Goal: Task Accomplishment & Management: Use online tool/utility

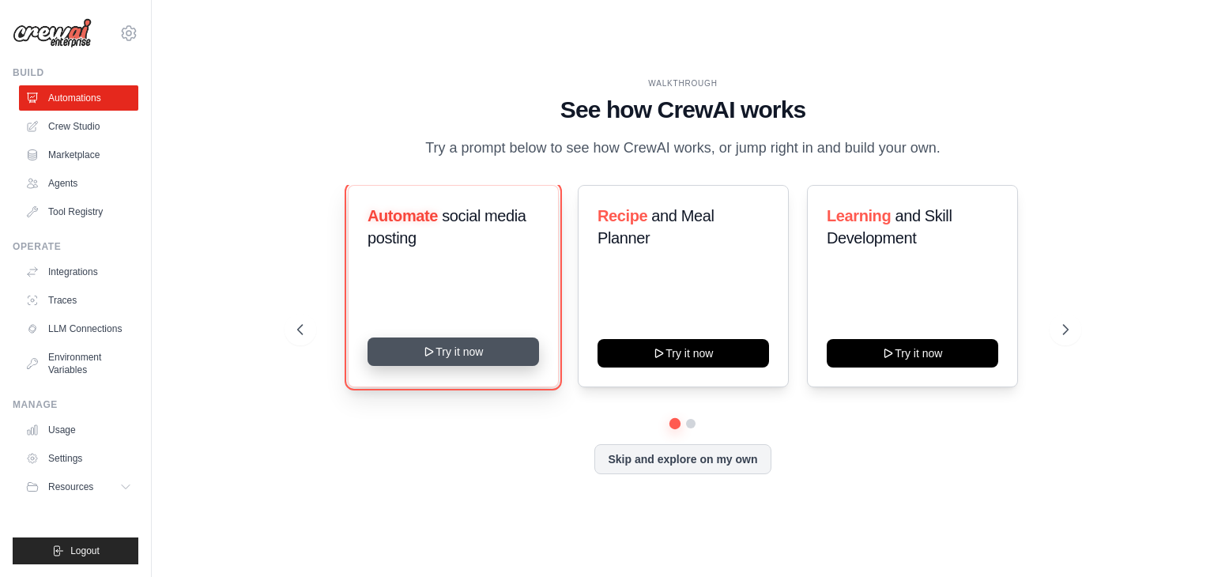
click at [426, 356] on icon at bounding box center [429, 351] width 13 height 13
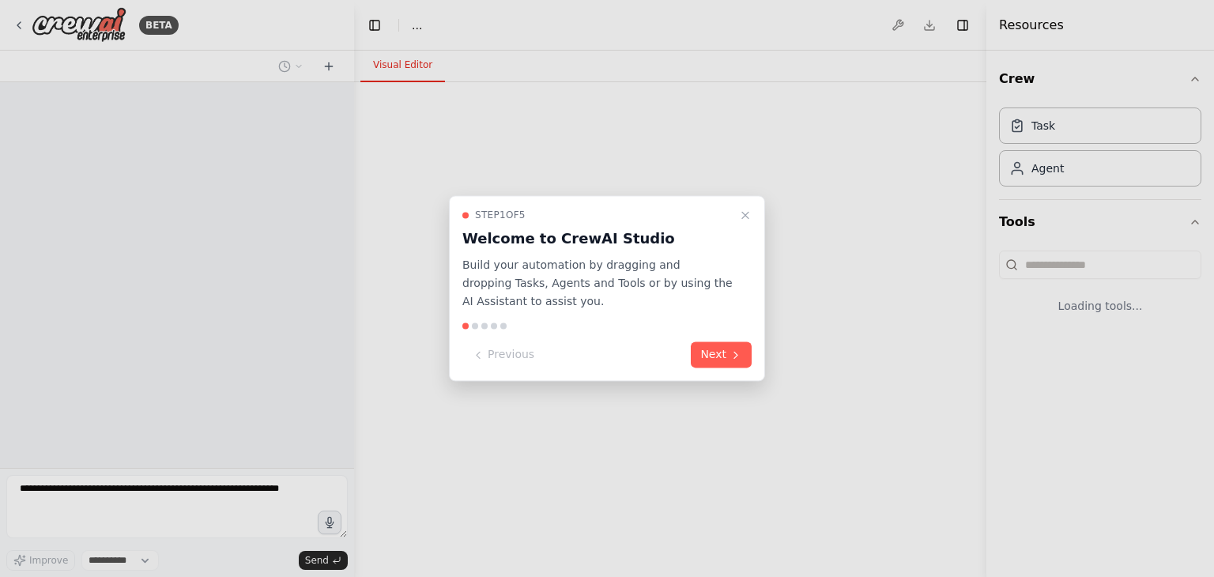
select select "****"
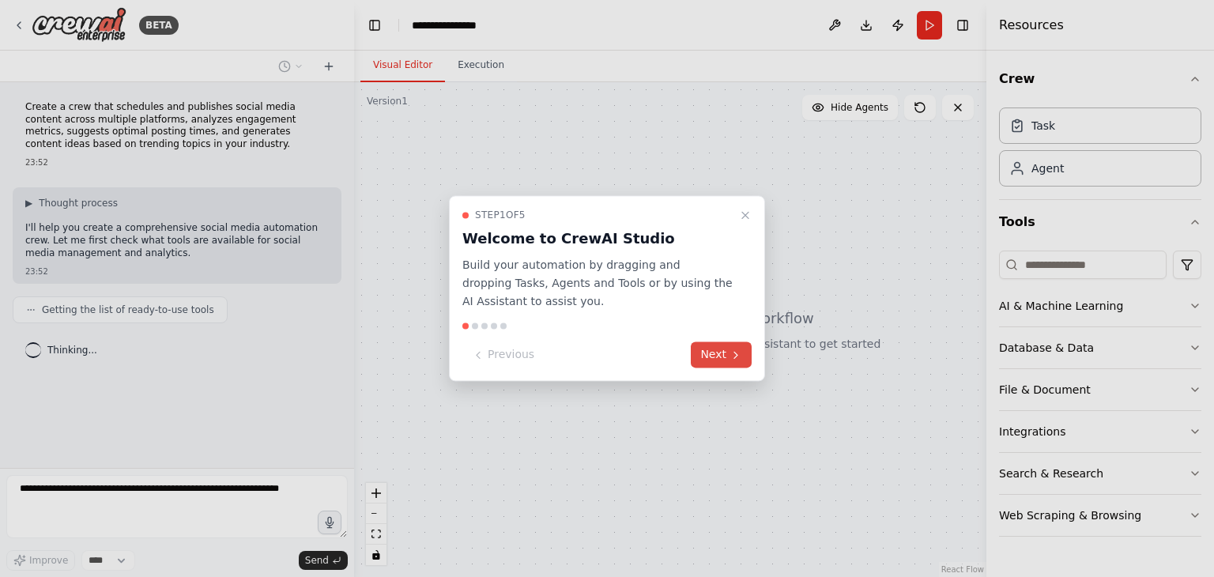
click at [718, 353] on button "Next" at bounding box center [721, 355] width 61 height 26
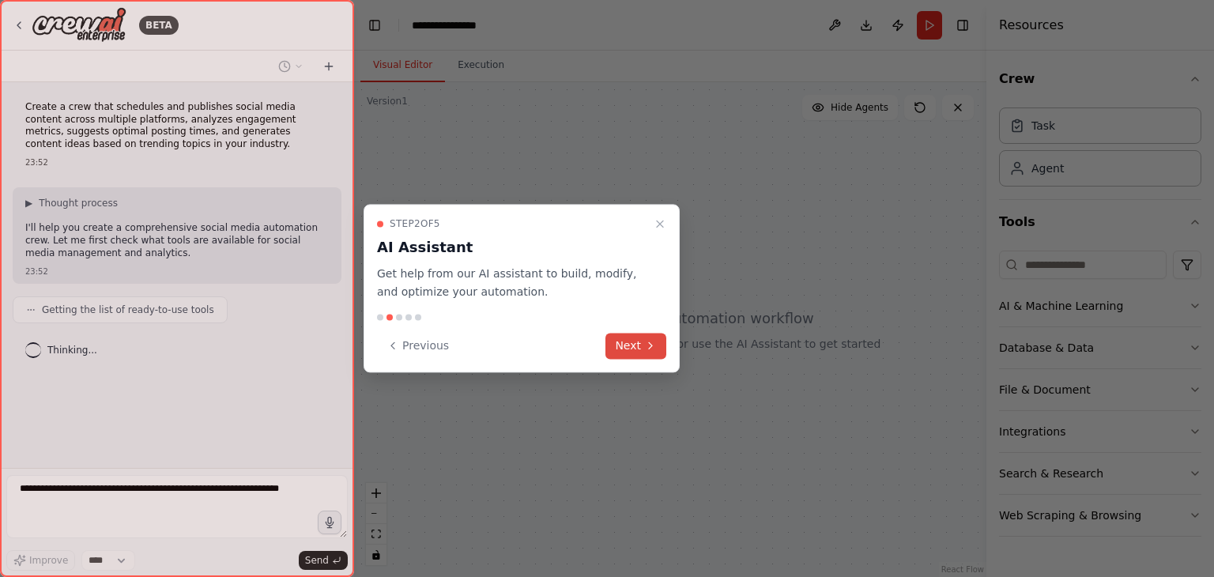
click at [625, 351] on button "Next" at bounding box center [635, 346] width 61 height 26
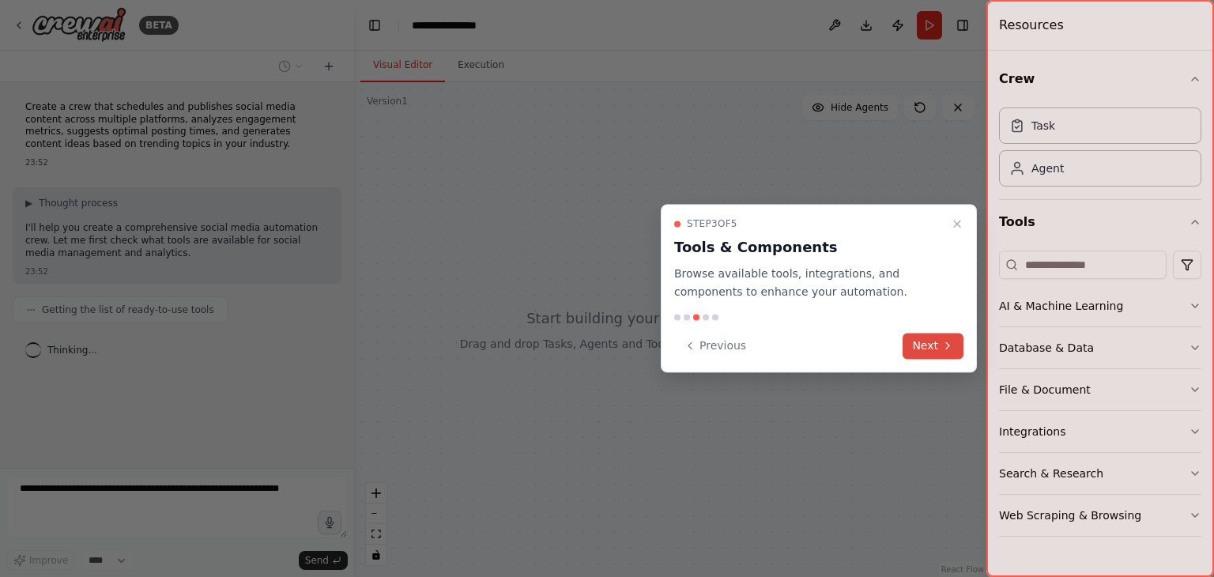
click at [934, 347] on button "Next" at bounding box center [933, 346] width 61 height 26
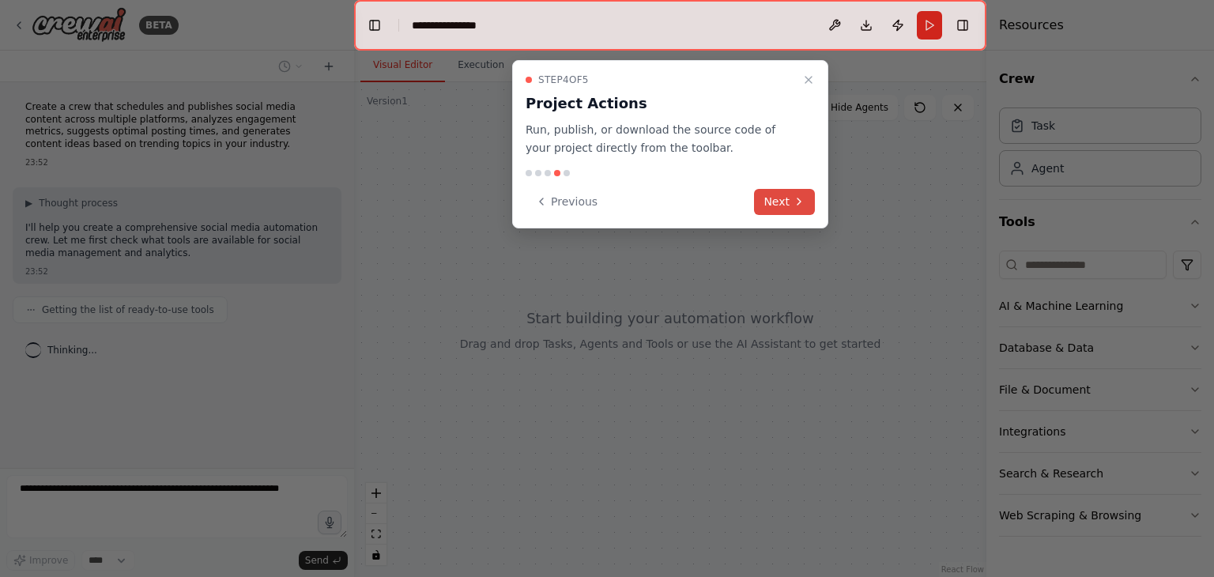
click at [779, 202] on button "Next" at bounding box center [784, 202] width 61 height 26
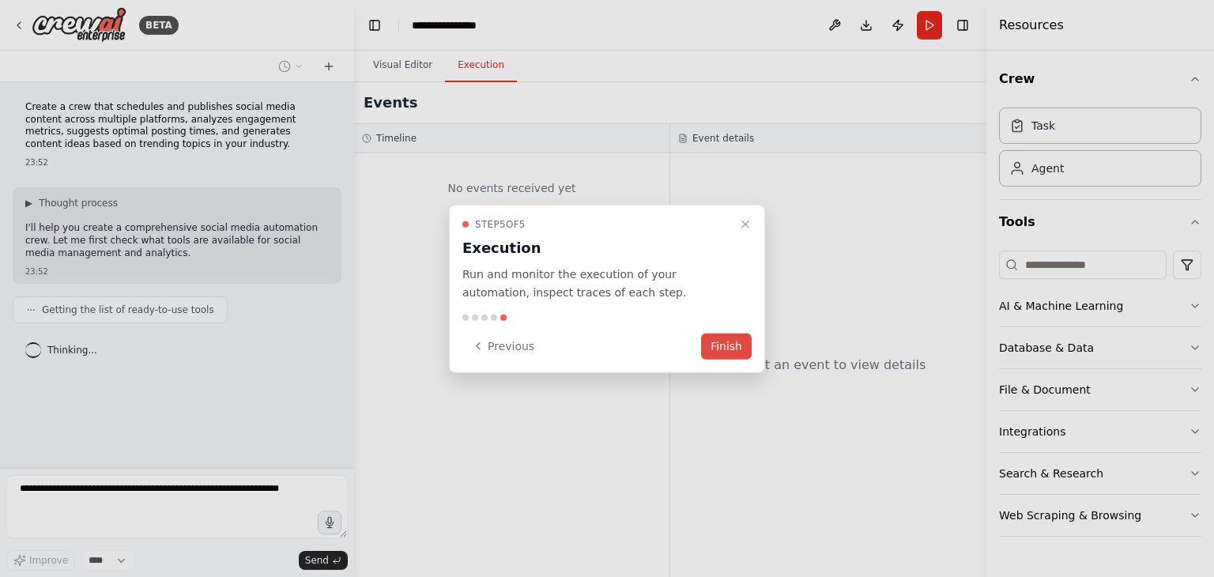
click at [724, 342] on button "Finish" at bounding box center [726, 346] width 51 height 26
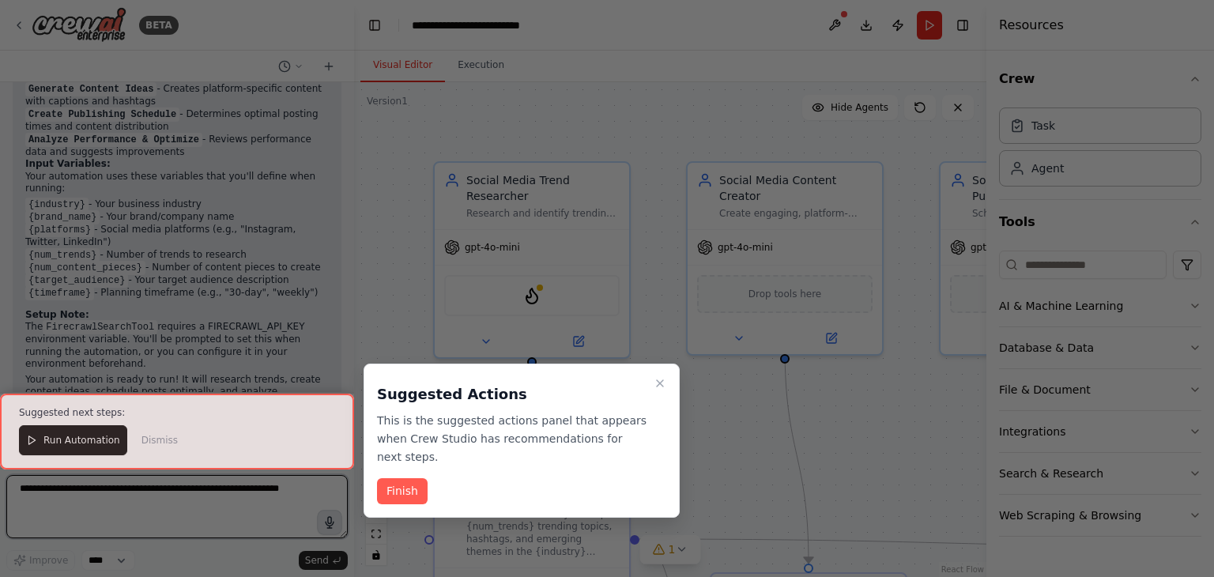
scroll to position [1948, 0]
click at [319, 526] on div at bounding box center [607, 288] width 1214 height 577
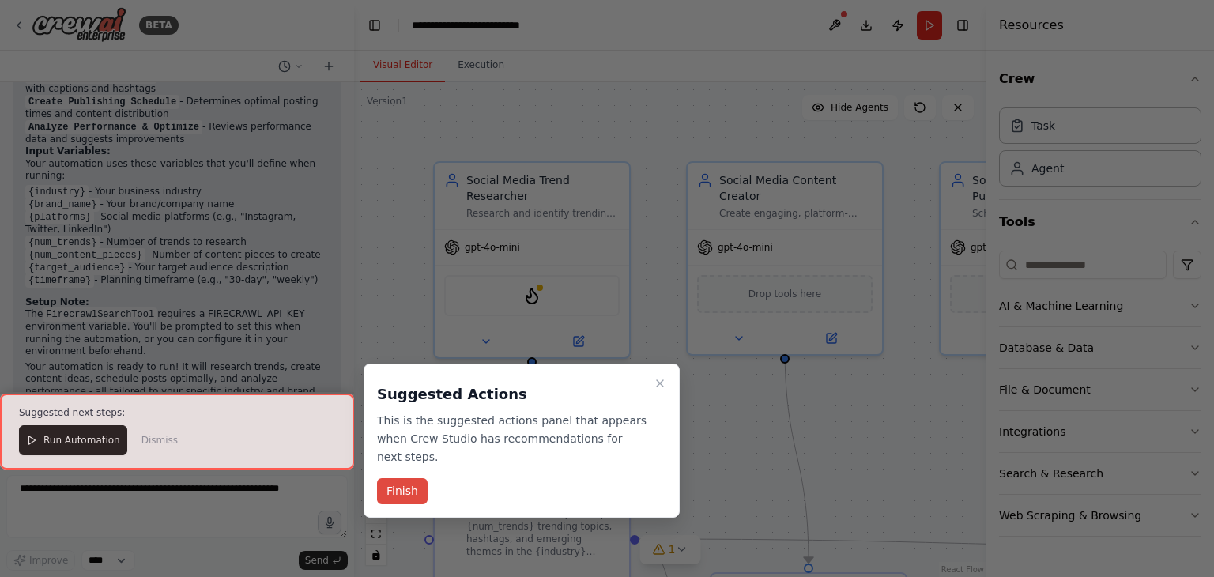
click at [398, 485] on button "Finish" at bounding box center [402, 491] width 51 height 26
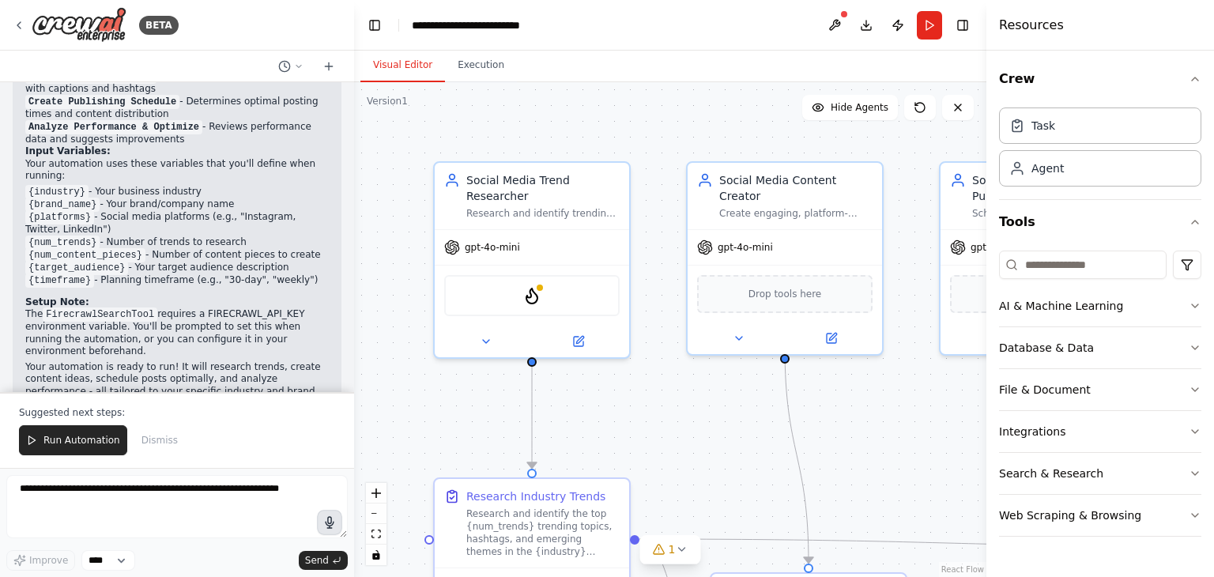
click at [329, 522] on icon "button" at bounding box center [330, 522] width 8 height 11
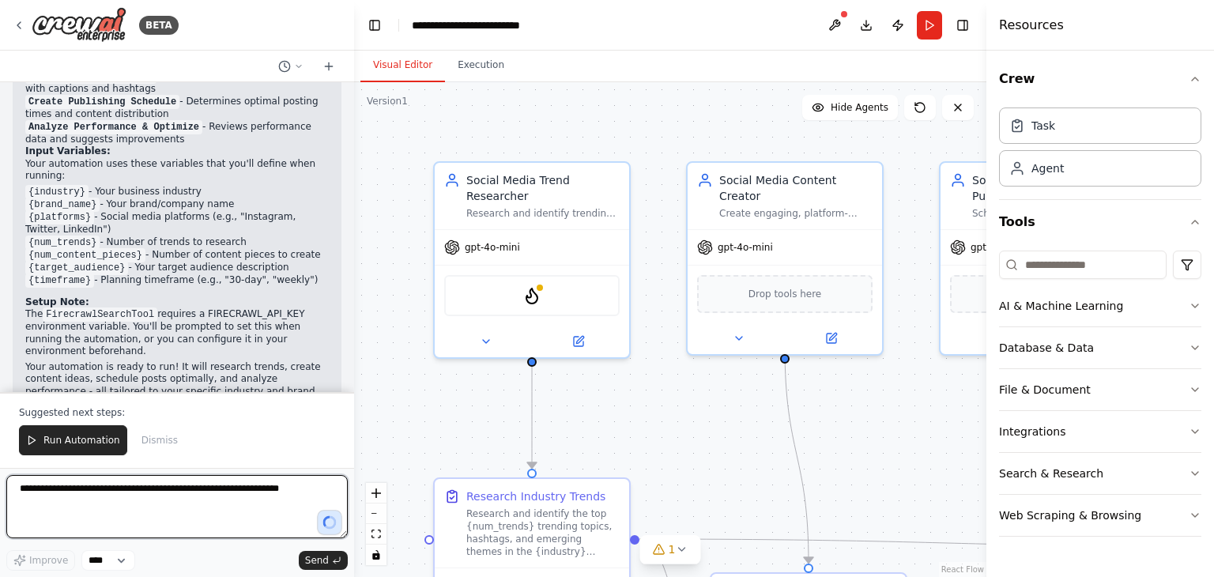
click at [300, 530] on textarea at bounding box center [176, 506] width 341 height 63
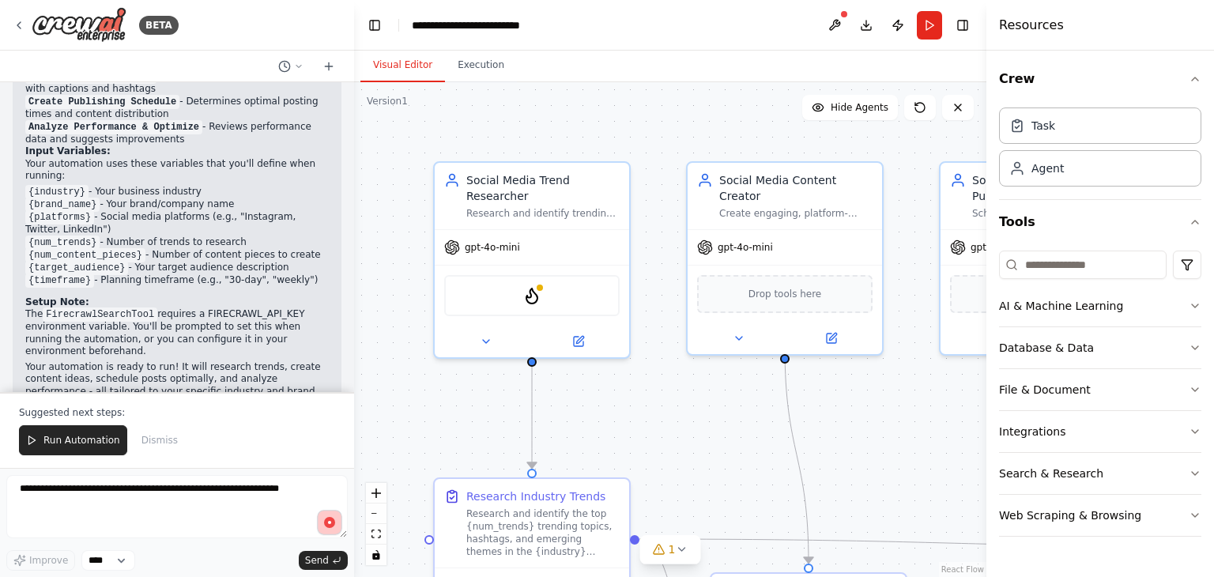
drag, startPoint x: 1213, startPoint y: 15, endPoint x: 334, endPoint y: 522, distance: 1014.5
click at [334, 522] on circle "button" at bounding box center [329, 522] width 12 height 12
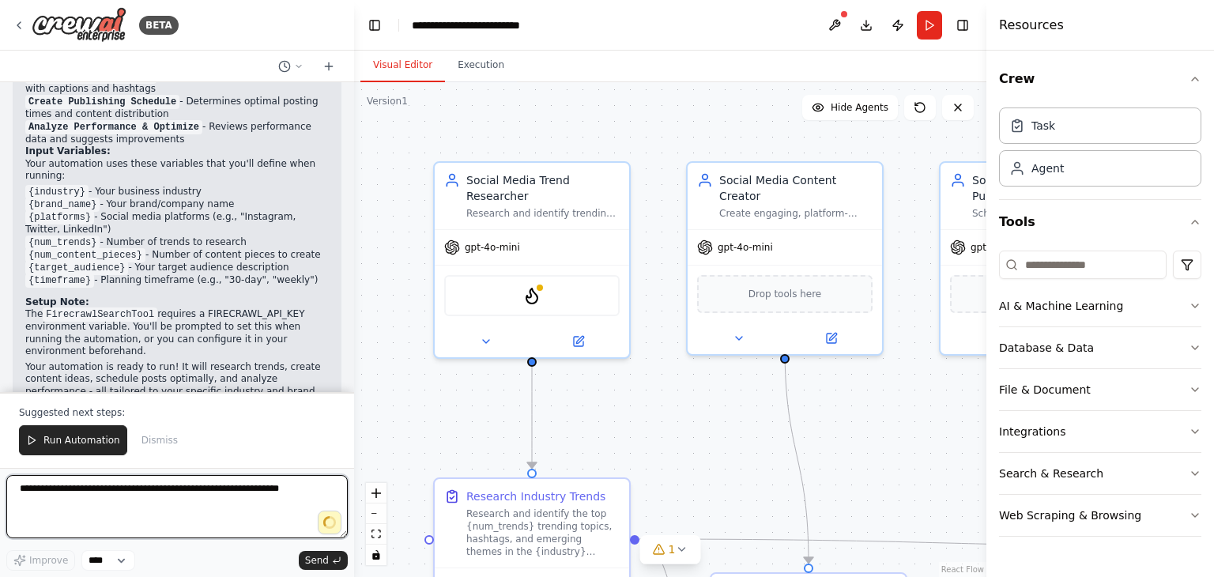
click at [285, 495] on textarea at bounding box center [176, 506] width 341 height 63
drag, startPoint x: 285, startPoint y: 495, endPoint x: 14, endPoint y: 469, distance: 272.3
click at [14, 469] on form "Improve **** Send" at bounding box center [177, 522] width 354 height 109
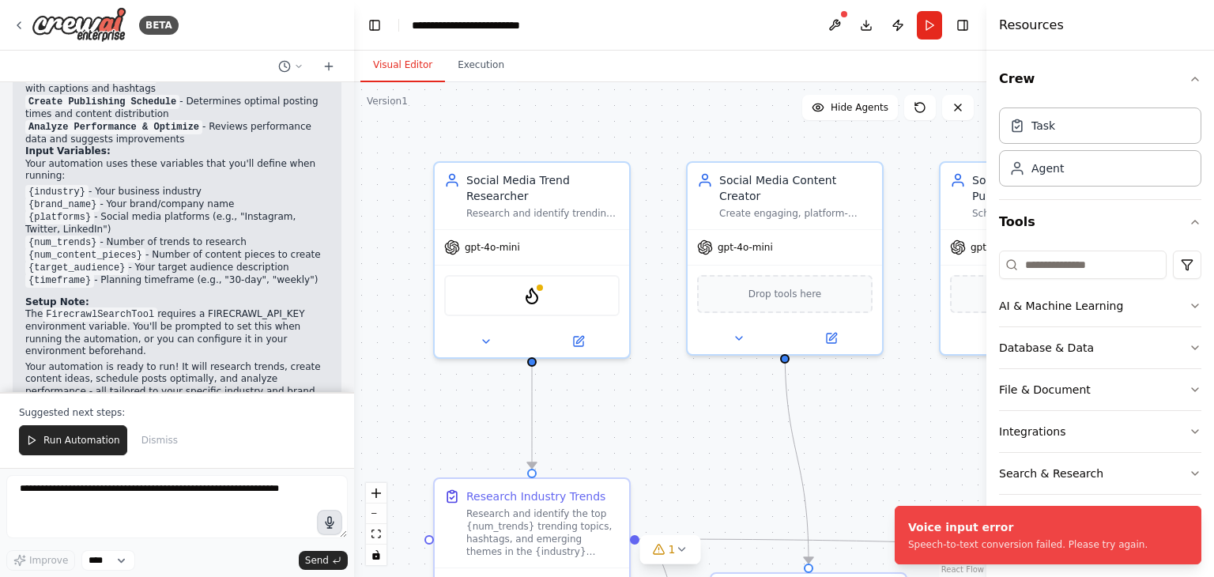
click at [334, 522] on icon "button" at bounding box center [329, 523] width 9 height 12
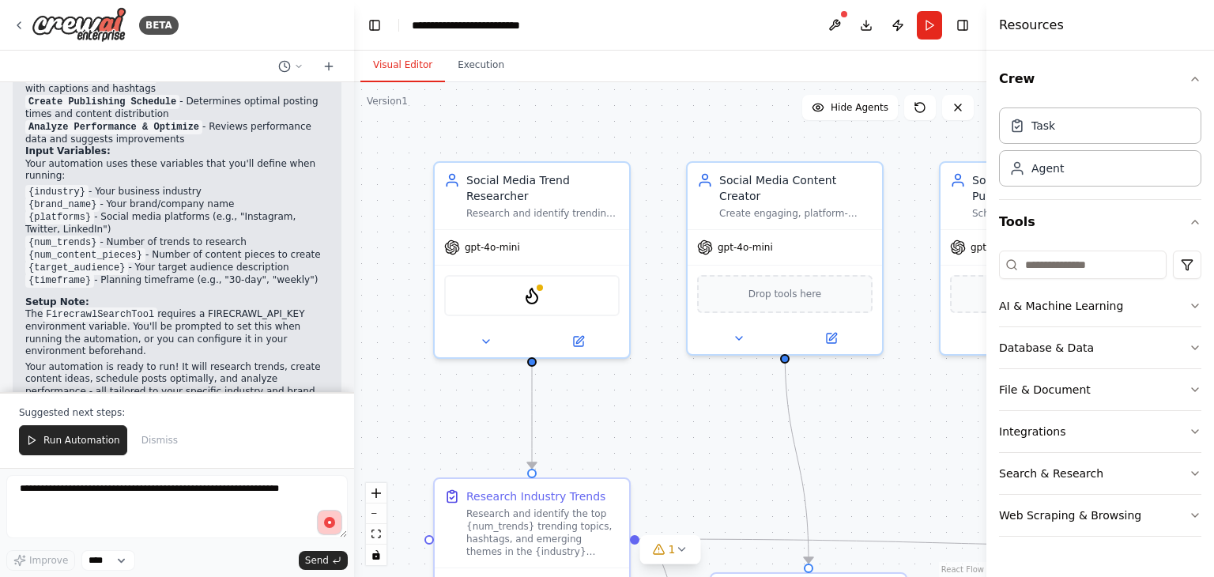
click at [333, 522] on circle "button" at bounding box center [329, 522] width 11 height 11
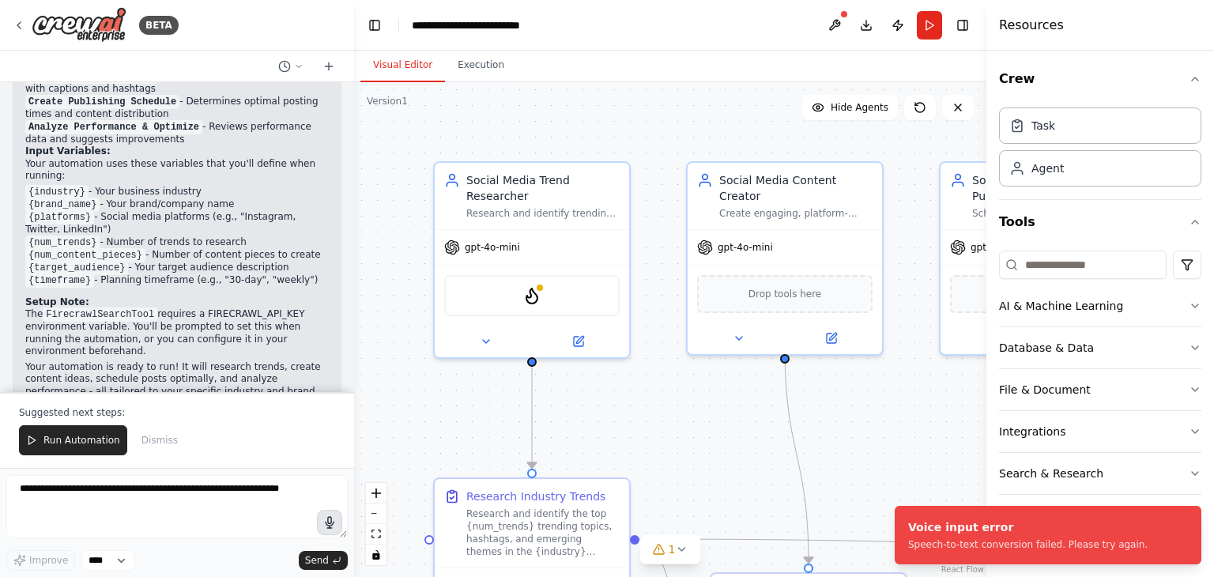
click at [331, 526] on icon "button" at bounding box center [330, 522] width 8 height 11
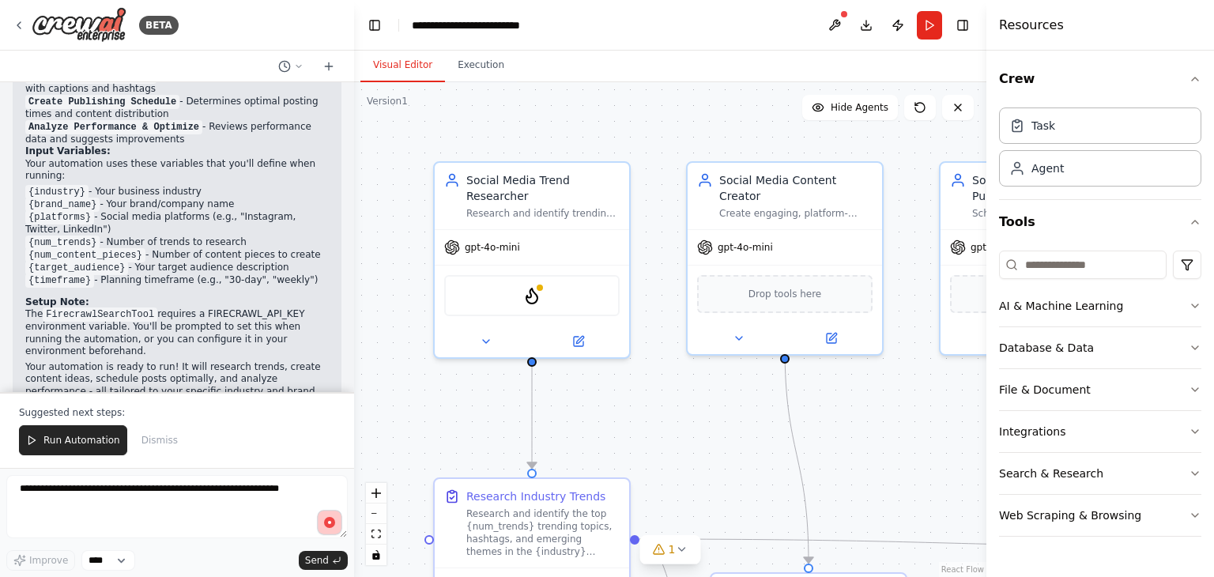
click at [333, 528] on icon "button" at bounding box center [330, 523] width 16 height 16
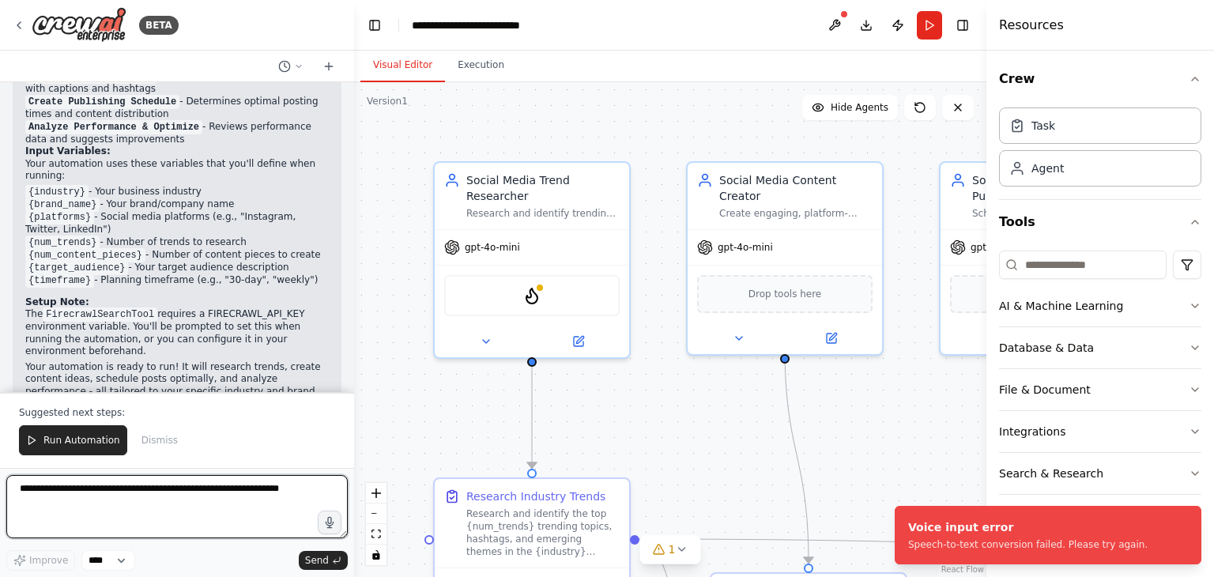
click at [281, 511] on textarea at bounding box center [176, 506] width 341 height 63
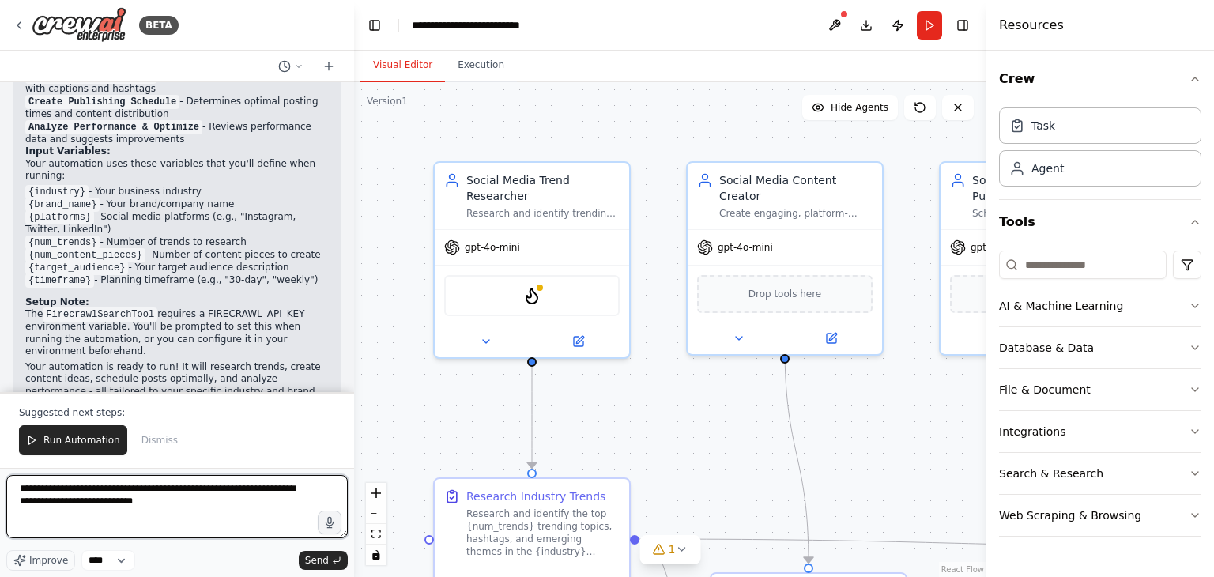
type textarea "**********"
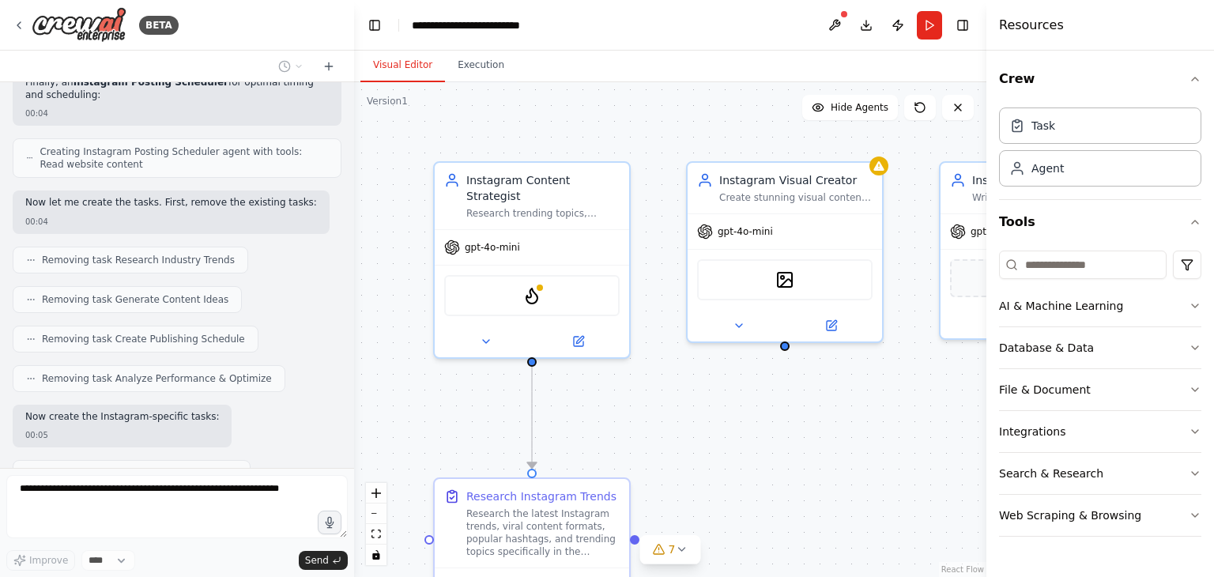
scroll to position [3548, 0]
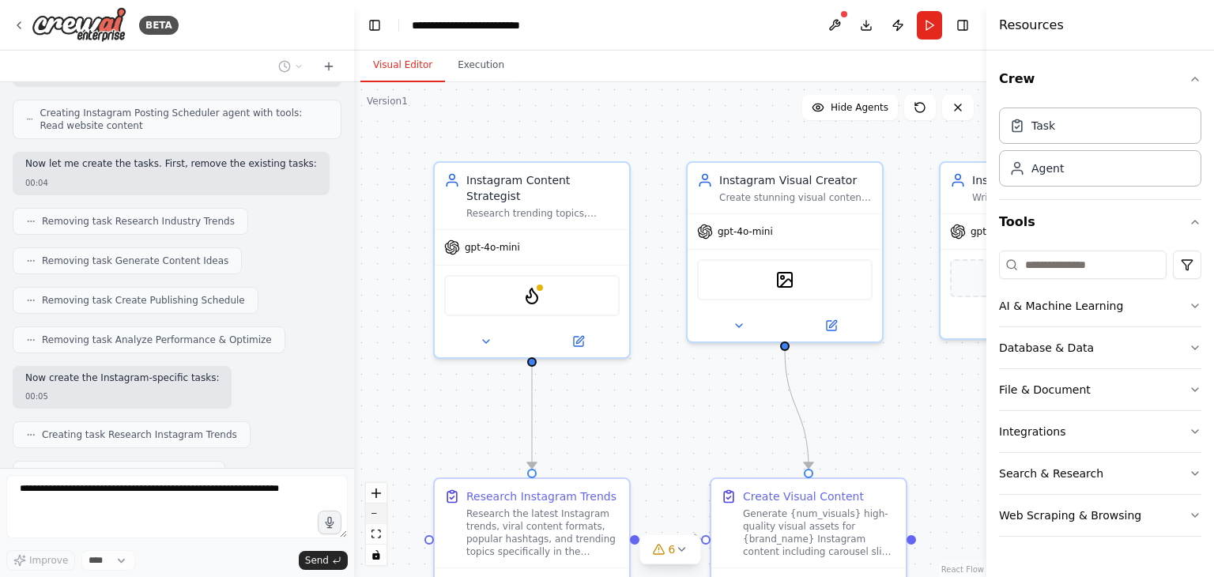
click at [375, 513] on icon "zoom out" at bounding box center [375, 514] width 9 height 2
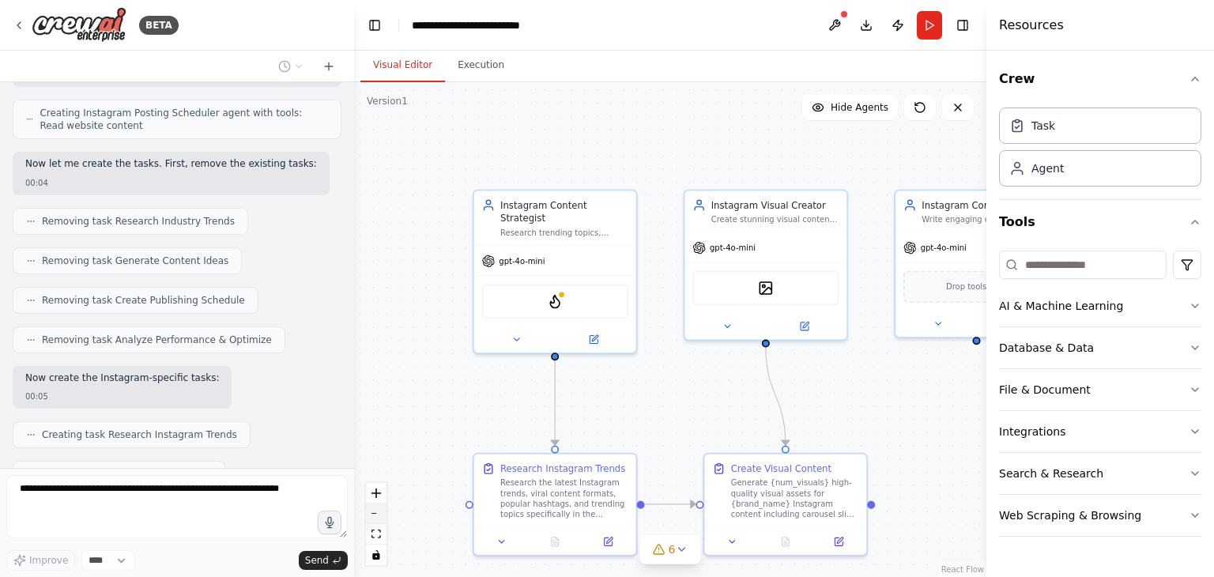
click at [375, 513] on icon "zoom out" at bounding box center [375, 514] width 9 height 2
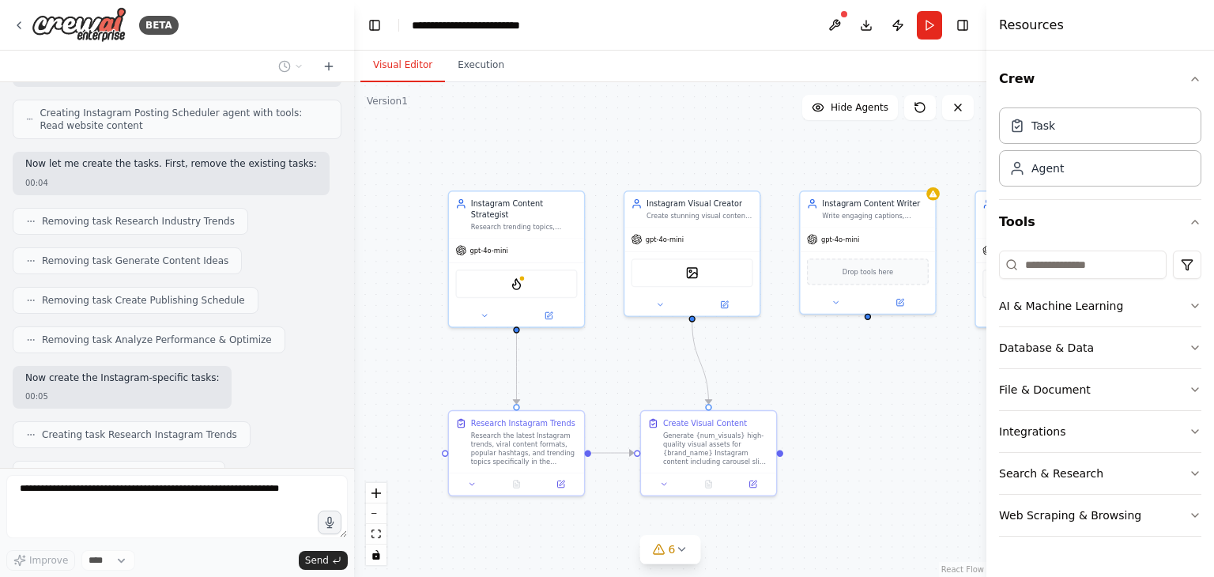
drag, startPoint x: 520, startPoint y: 422, endPoint x: 456, endPoint y: 398, distance: 68.5
click at [456, 398] on div ".deletable-edge-delete-btn { width: 20px; height: 20px; border: 0px solid #ffff…" at bounding box center [670, 329] width 632 height 495
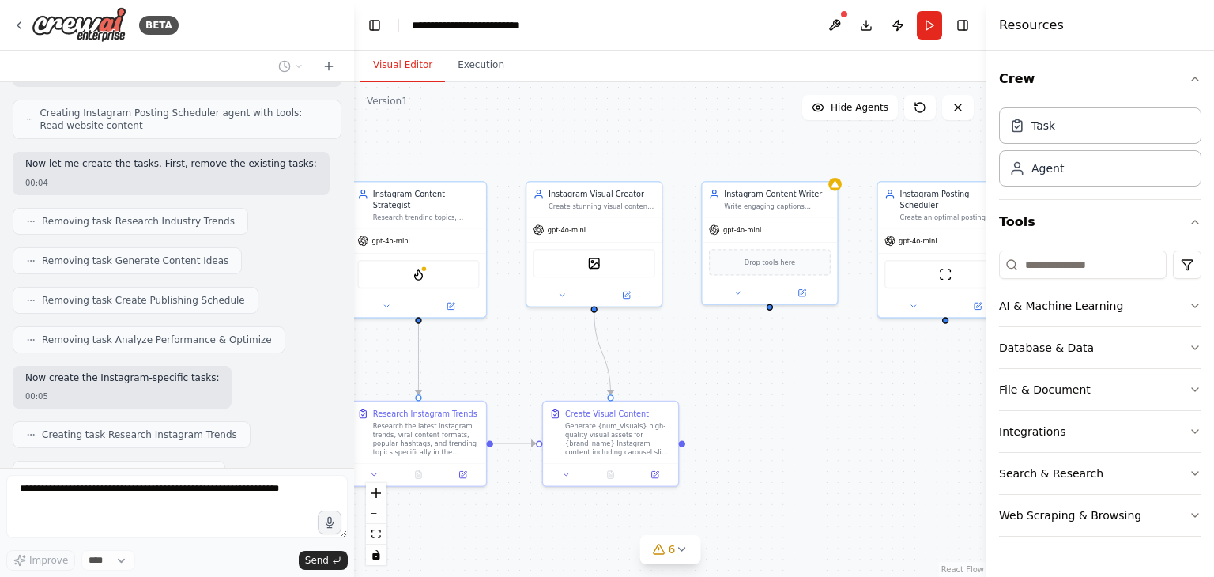
drag, startPoint x: 784, startPoint y: 362, endPoint x: 692, endPoint y: 355, distance: 92.0
click at [692, 355] on div ".deletable-edge-delete-btn { width: 20px; height: 20px; border: 0px solid #ffff…" at bounding box center [670, 329] width 632 height 495
click at [681, 555] on icon at bounding box center [681, 549] width 13 height 13
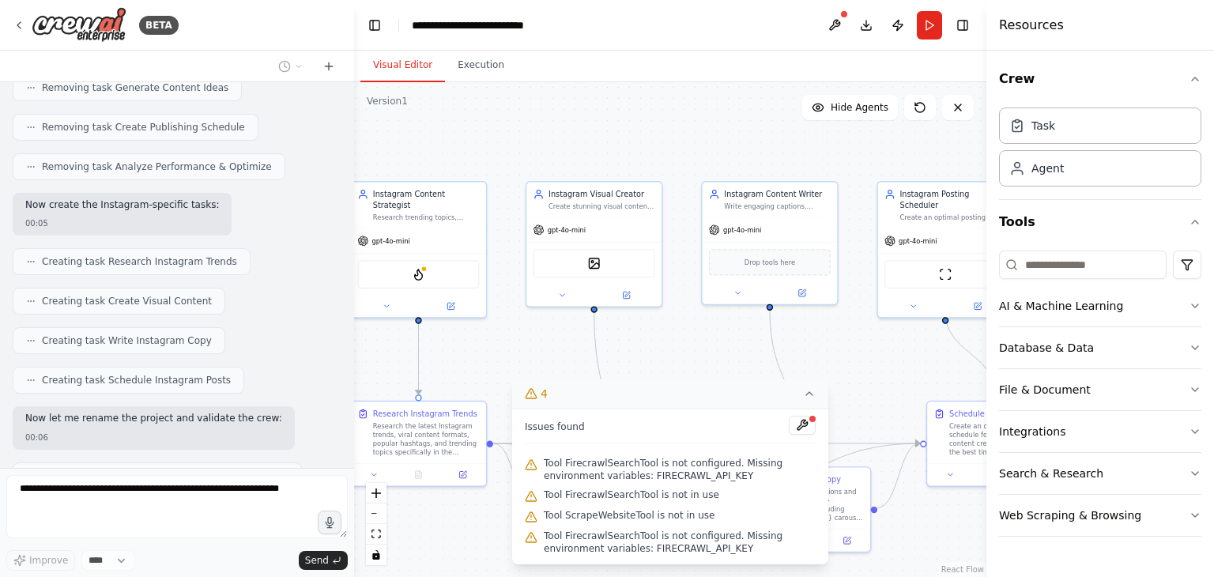
scroll to position [3761, 0]
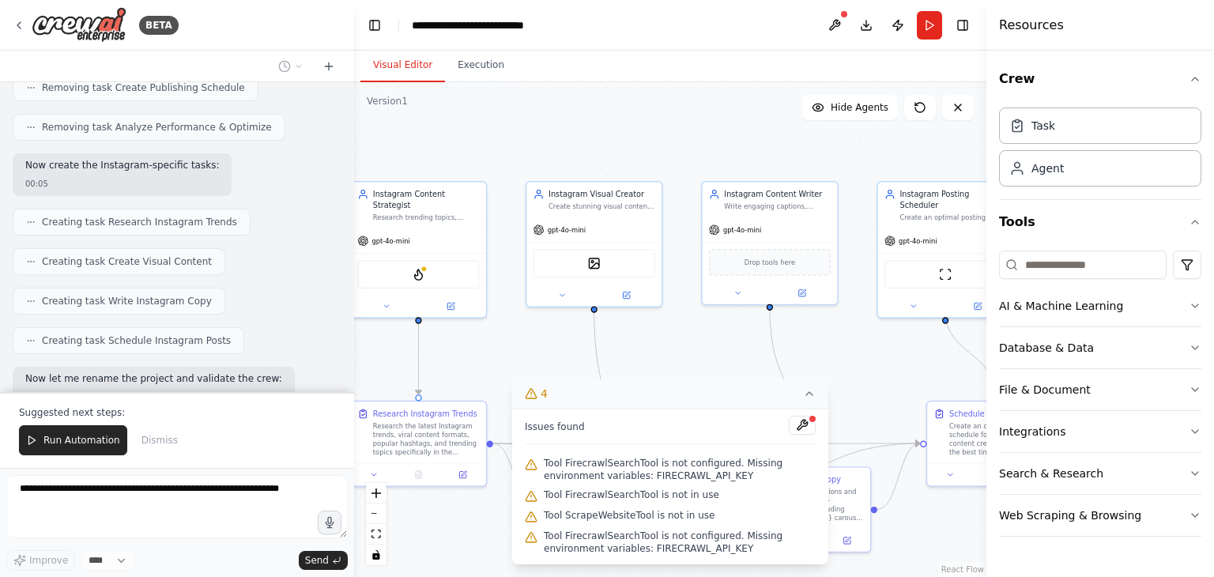
click at [727, 362] on div ".deletable-edge-delete-btn { width: 20px; height: 20px; border: 0px solid #ffff…" at bounding box center [670, 329] width 632 height 495
click at [808, 399] on icon at bounding box center [809, 393] width 13 height 13
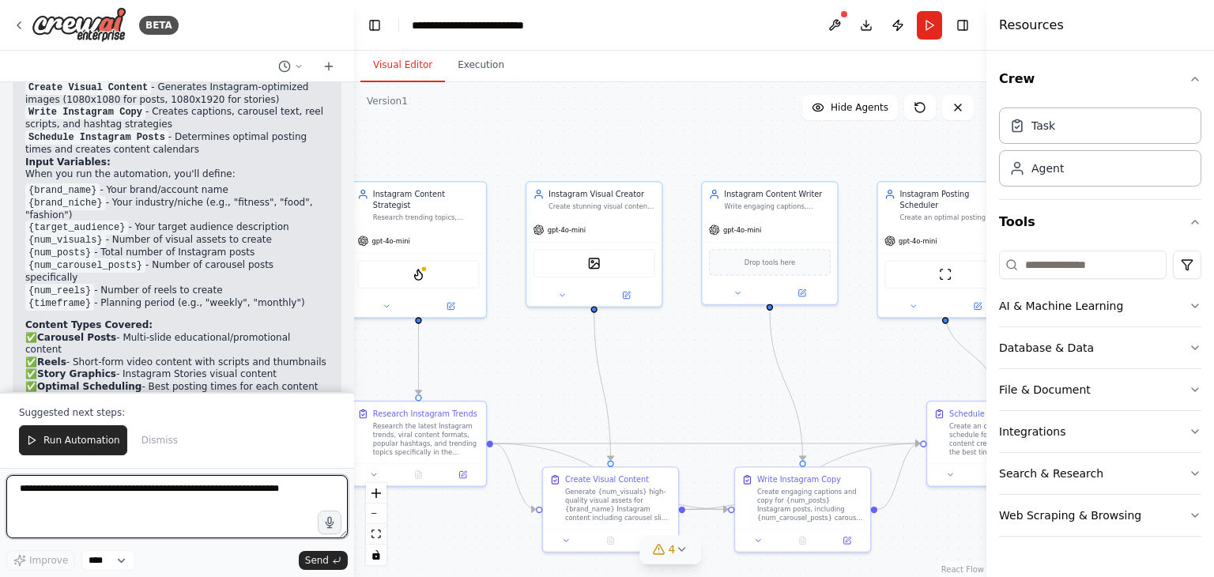
scroll to position [4447, 0]
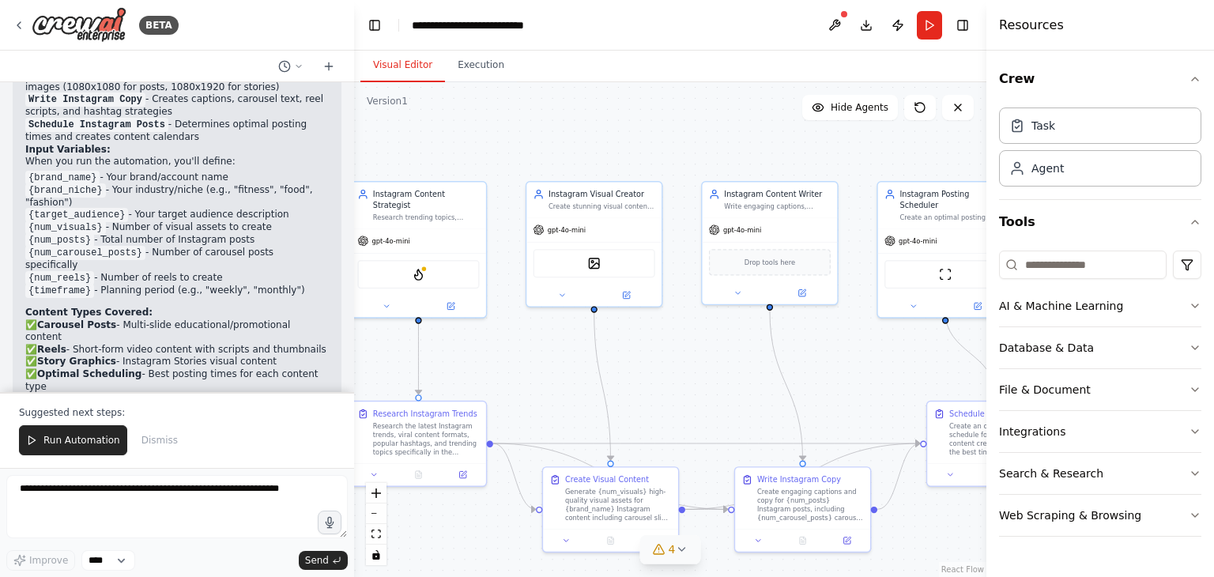
click at [85, 443] on span "Run Automation" at bounding box center [81, 440] width 77 height 13
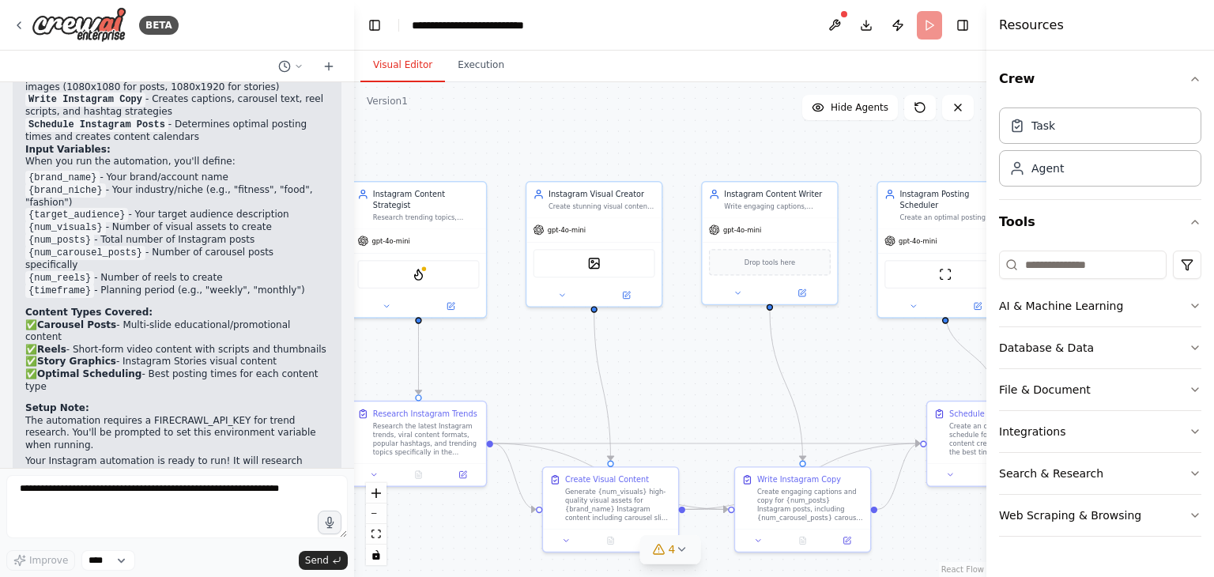
scroll to position [4372, 0]
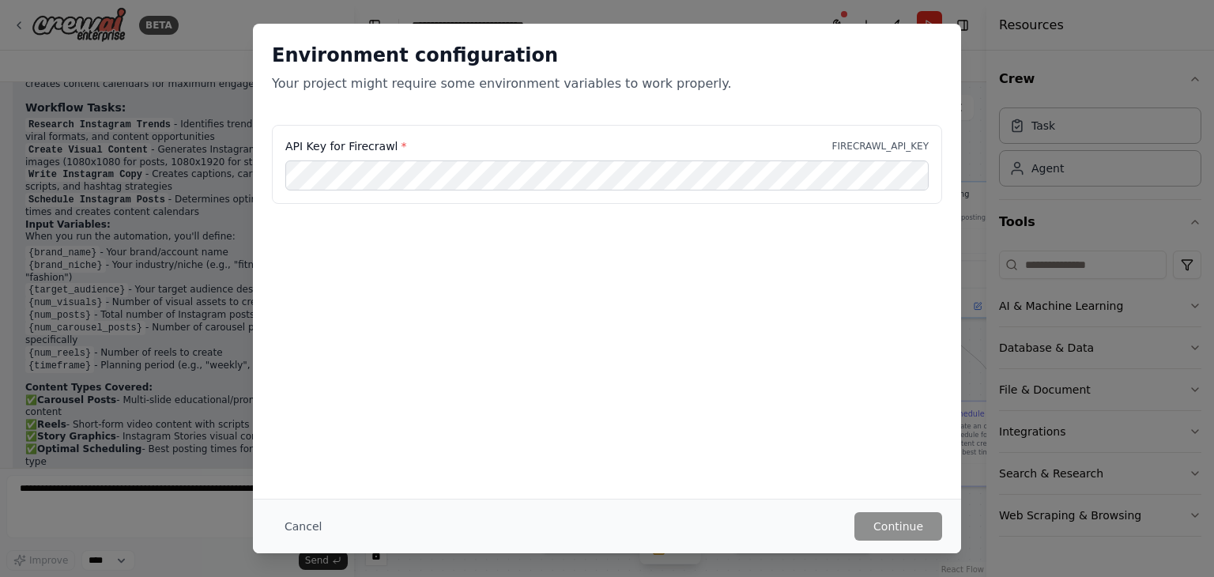
click at [861, 144] on p "FIRECRAWL_API_KEY" at bounding box center [880, 146] width 96 height 13
click at [391, 143] on label "API Key for Firecrawl *" at bounding box center [346, 146] width 122 height 16
click at [402, 143] on span "*" at bounding box center [405, 146] width 6 height 13
click at [910, 527] on button "Continue" at bounding box center [898, 526] width 88 height 28
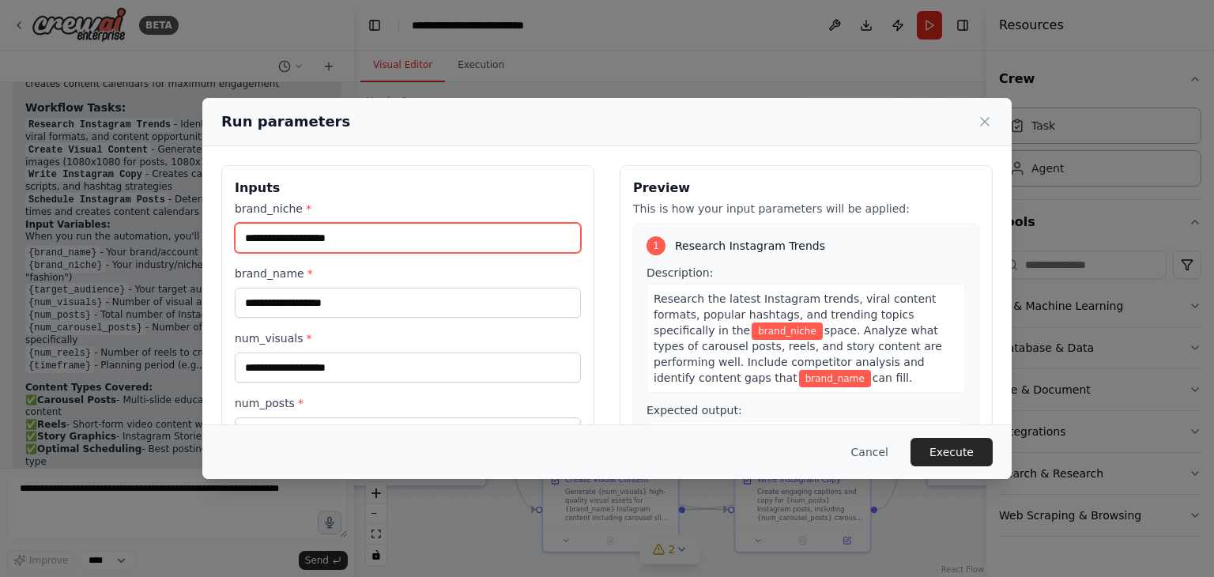
click at [347, 234] on input "brand_niche *" at bounding box center [408, 238] width 346 height 30
type input "*"
type input "**********"
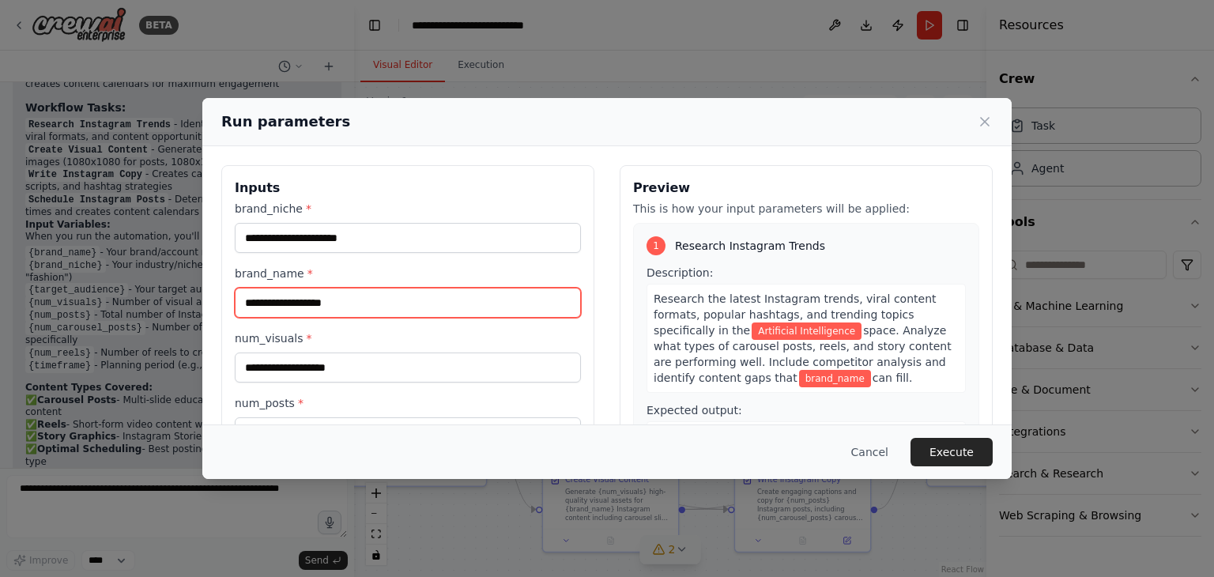
click at [355, 312] on input "brand_name *" at bounding box center [408, 303] width 346 height 30
type input "*"
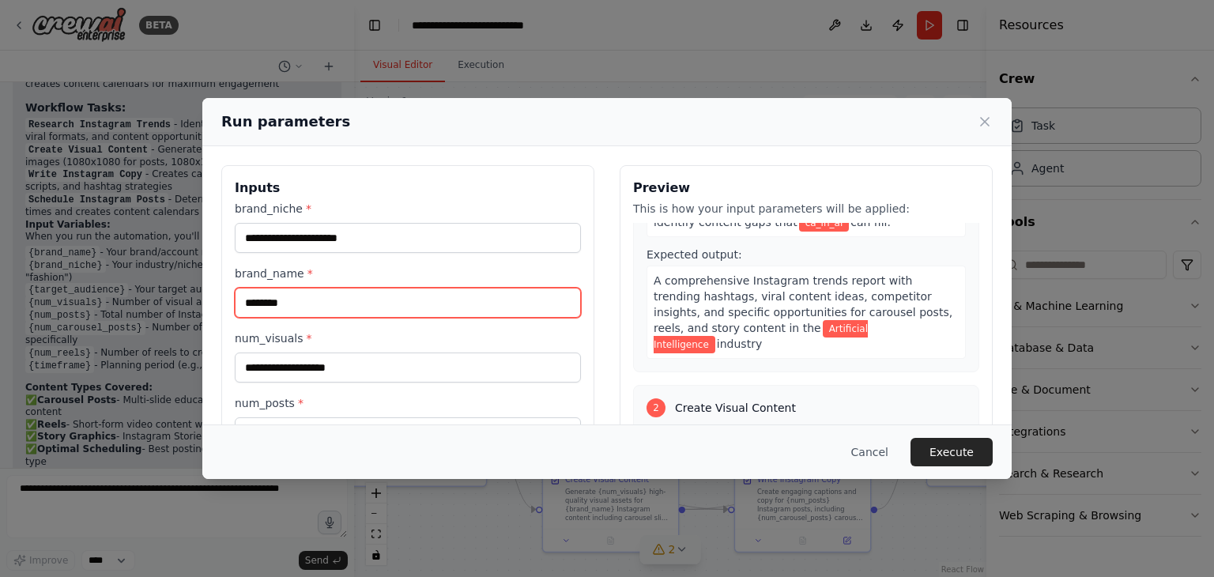
scroll to position [158, 0]
type input "********"
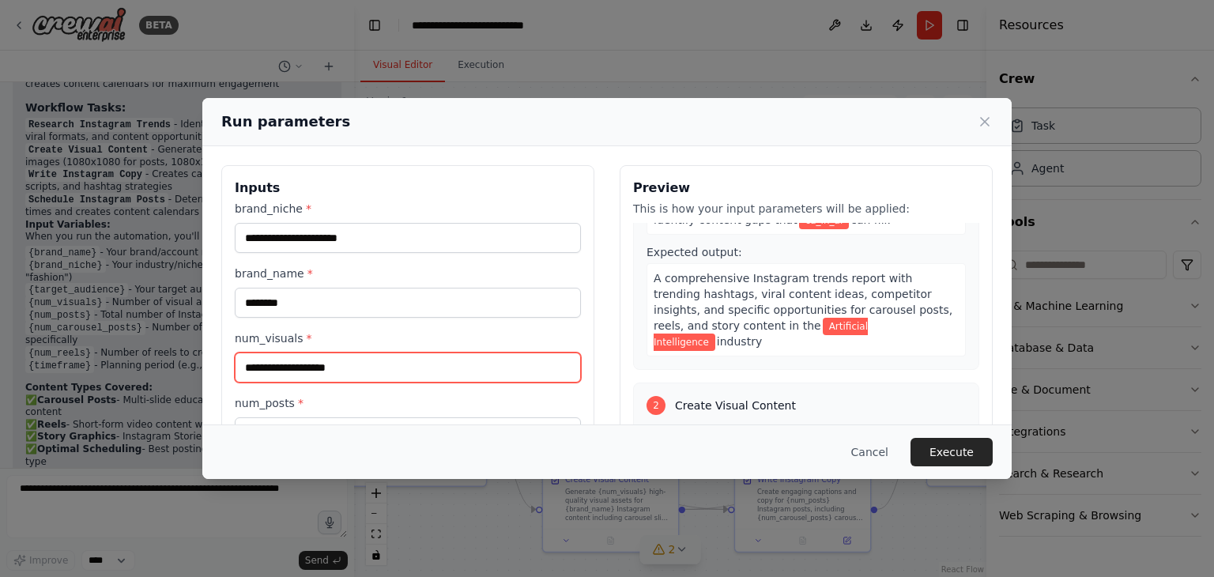
click at [443, 374] on input "num_visuals *" at bounding box center [408, 368] width 346 height 30
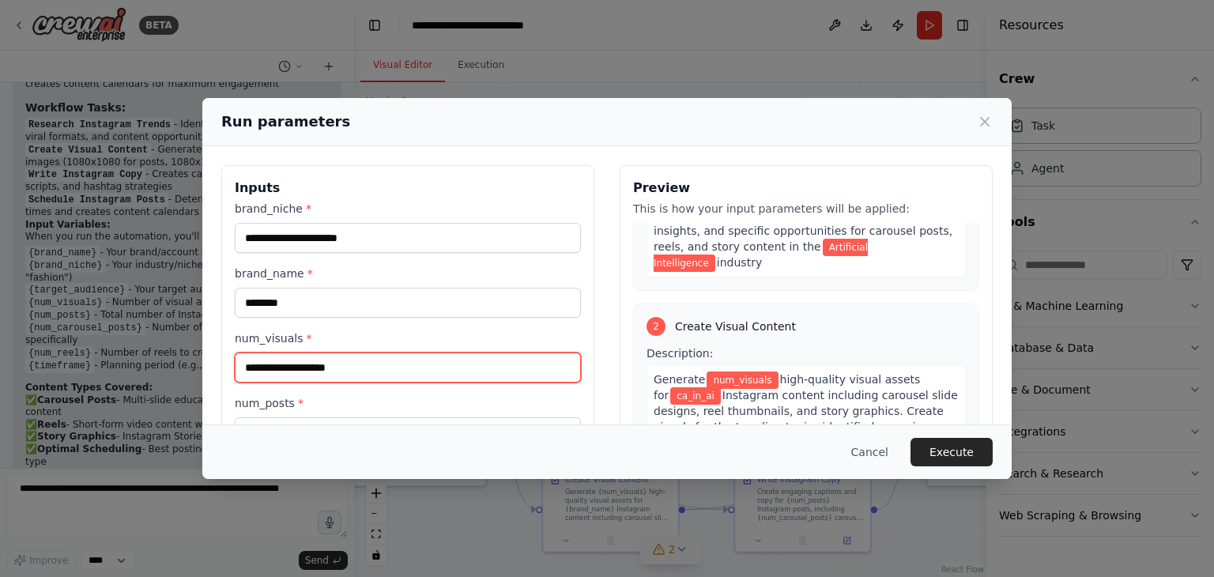
scroll to position [316, 0]
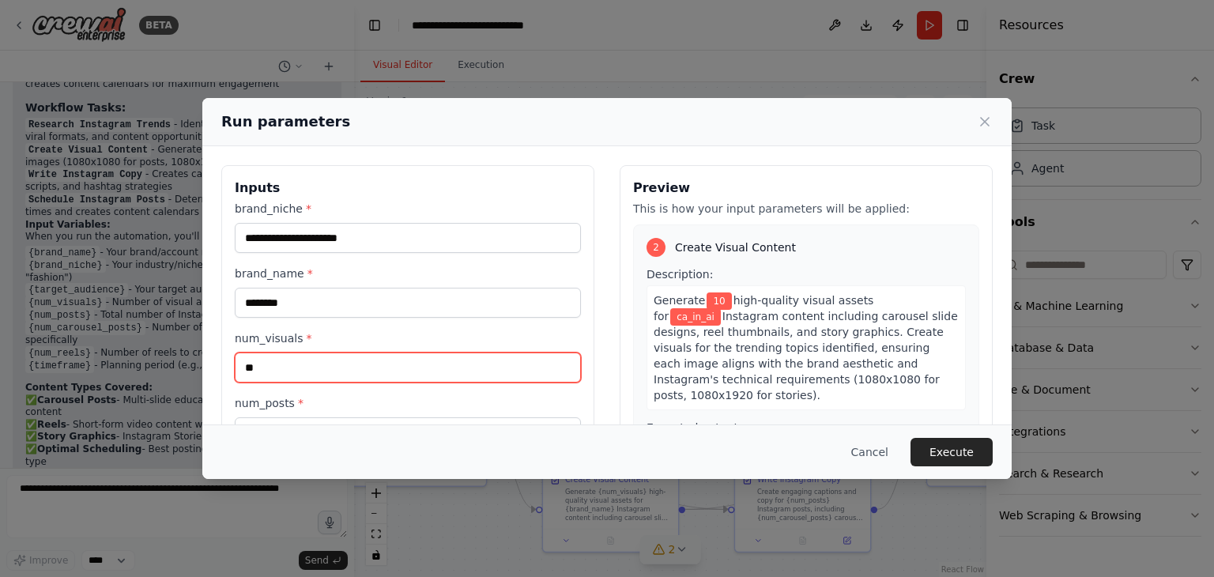
type input "*"
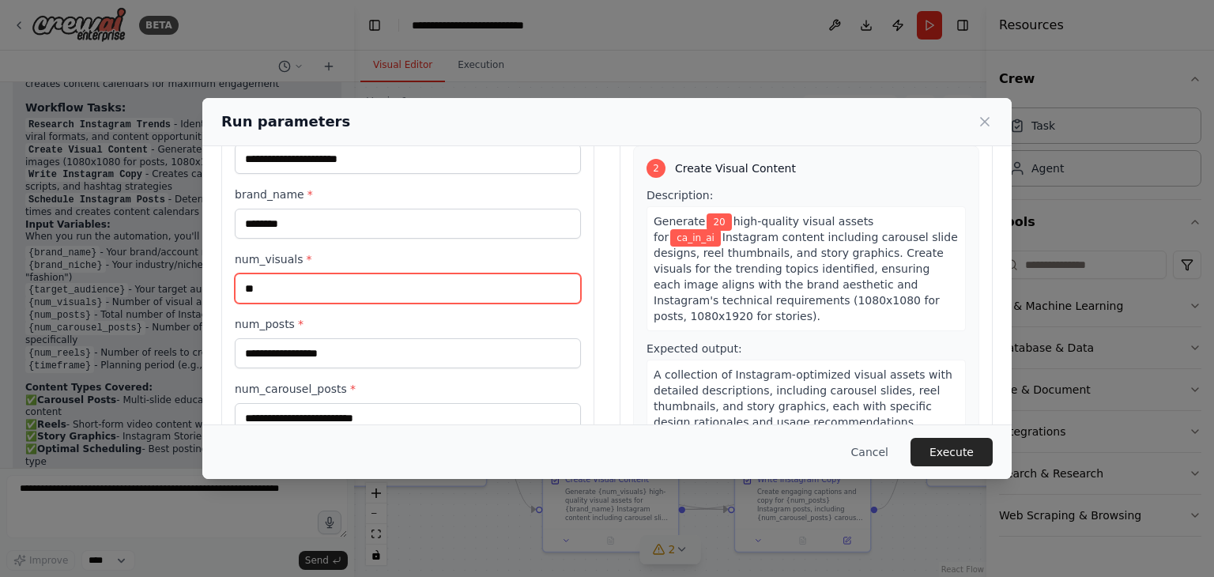
type input "**"
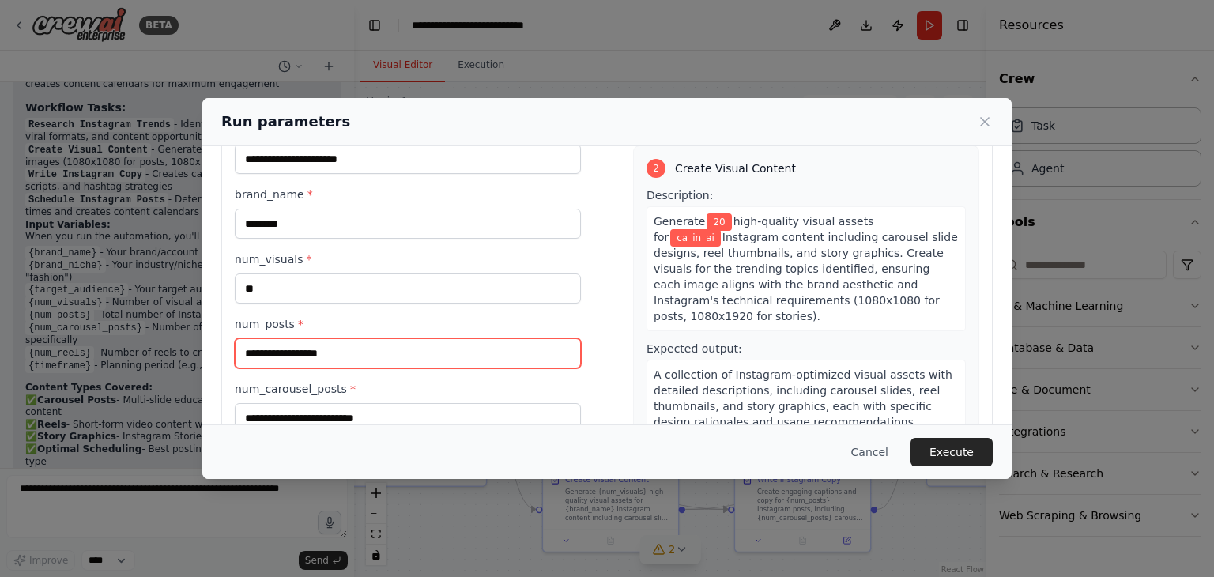
click at [560, 353] on input "num_posts *" at bounding box center [408, 353] width 346 height 30
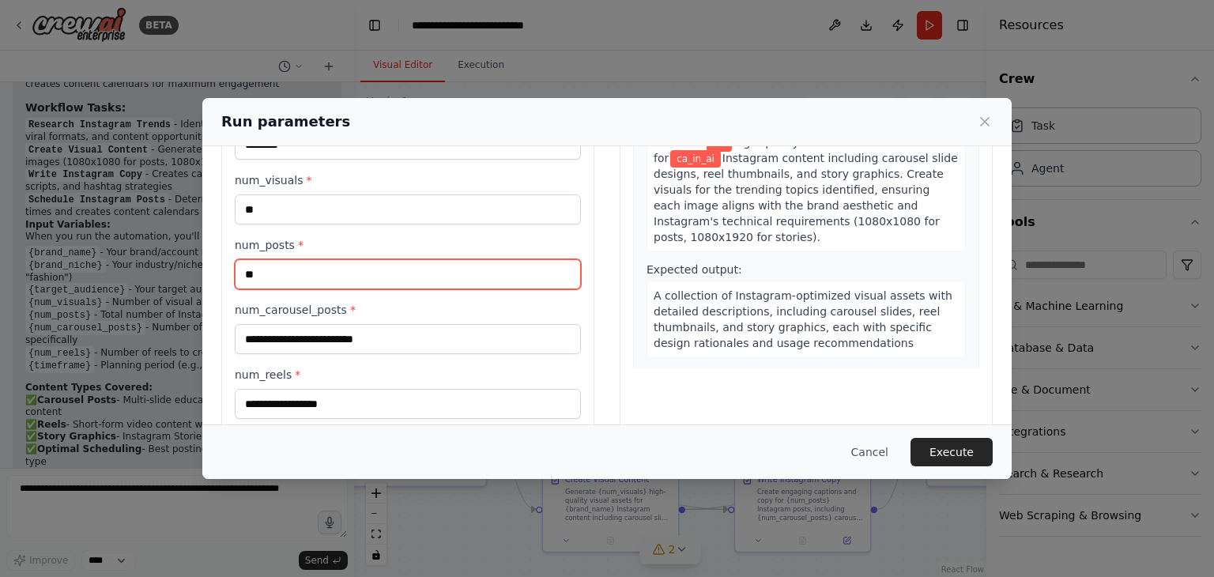
type input "**"
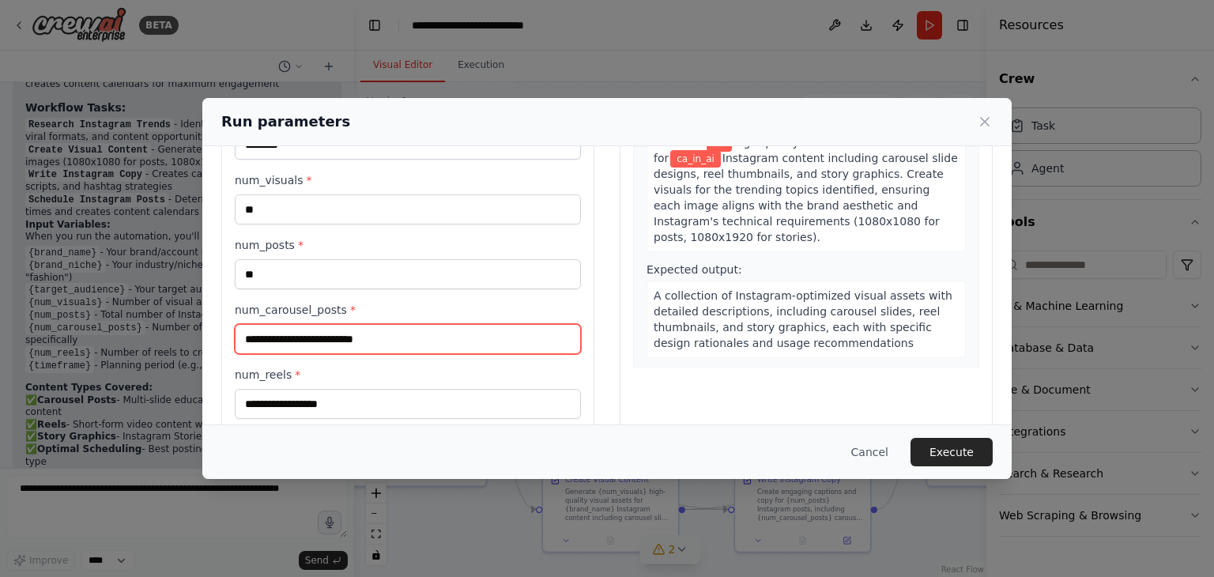
click at [463, 338] on input "num_carousel_posts *" at bounding box center [408, 339] width 346 height 30
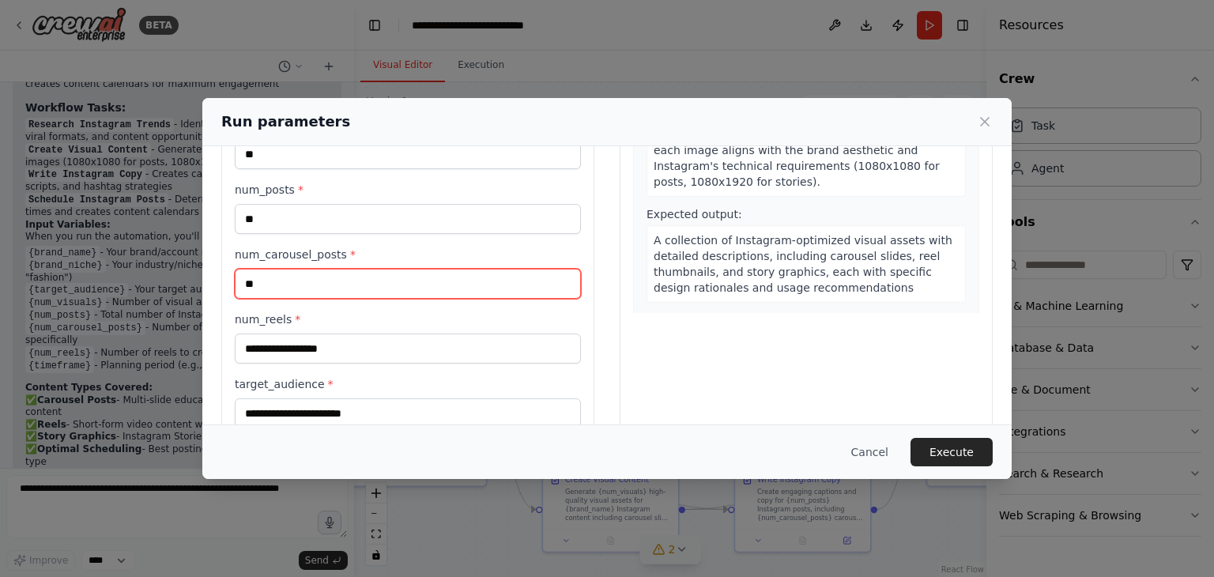
scroll to position [237, 0]
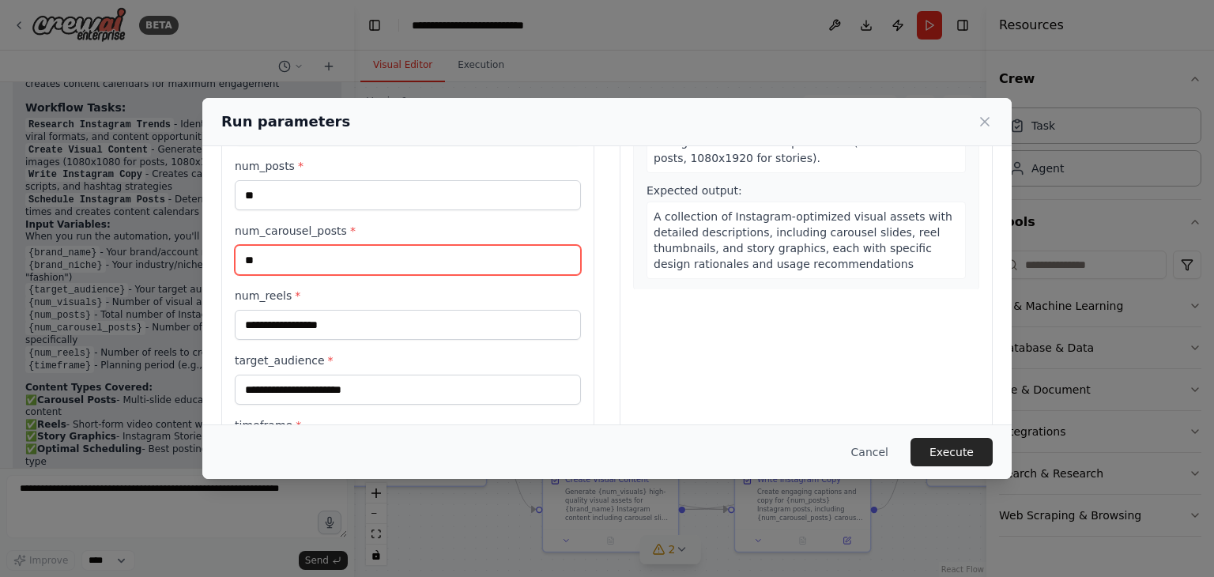
type input "**"
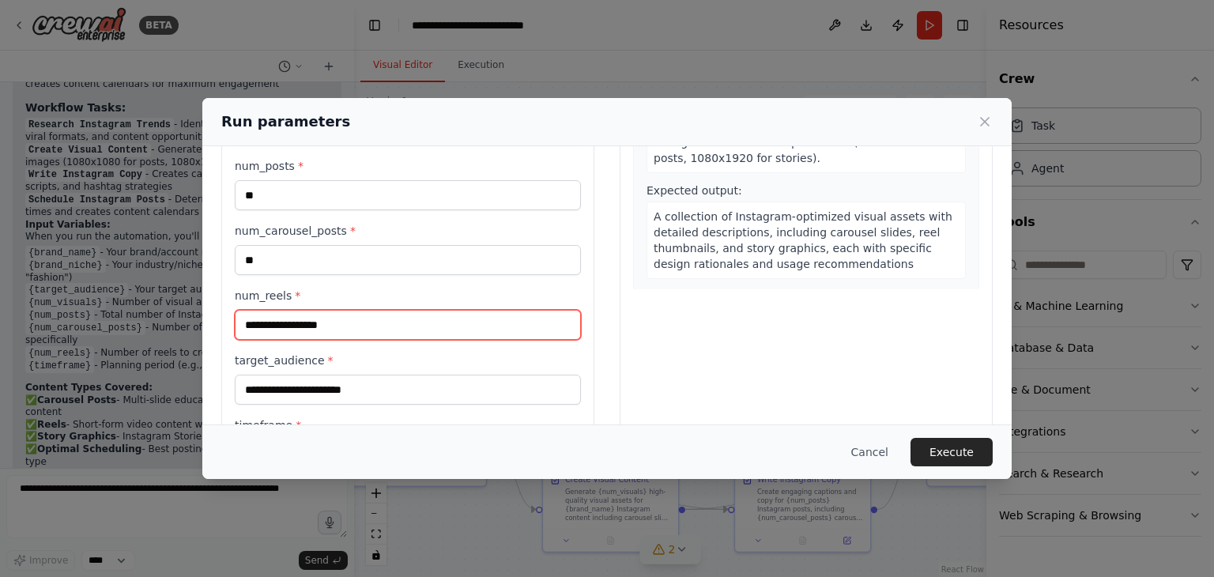
click at [420, 329] on input "num_reels *" at bounding box center [408, 325] width 346 height 30
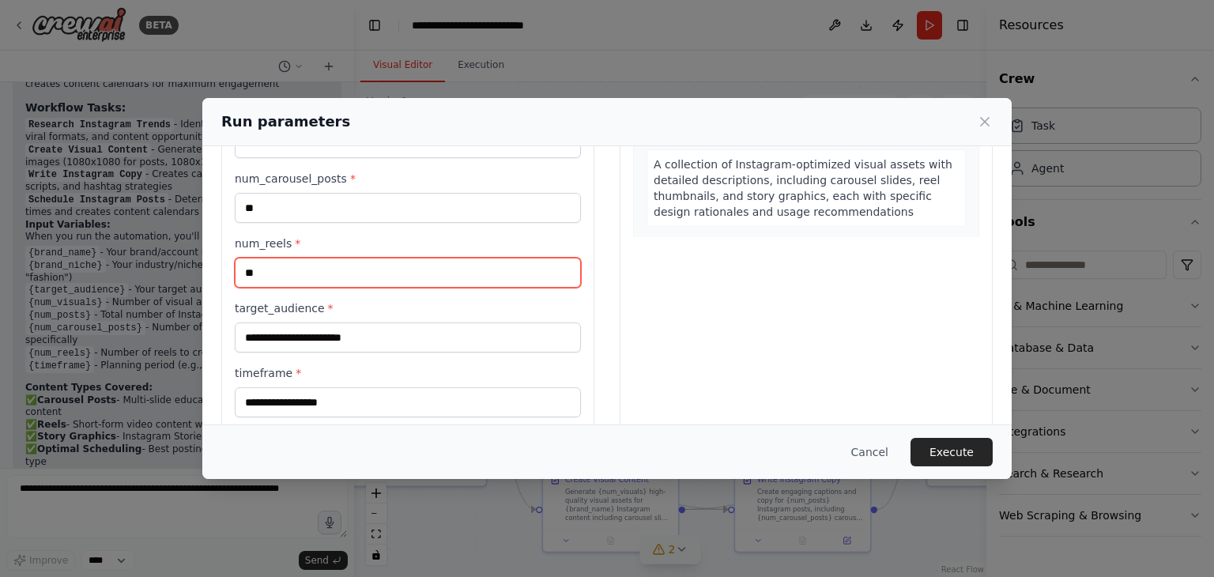
scroll to position [311, 0]
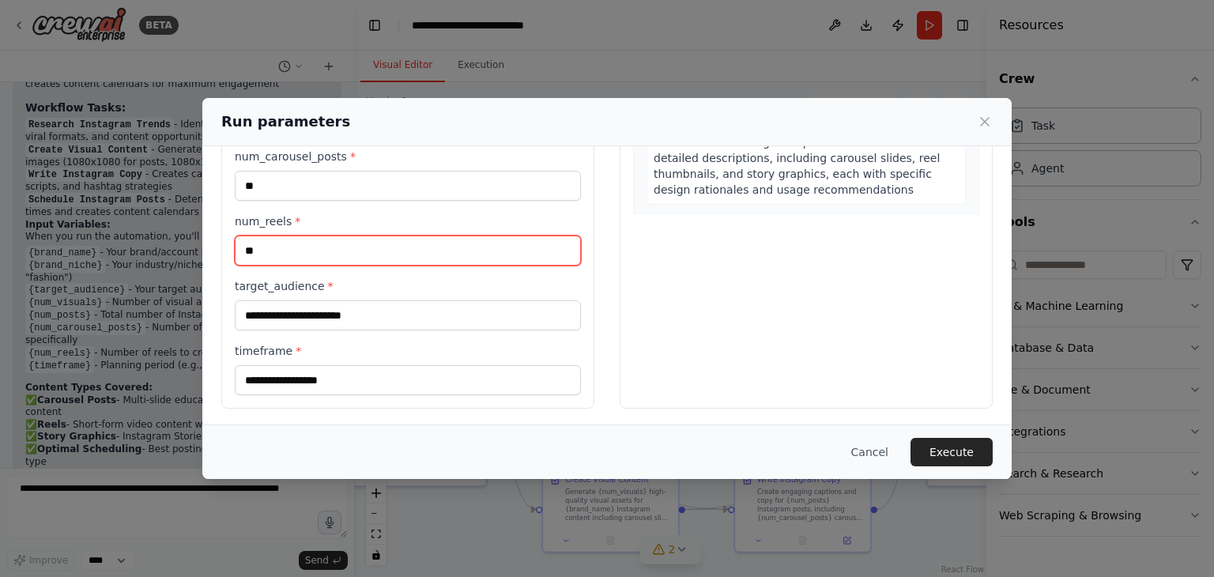
type input "**"
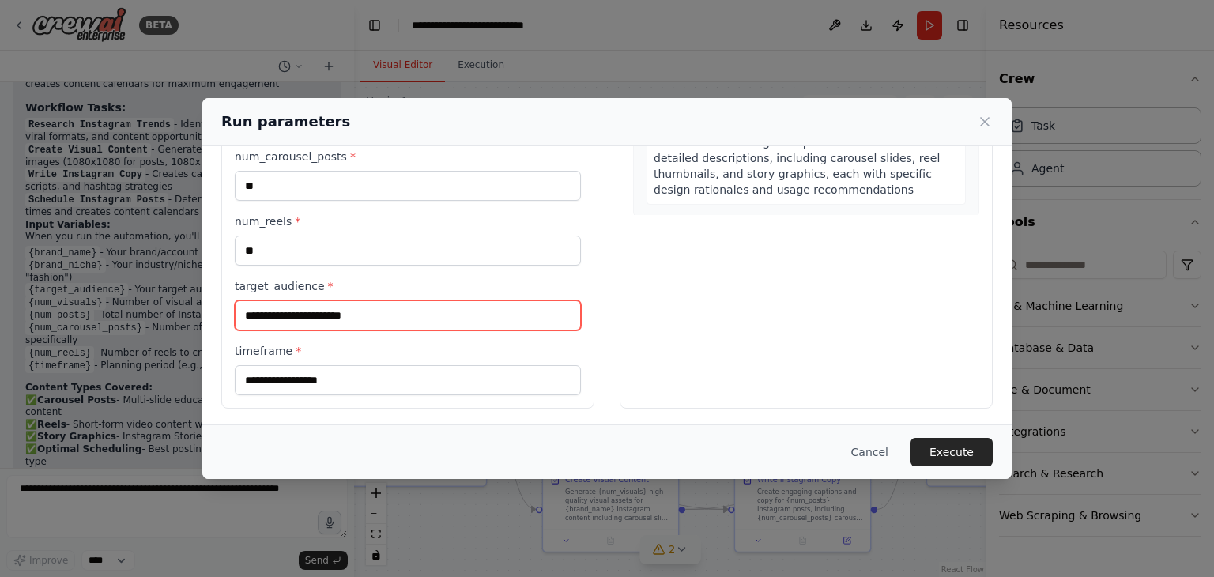
click at [420, 319] on input "target_audience *" at bounding box center [408, 315] width 346 height 30
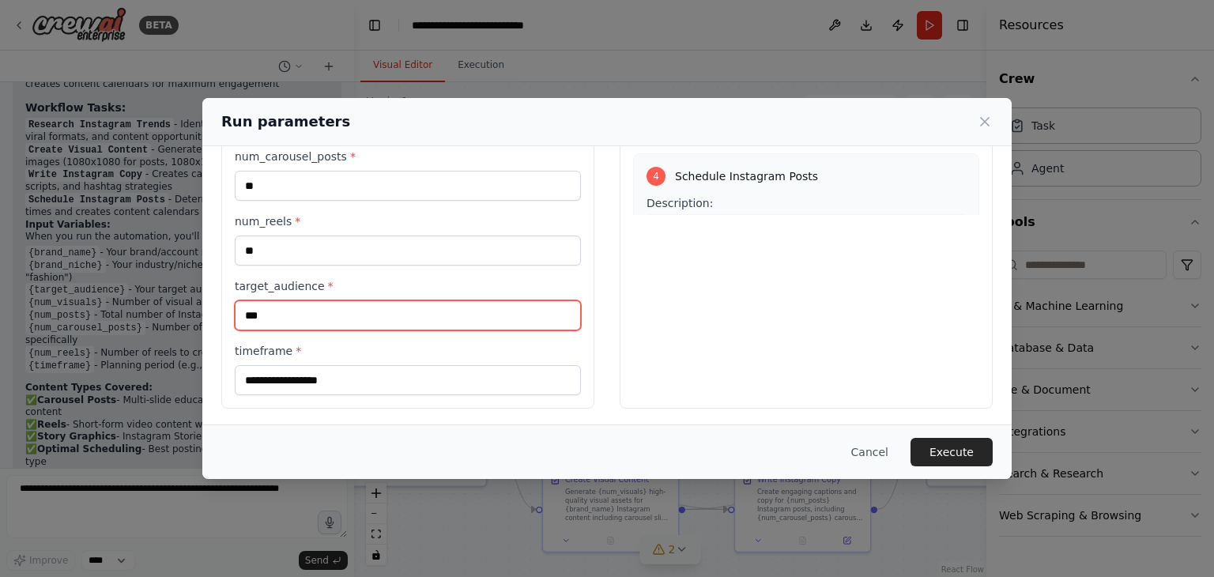
scroll to position [790, 0]
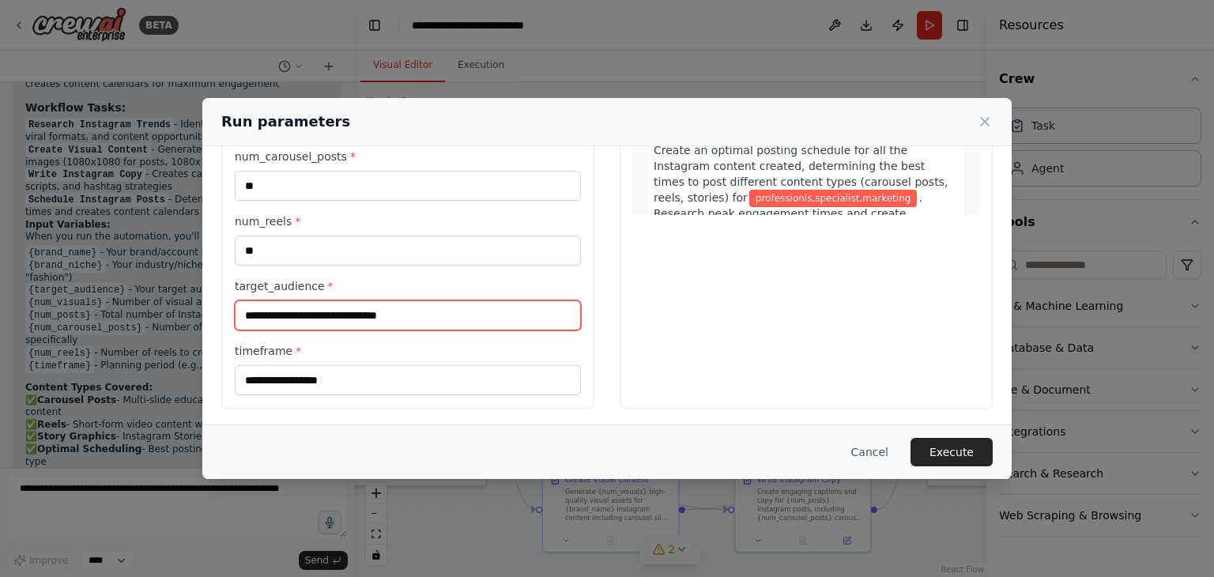
type input "**********"
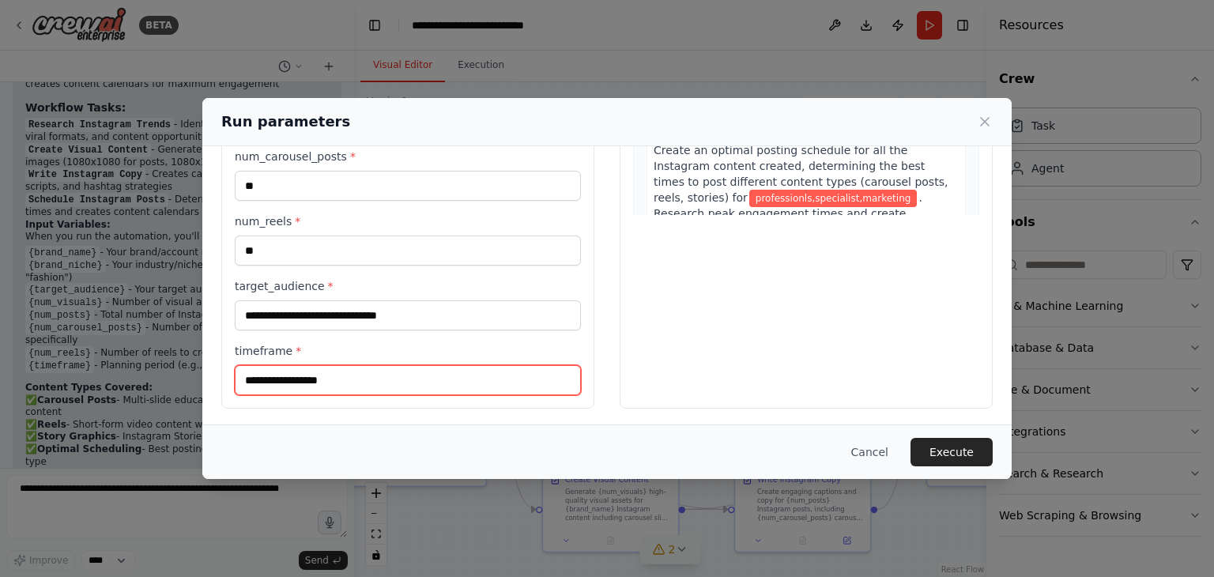
click at [521, 385] on input "timeframe *" at bounding box center [408, 380] width 346 height 30
type input "*"
type input "**"
click at [296, 345] on span "*" at bounding box center [299, 351] width 6 height 13
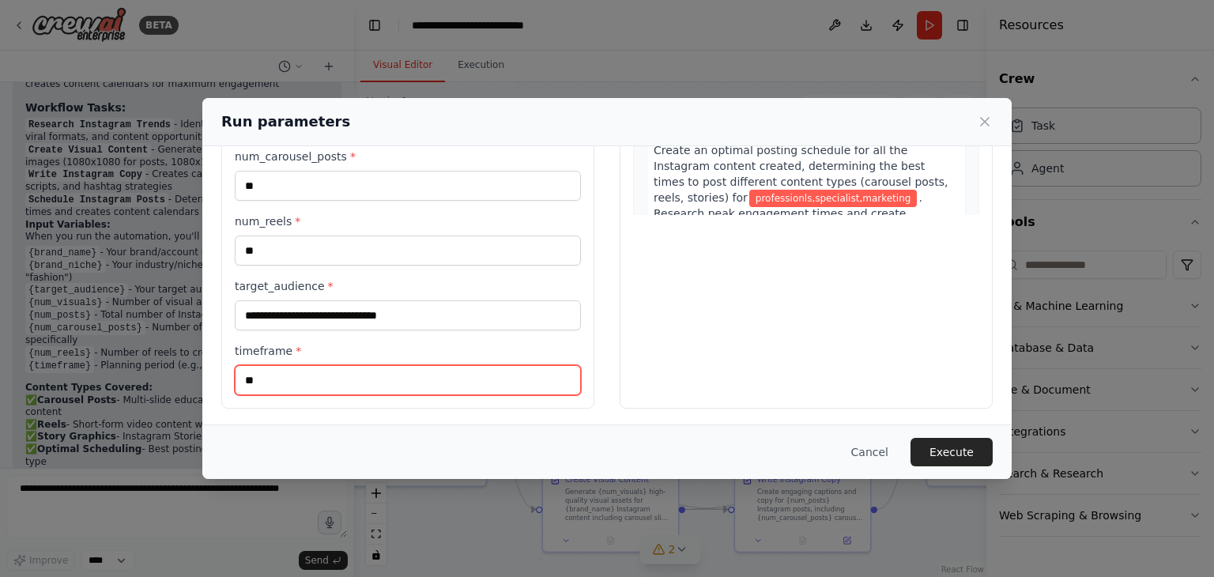
click at [291, 365] on input "**" at bounding box center [408, 380] width 346 height 30
click at [296, 345] on span "*" at bounding box center [299, 351] width 6 height 13
click at [294, 365] on input "**" at bounding box center [408, 380] width 346 height 30
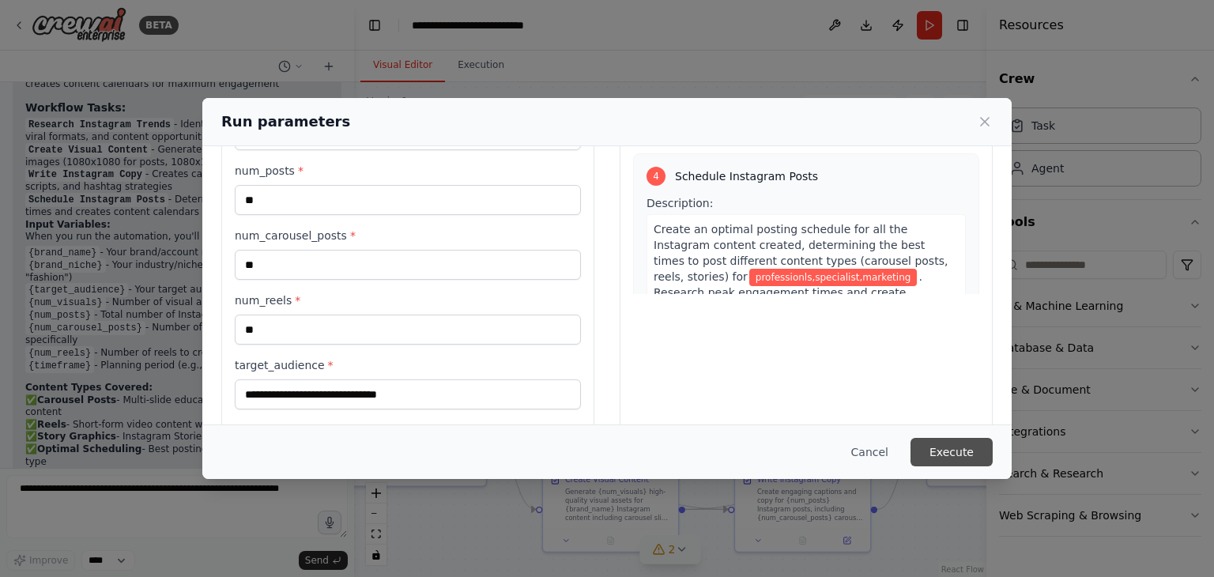
drag, startPoint x: 938, startPoint y: 453, endPoint x: 928, endPoint y: 458, distance: 11.3
click at [938, 454] on button "Execute" at bounding box center [952, 452] width 82 height 28
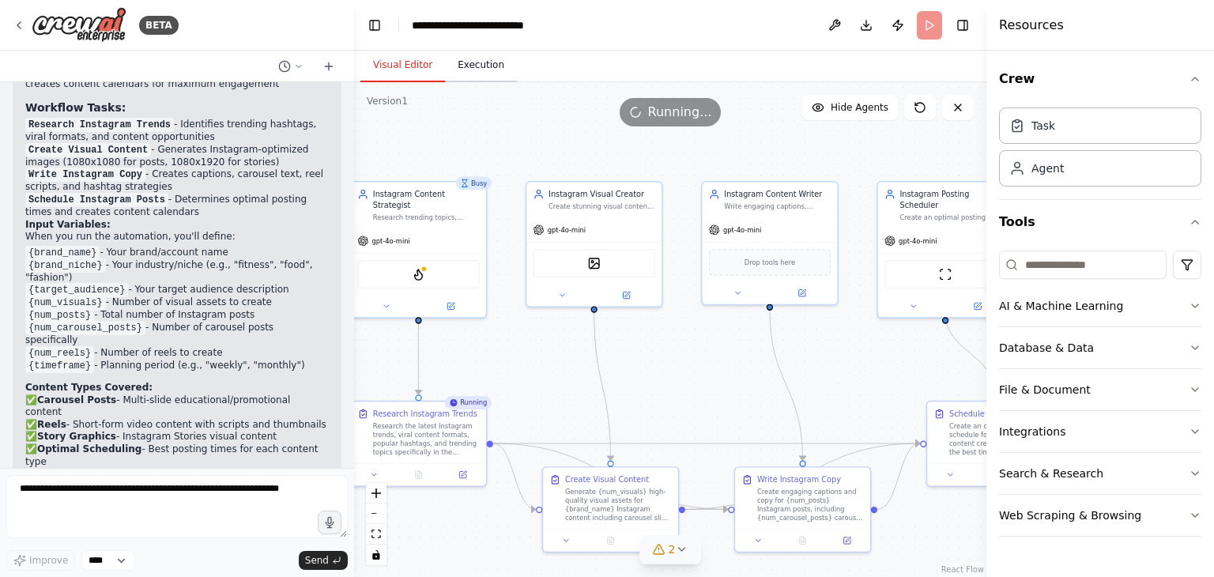
click at [476, 63] on button "Execution" at bounding box center [481, 65] width 72 height 33
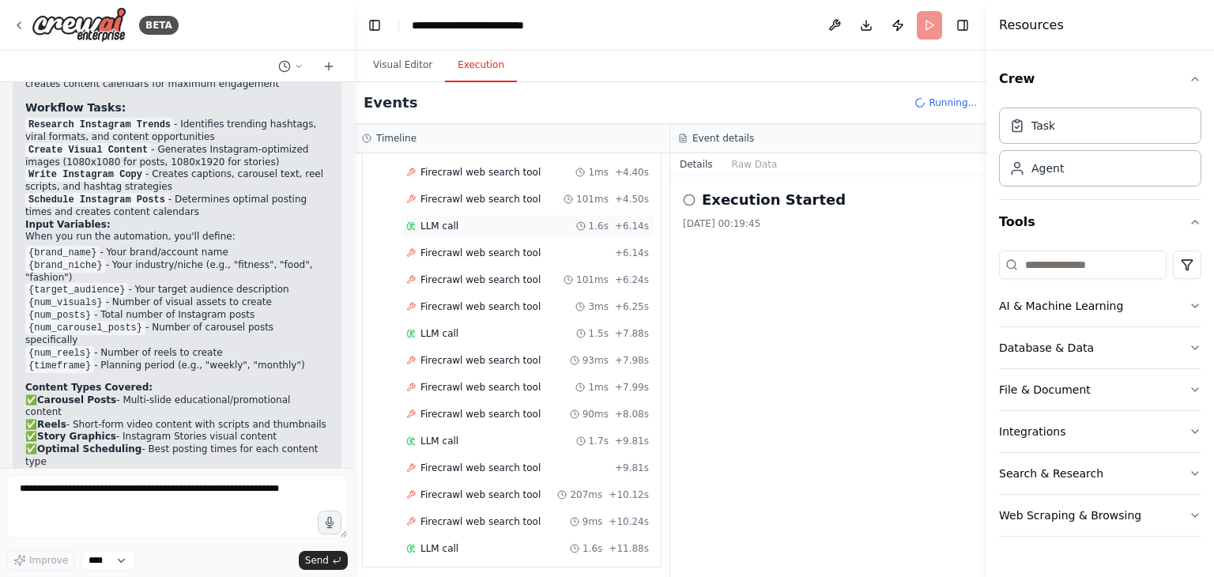
scroll to position [372, 0]
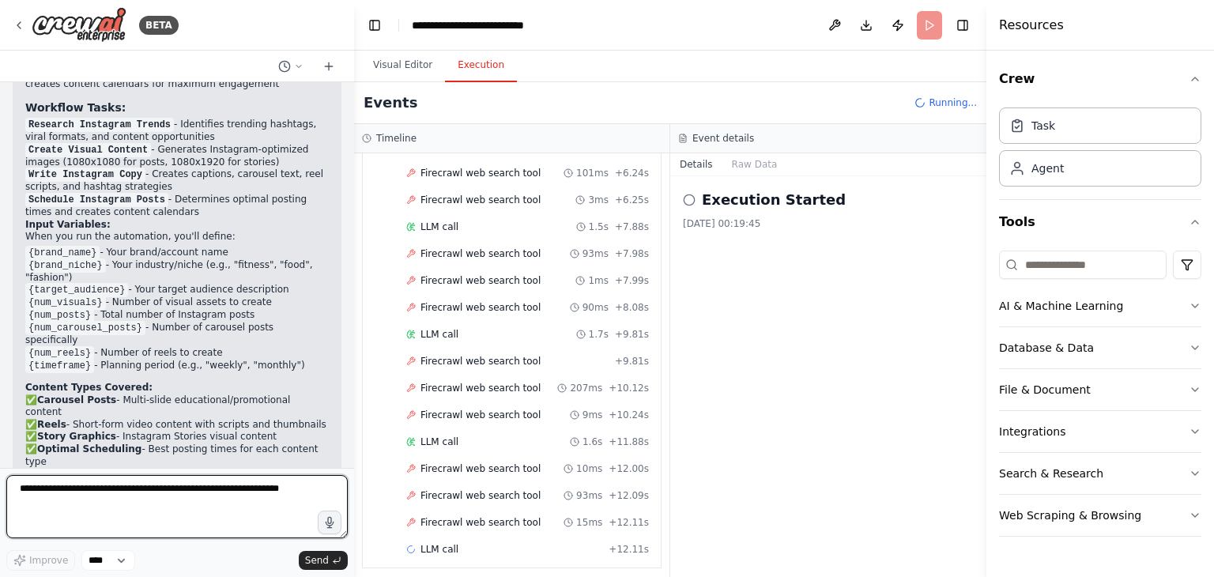
click at [211, 489] on textarea at bounding box center [176, 506] width 341 height 63
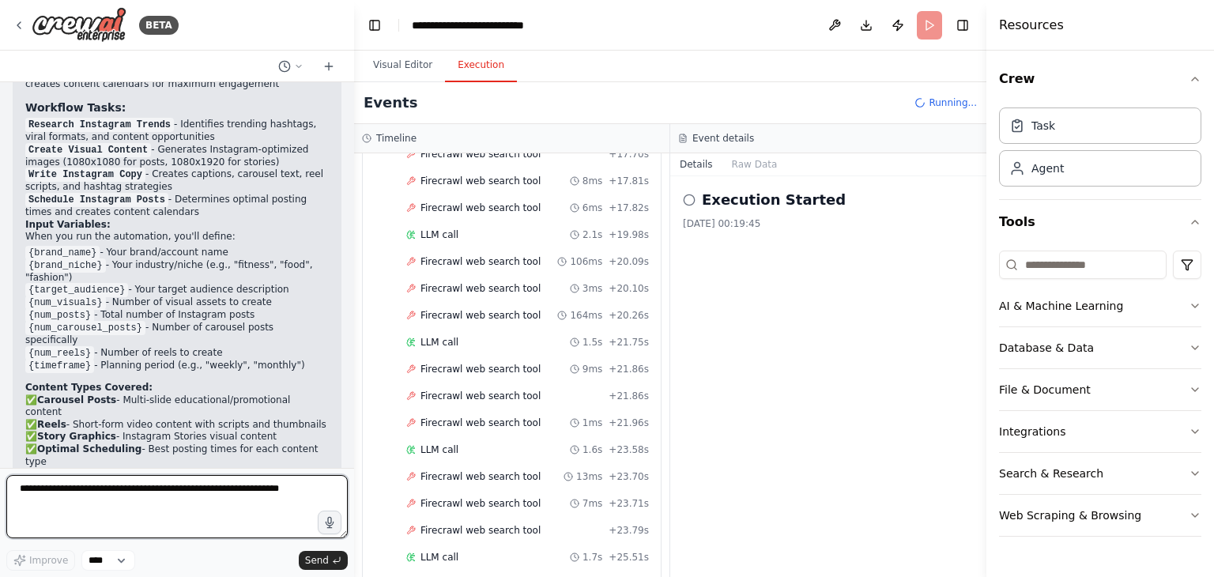
scroll to position [1116, 0]
click at [107, 500] on textarea at bounding box center [176, 506] width 341 height 63
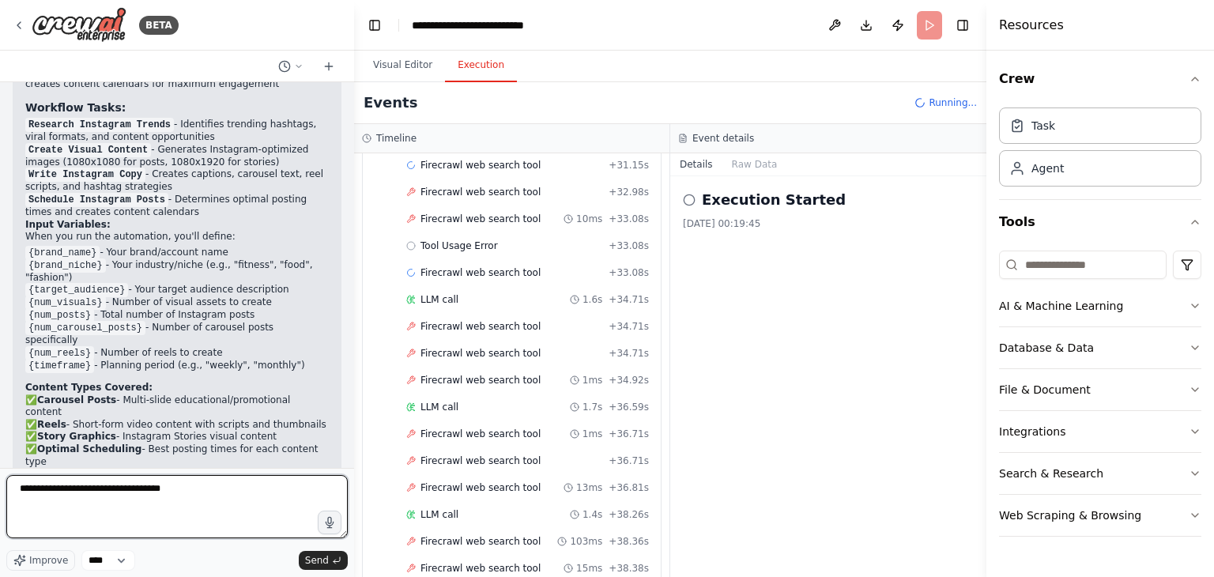
scroll to position [1992, 0]
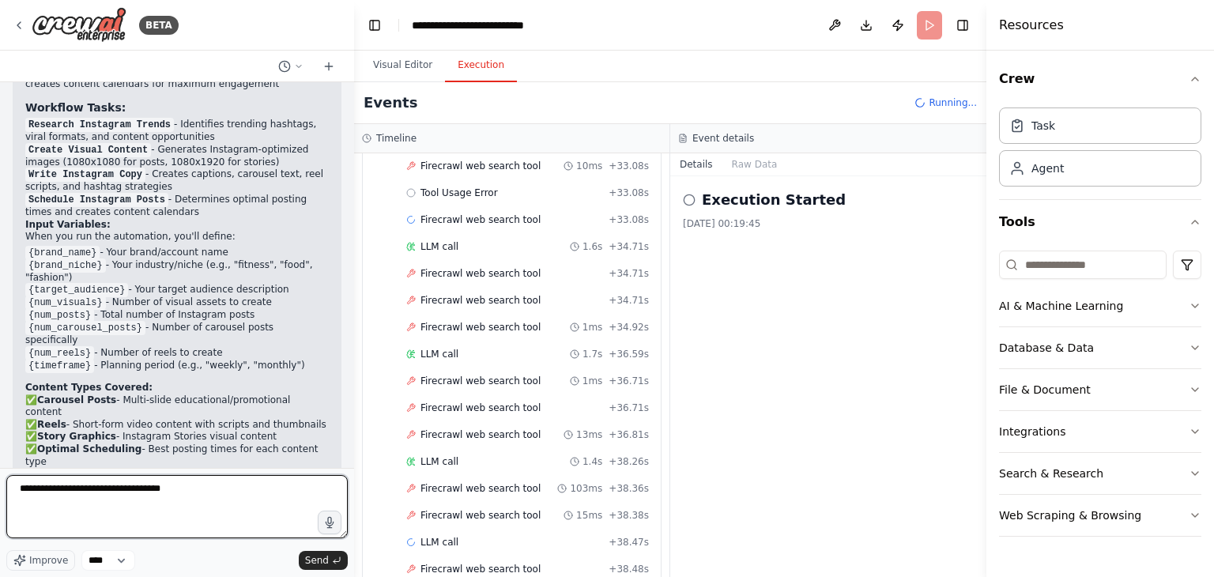
type textarea "**********"
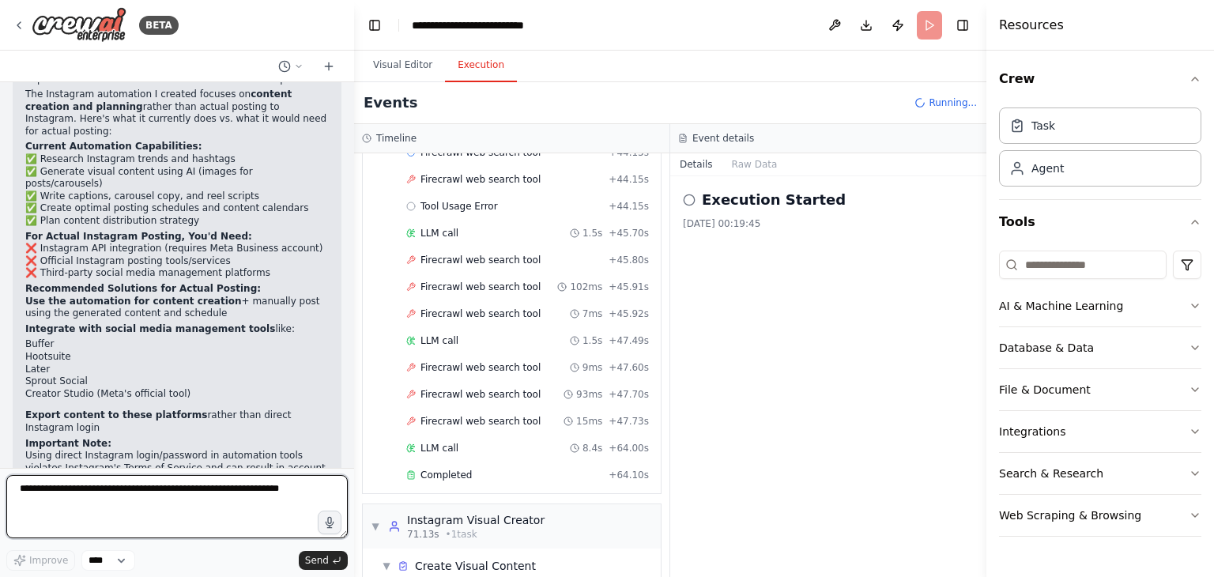
scroll to position [2694, 0]
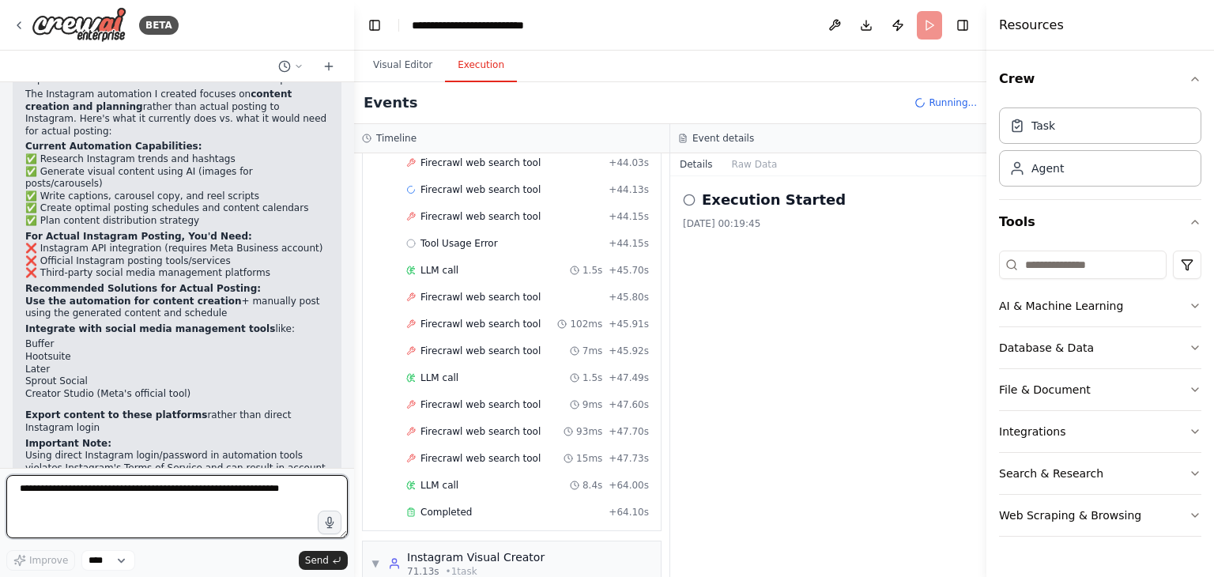
click at [104, 492] on textarea at bounding box center [176, 506] width 341 height 63
type textarea "********"
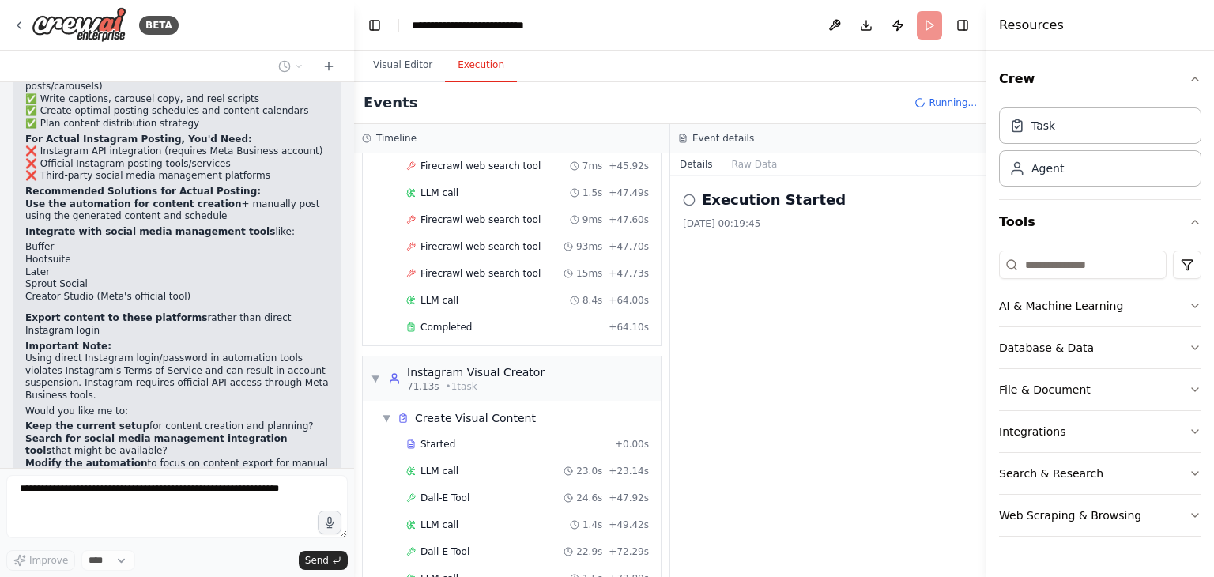
scroll to position [2905, 0]
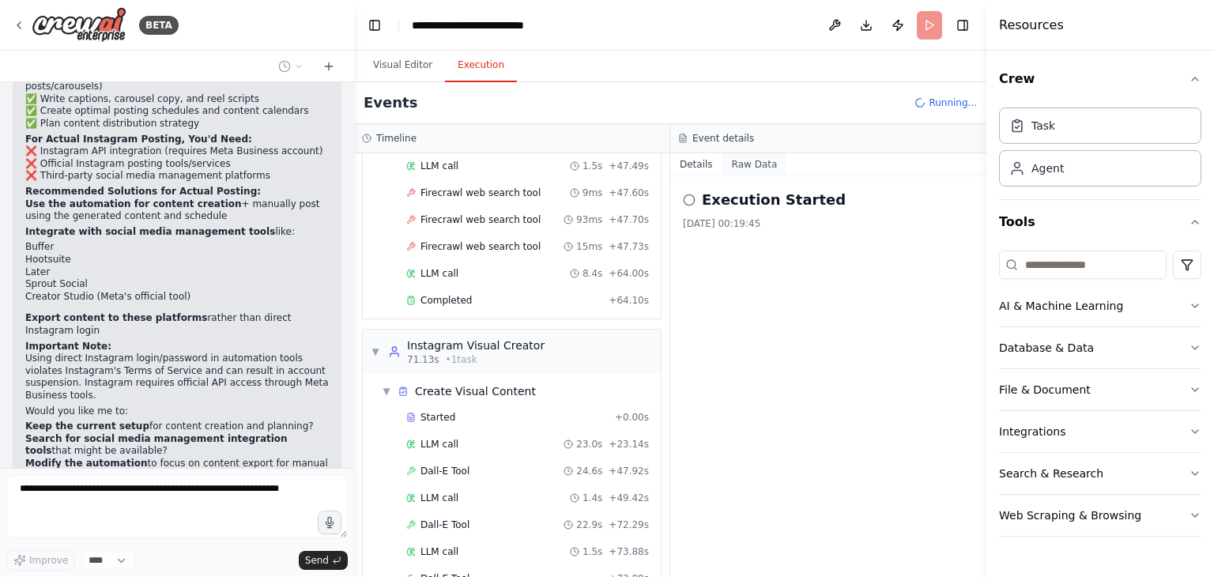
click at [740, 165] on button "Raw Data" at bounding box center [754, 164] width 65 height 22
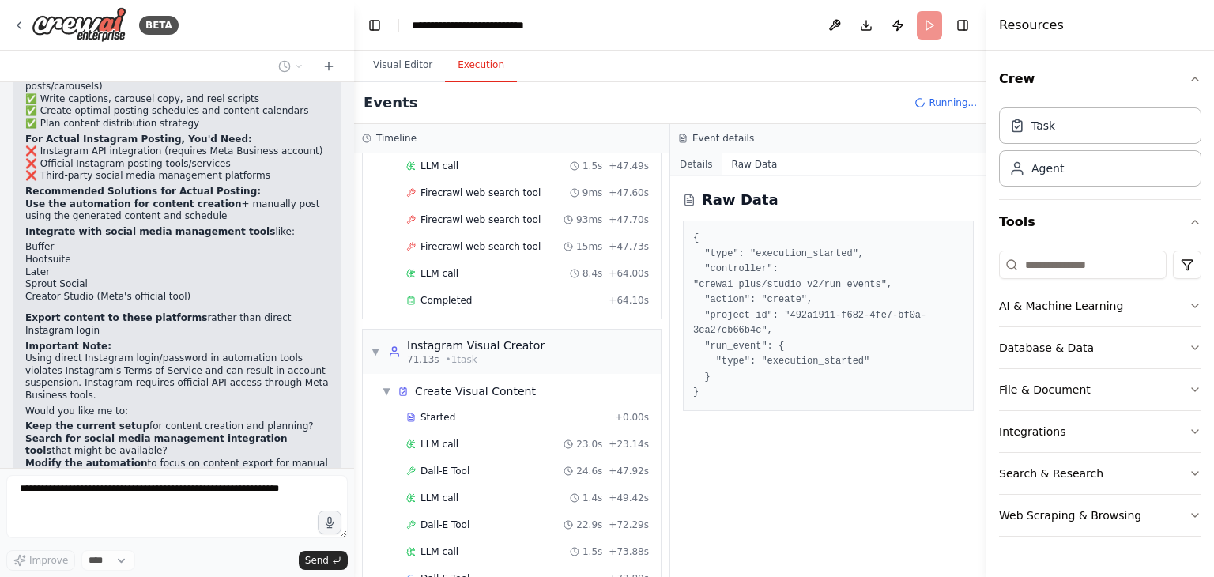
click at [702, 164] on button "Details" at bounding box center [696, 164] width 52 height 22
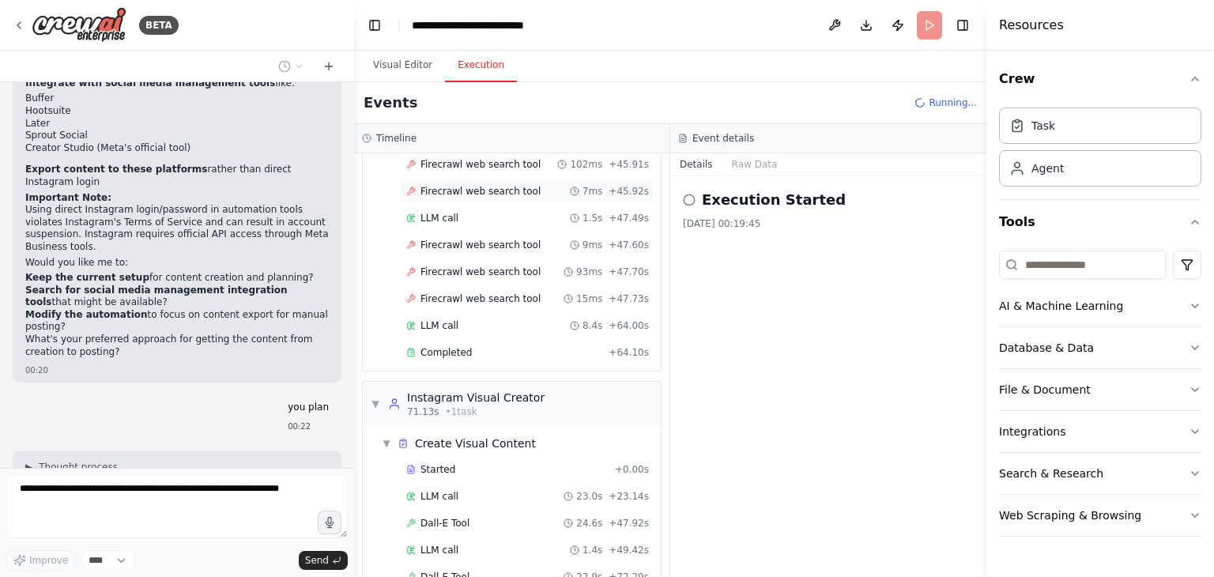
scroll to position [2826, 0]
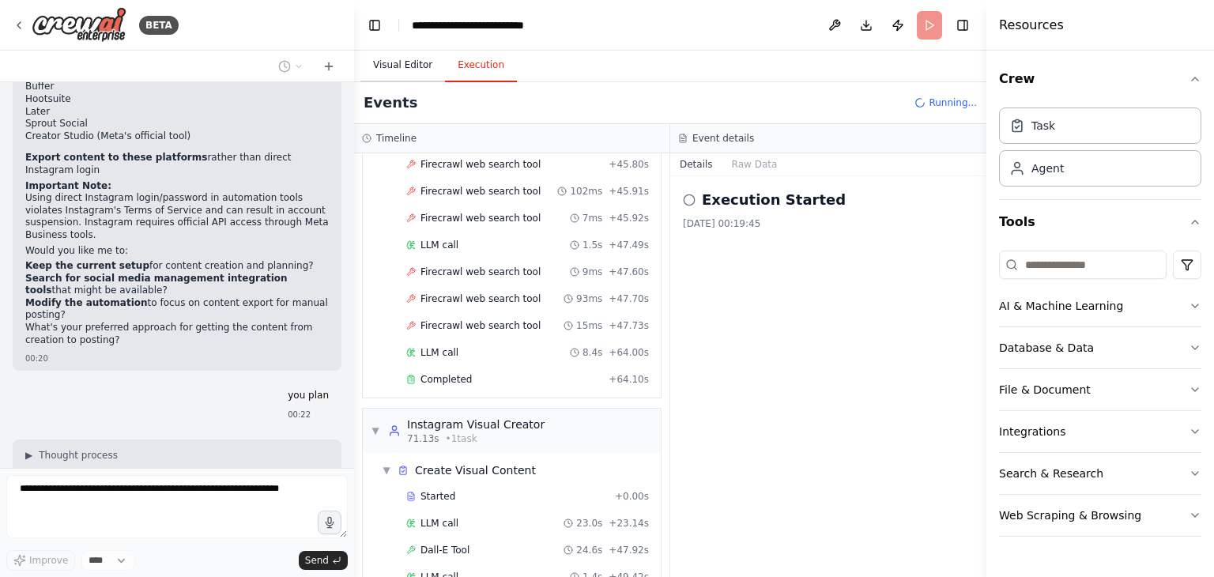
click at [411, 68] on button "Visual Editor" at bounding box center [402, 65] width 85 height 33
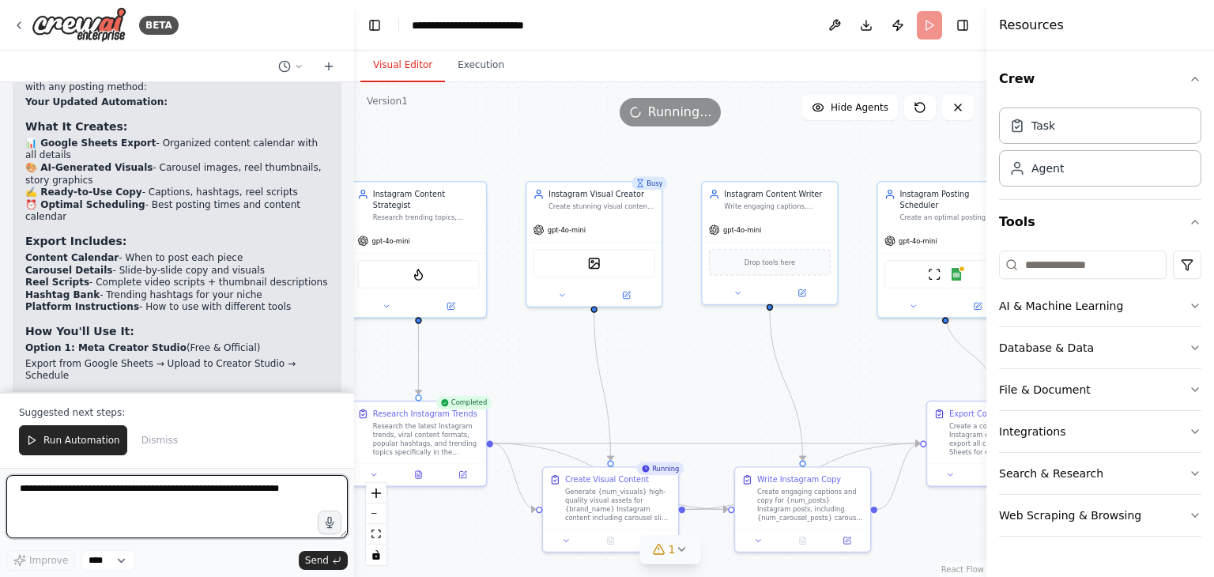
scroll to position [6788, 0]
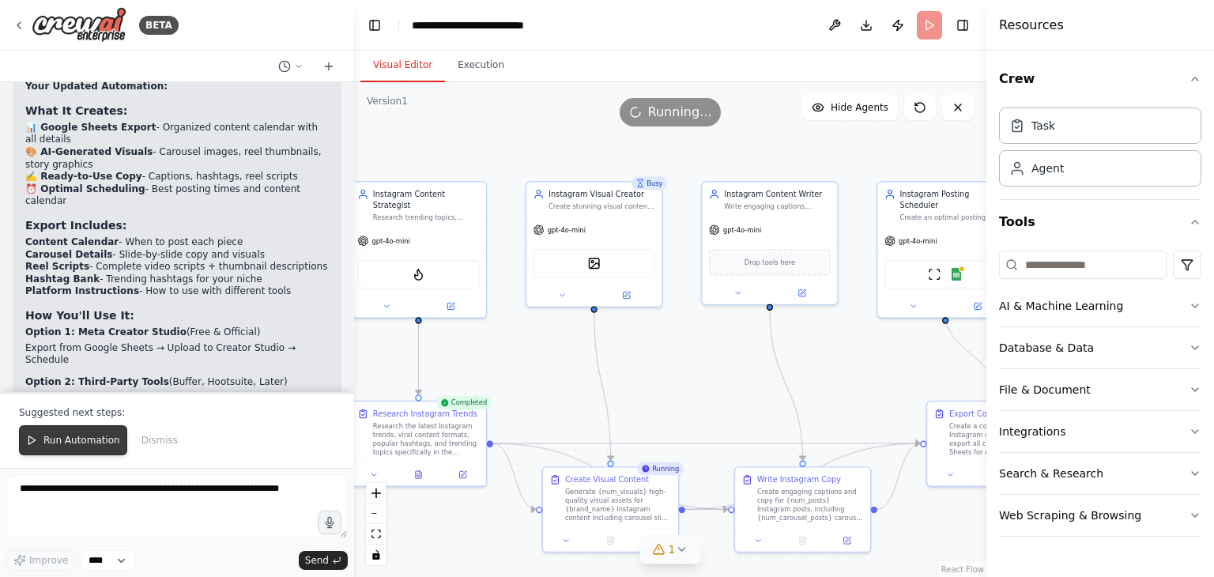
click at [72, 446] on span "Run Automation" at bounding box center [81, 440] width 77 height 13
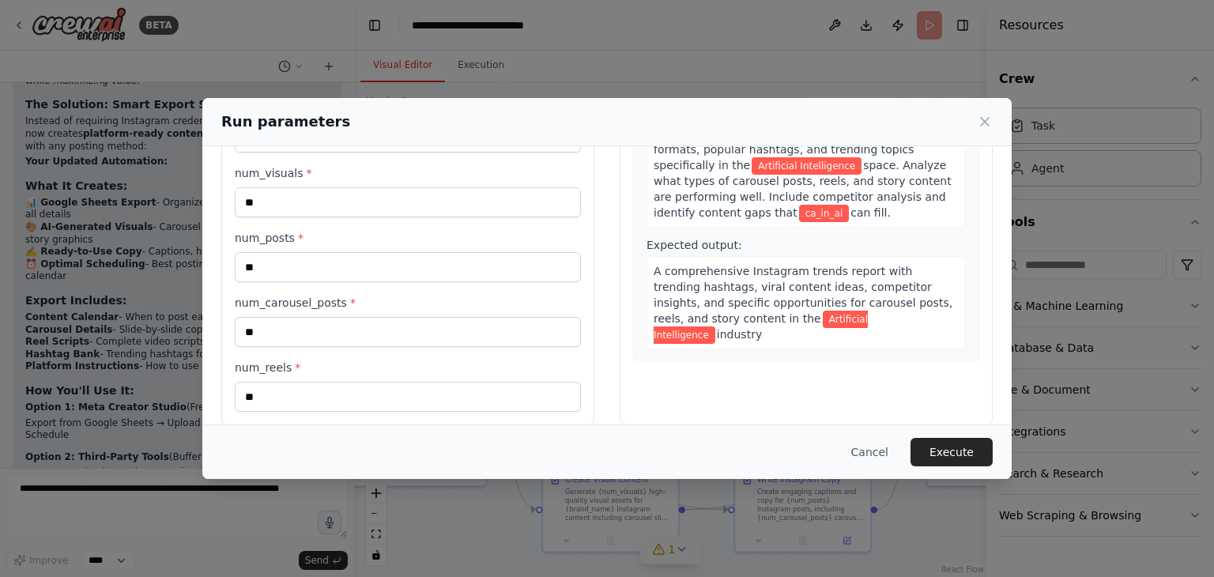
scroll to position [183, 0]
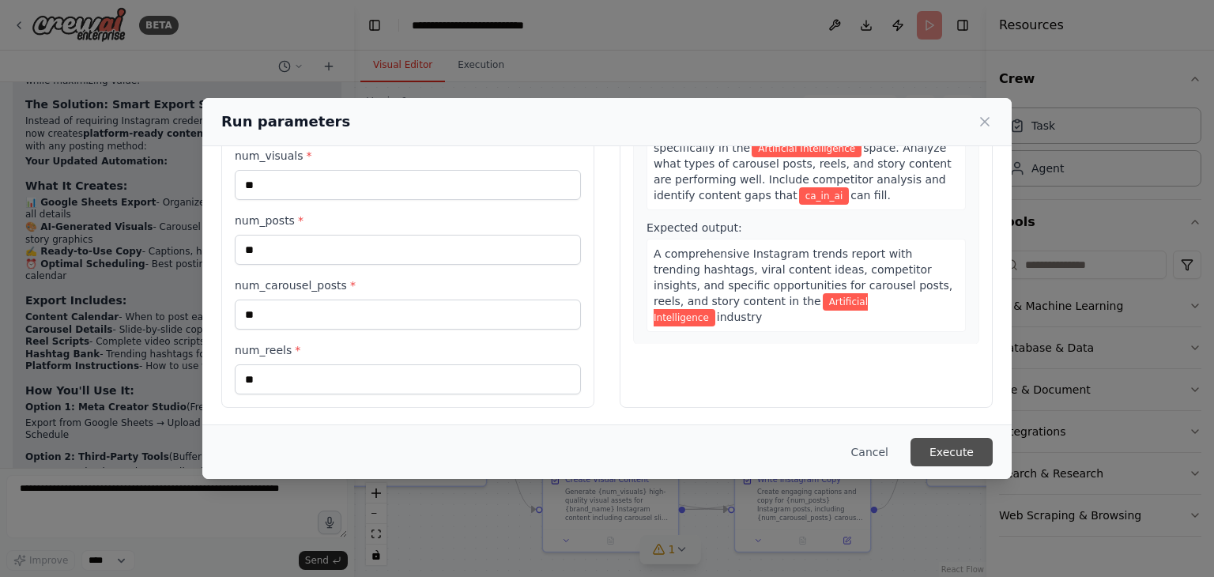
click at [979, 447] on button "Execute" at bounding box center [952, 452] width 82 height 28
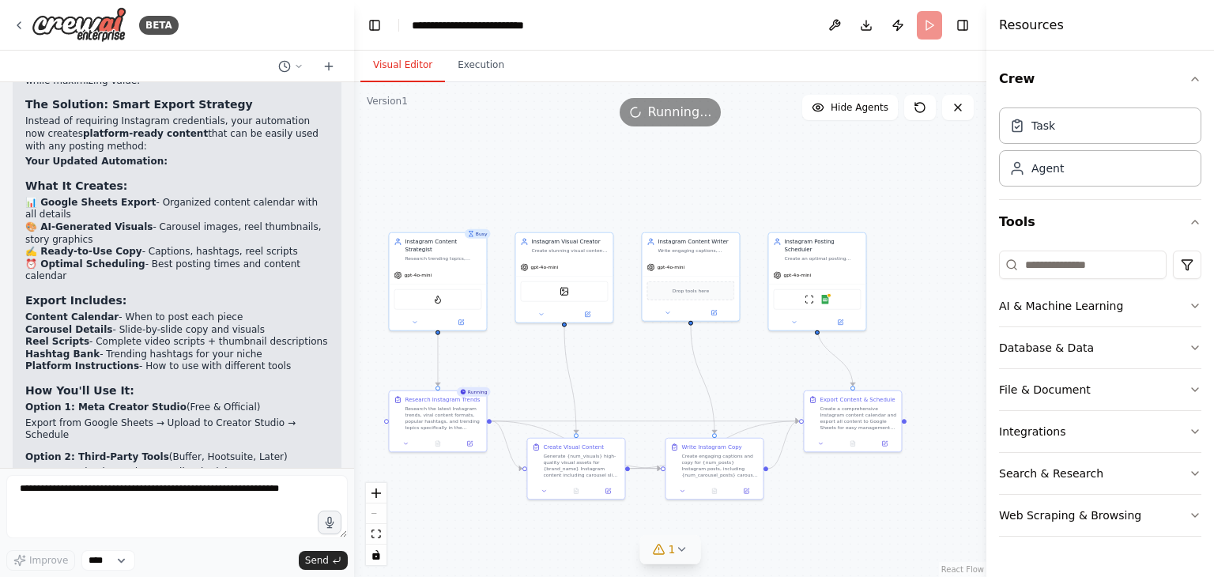
click at [683, 553] on icon at bounding box center [681, 549] width 13 height 13
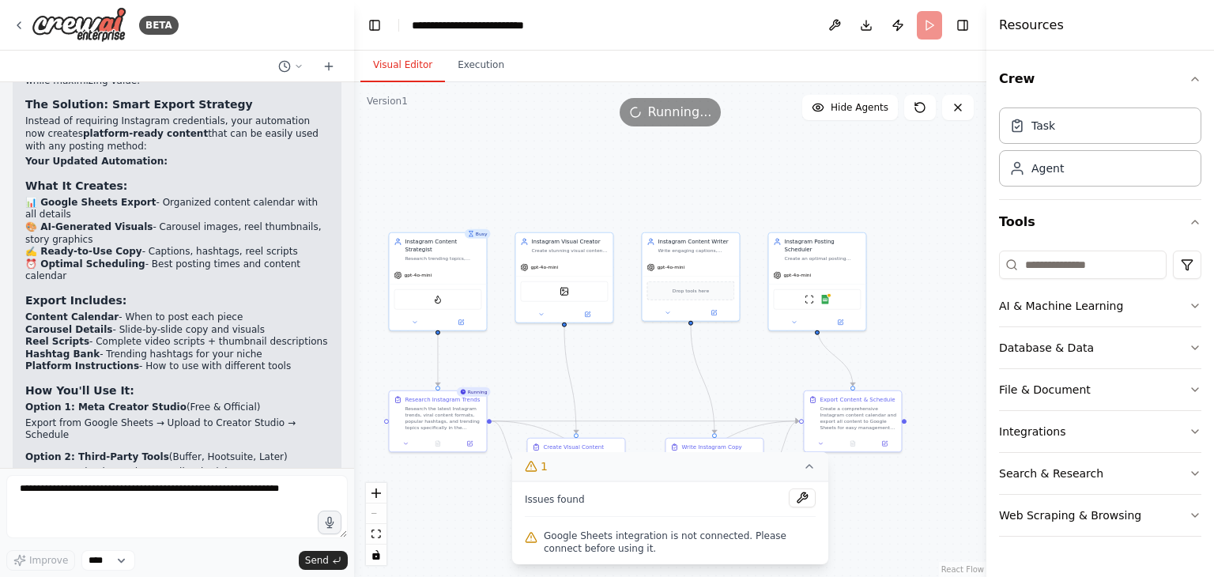
click at [547, 538] on span "Google Sheets integration is not connected. Please connect before using it." at bounding box center [680, 542] width 272 height 25
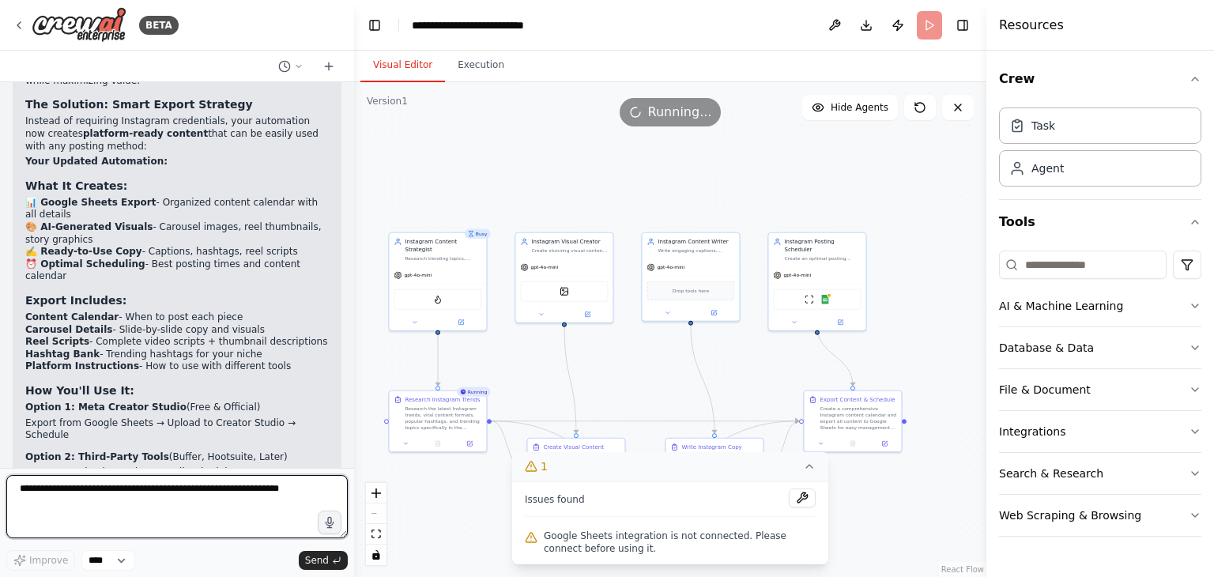
click at [80, 500] on textarea at bounding box center [176, 506] width 341 height 63
type textarea "**********"
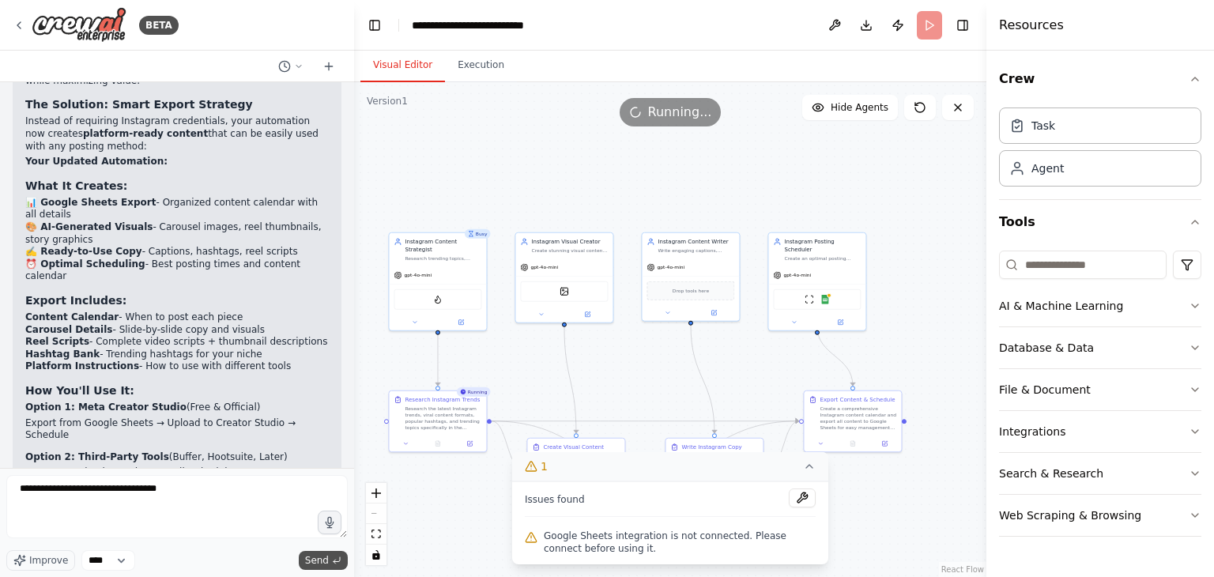
click at [321, 559] on span "Send" at bounding box center [317, 560] width 24 height 13
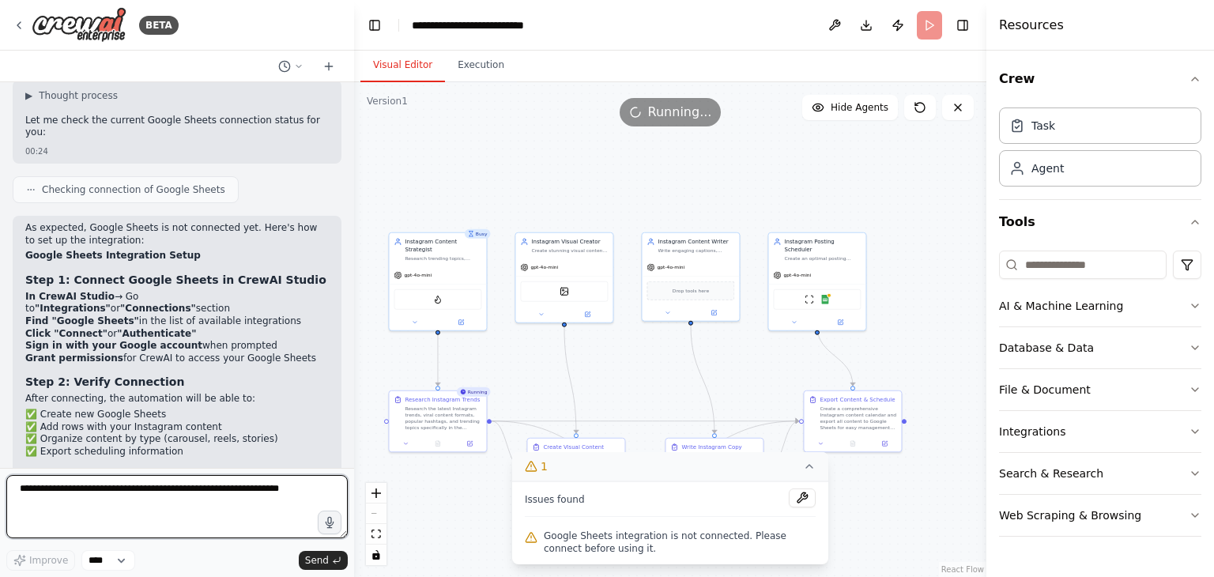
scroll to position [7132, 0]
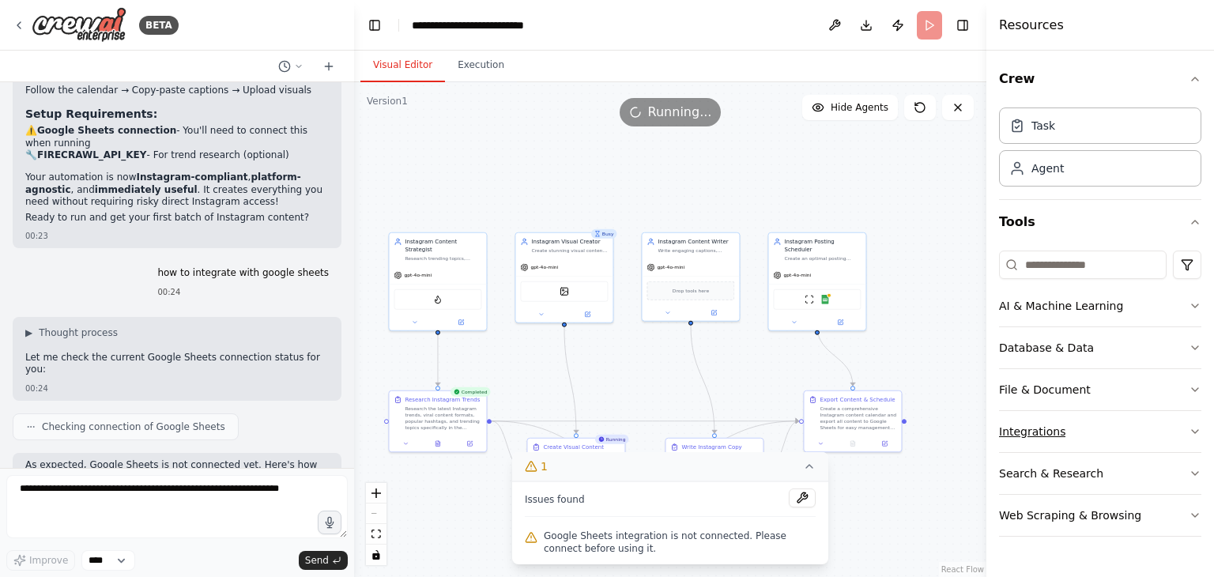
click at [1058, 443] on button "Integrations" at bounding box center [1100, 431] width 202 height 41
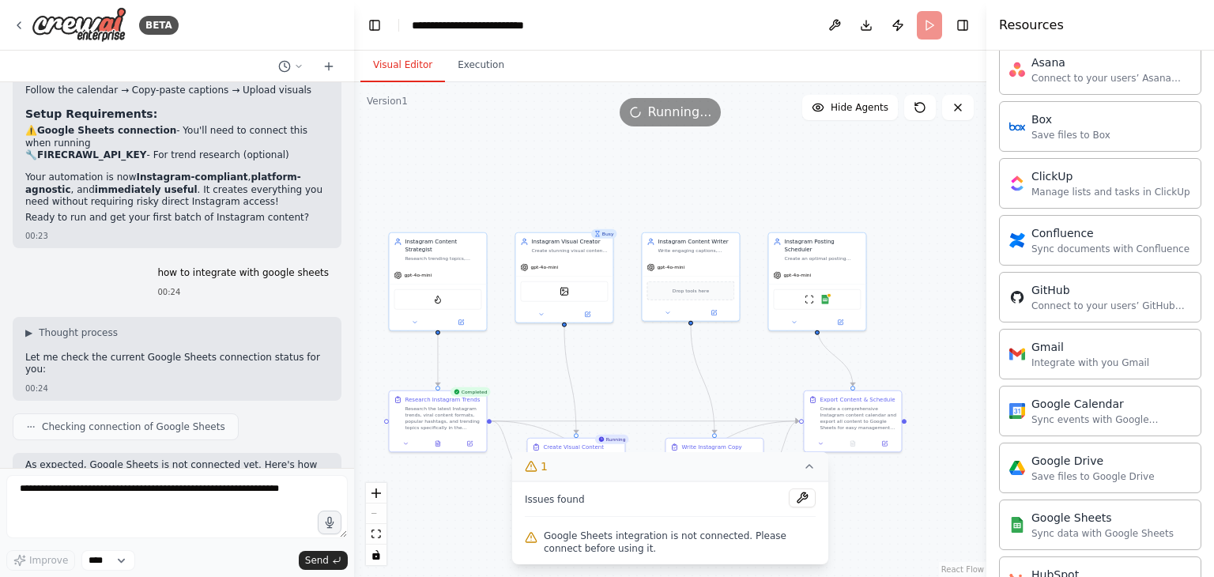
scroll to position [474, 0]
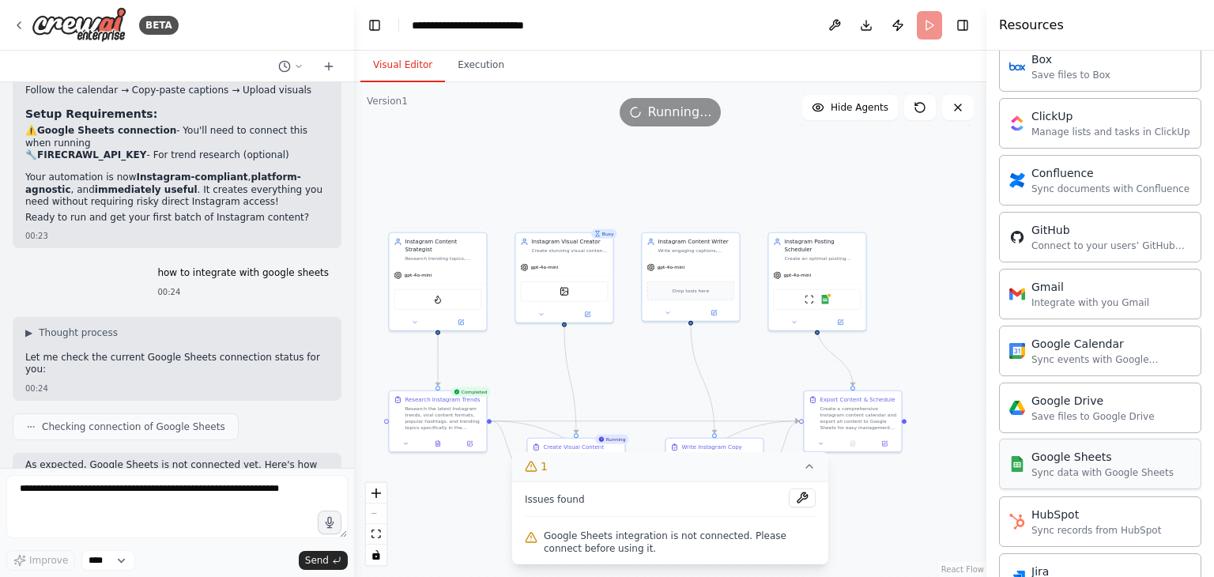
click at [1068, 466] on div "Sync data with Google Sheets" at bounding box center [1102, 472] width 142 height 13
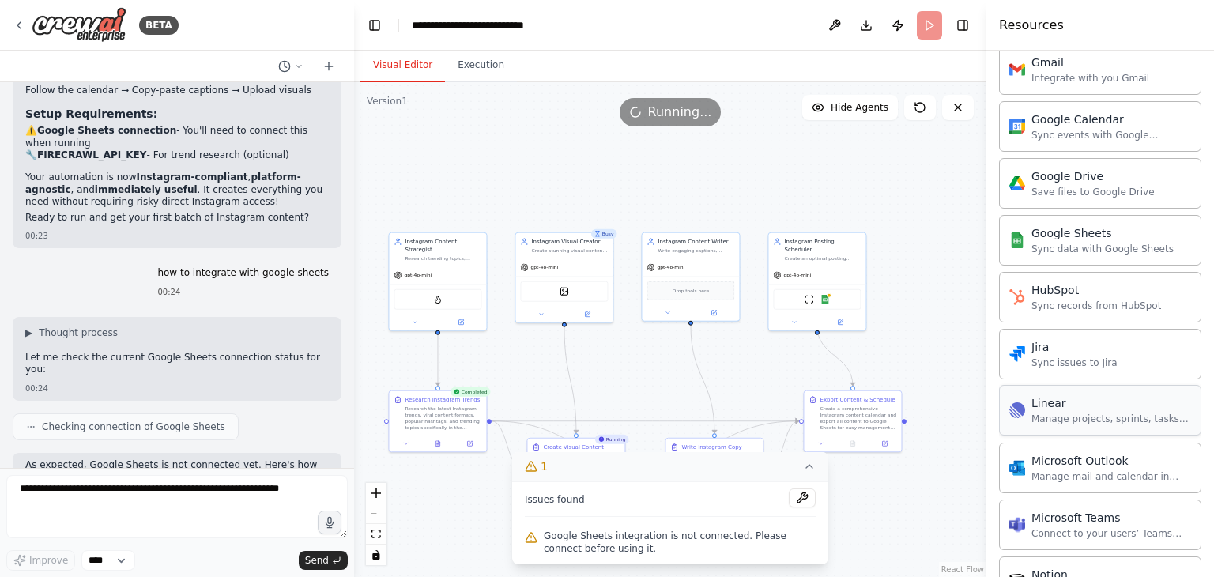
scroll to position [711, 0]
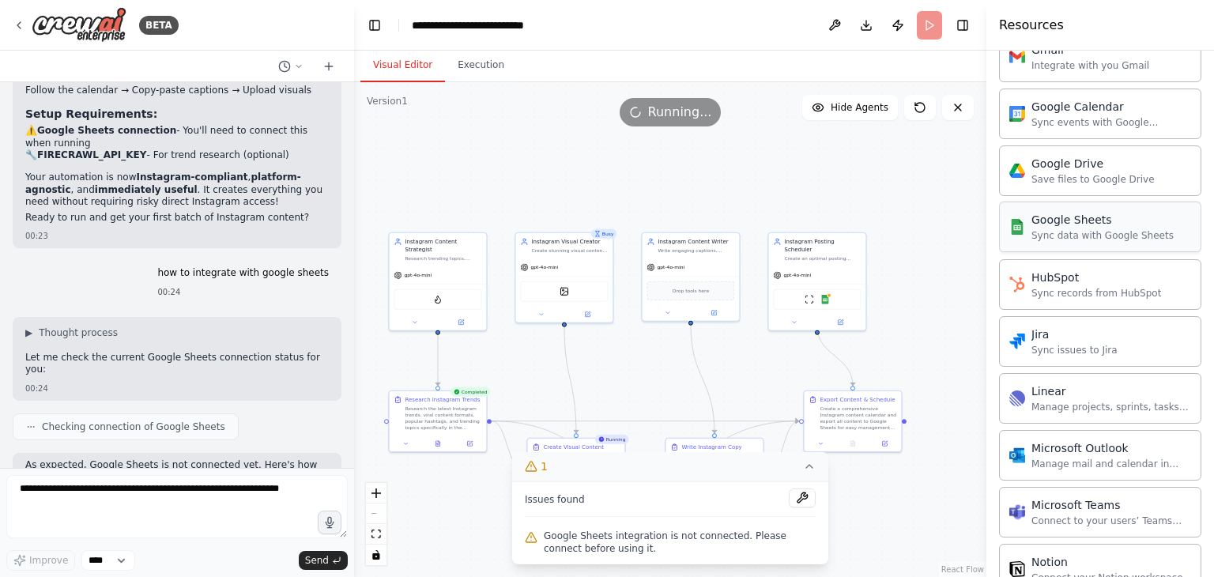
click at [1067, 232] on div "Sync data with Google Sheets" at bounding box center [1102, 235] width 142 height 13
click at [1100, 229] on div "Sync data with Google Sheets" at bounding box center [1102, 235] width 142 height 13
click at [1069, 222] on div "Google Sheets" at bounding box center [1102, 220] width 142 height 16
drag, startPoint x: 1069, startPoint y: 222, endPoint x: 1107, endPoint y: 221, distance: 37.9
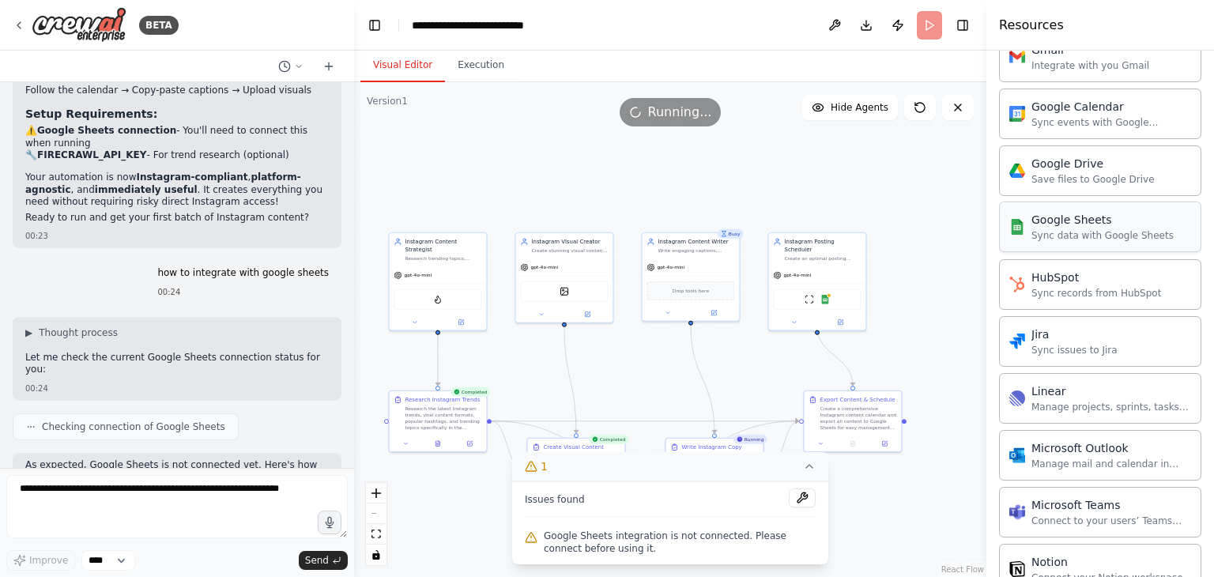
click at [1107, 221] on div "Google Sheets" at bounding box center [1102, 220] width 142 height 16
click at [684, 112] on span "Running..." at bounding box center [680, 112] width 64 height 19
click at [813, 468] on icon at bounding box center [809, 466] width 13 height 13
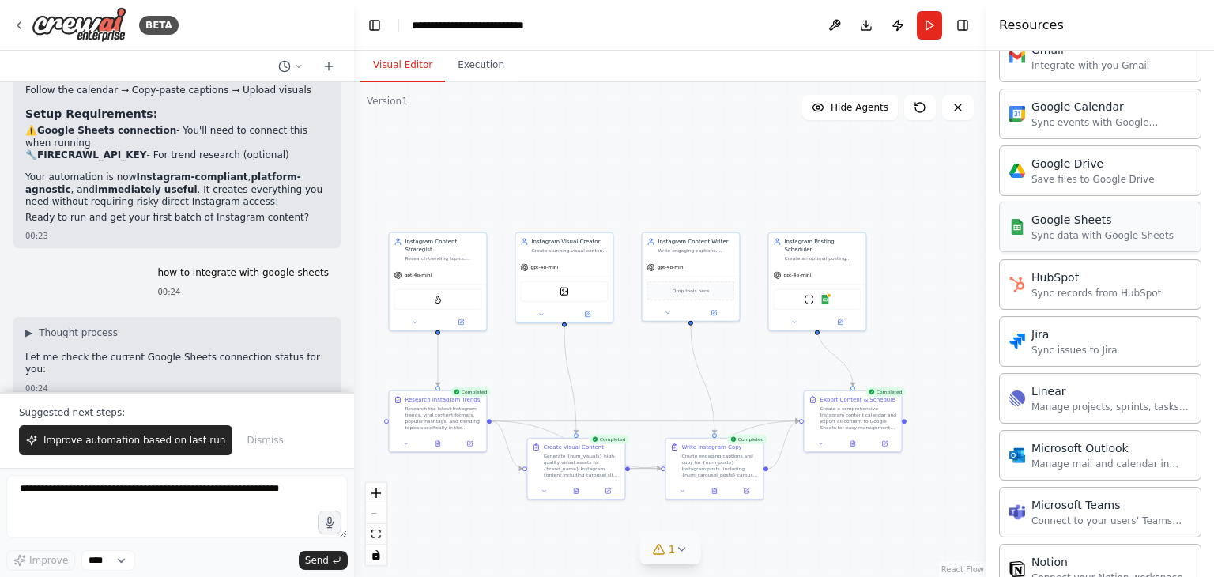
click at [1095, 232] on div "Sync data with Google Sheets" at bounding box center [1102, 235] width 142 height 13
click at [1069, 224] on div "Google Sheets Sync data with Google Sheets" at bounding box center [1102, 227] width 142 height 30
click at [120, 447] on span "Improve automation based on last run" at bounding box center [134, 440] width 182 height 13
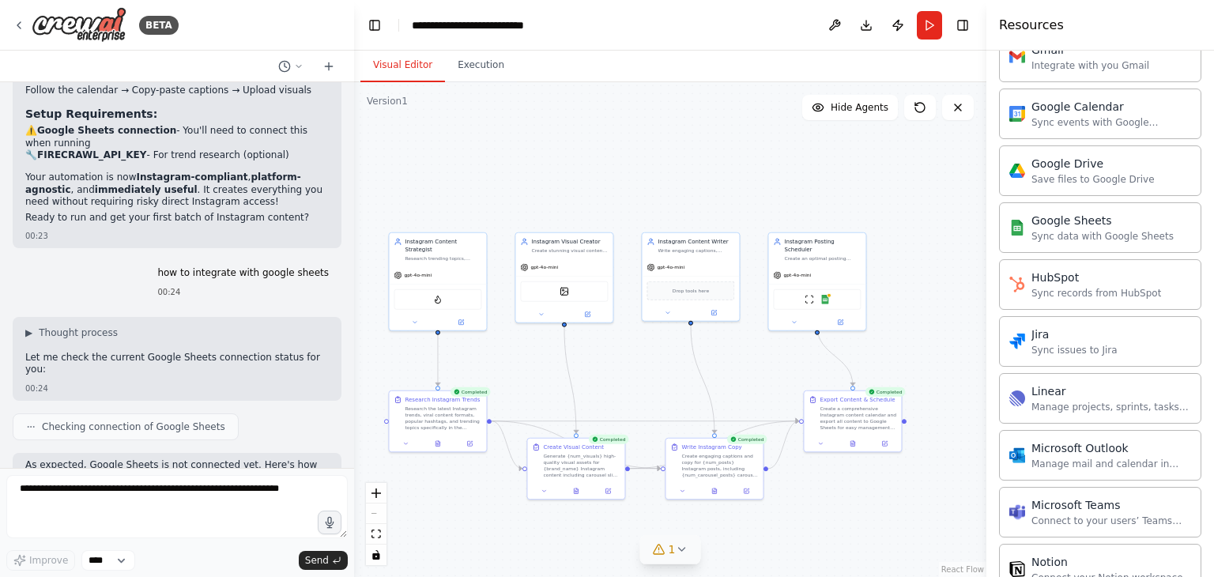
scroll to position [7648, 0]
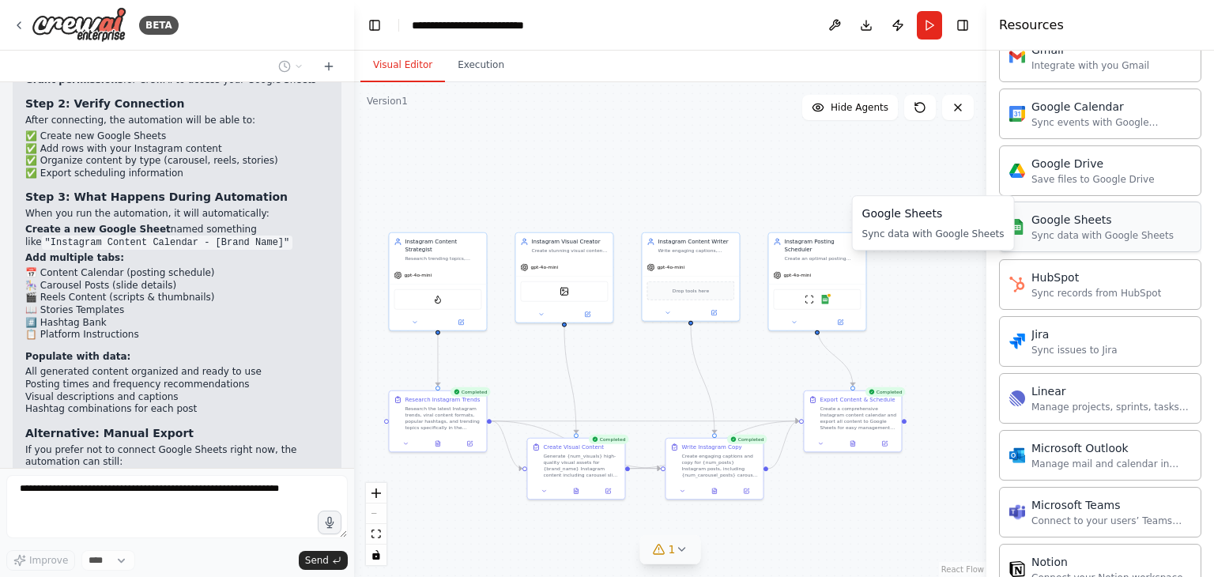
click at [1059, 238] on div "Google Sheets Sync data with Google Sheets" at bounding box center [1100, 227] width 202 height 51
click at [1050, 223] on div "Google Sheets" at bounding box center [1102, 220] width 142 height 16
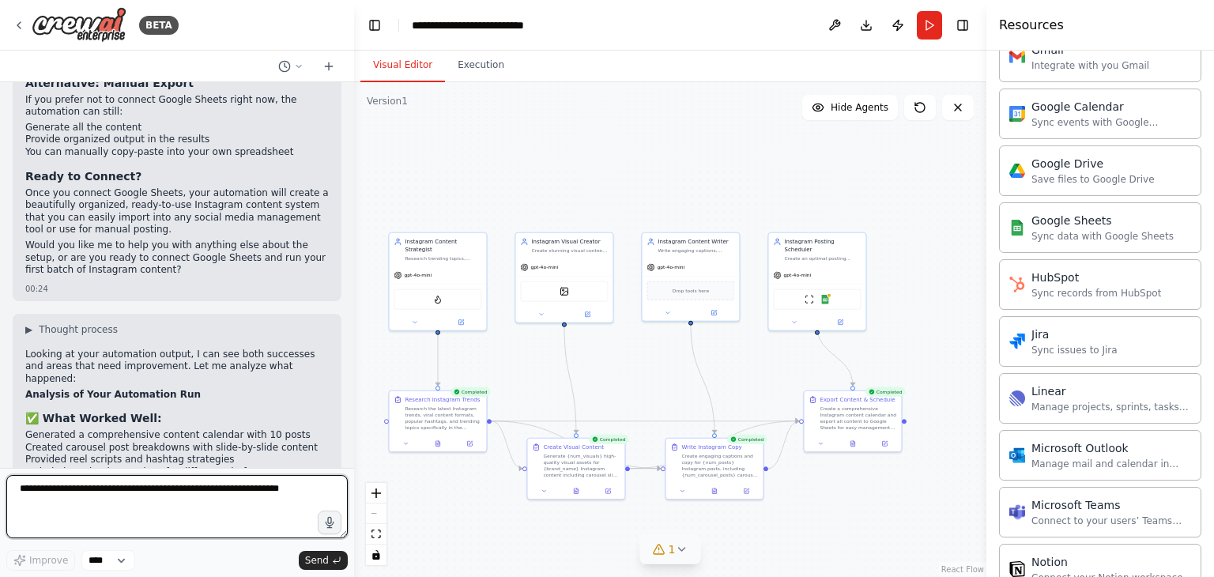
scroll to position [7992, 0]
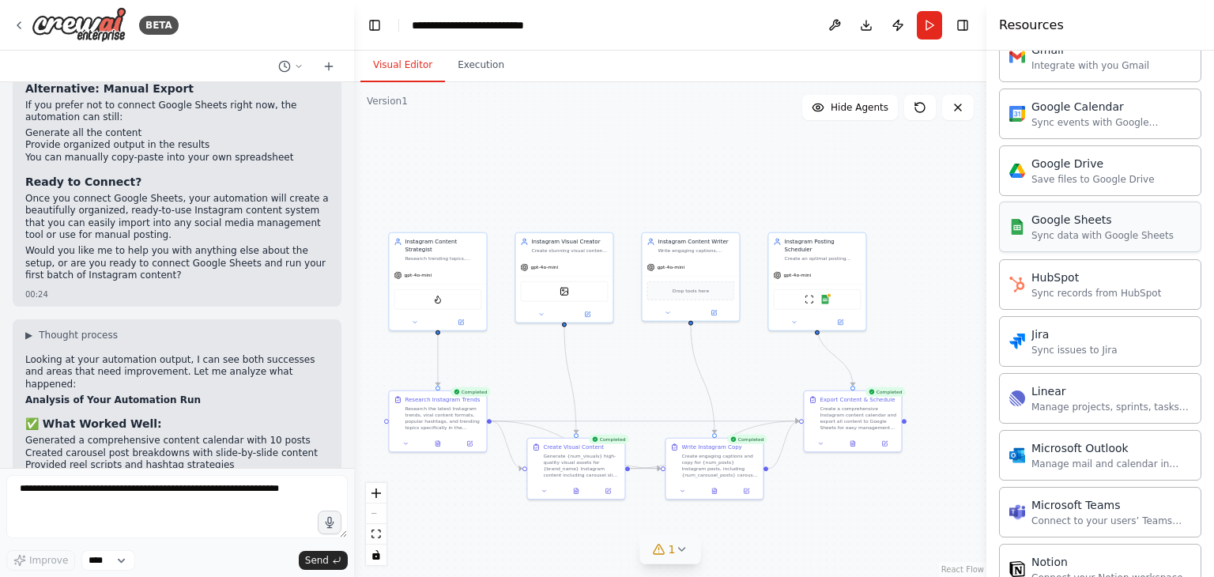
click at [1037, 235] on div "Sync data with Google Sheets" at bounding box center [1102, 235] width 142 height 13
click at [1037, 234] on div "Sync data with Google Sheets" at bounding box center [1102, 235] width 142 height 13
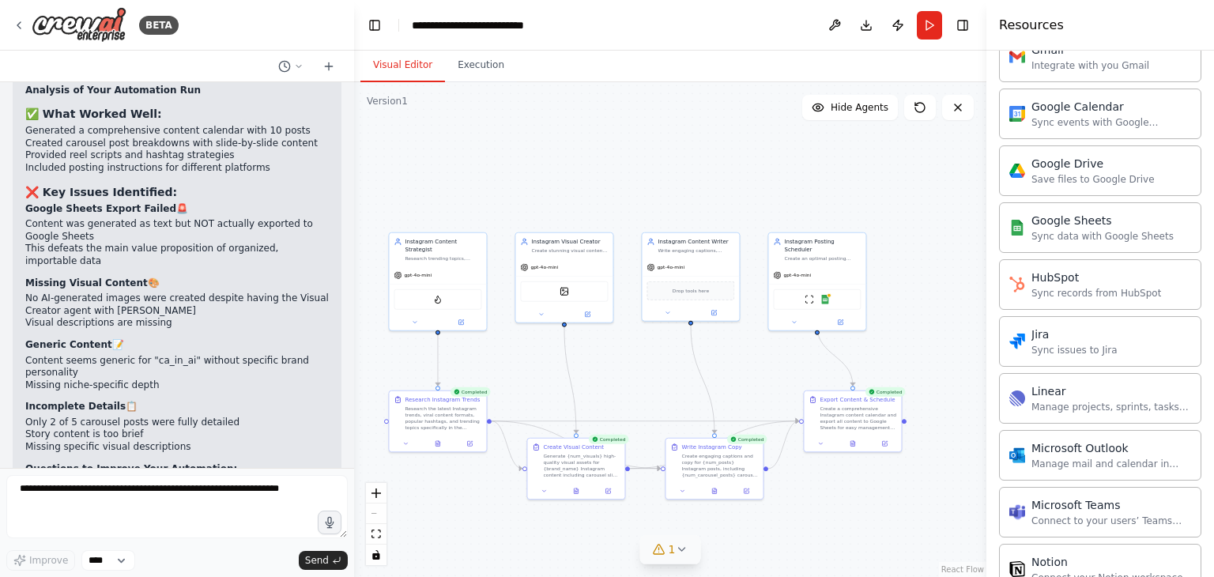
scroll to position [8309, 0]
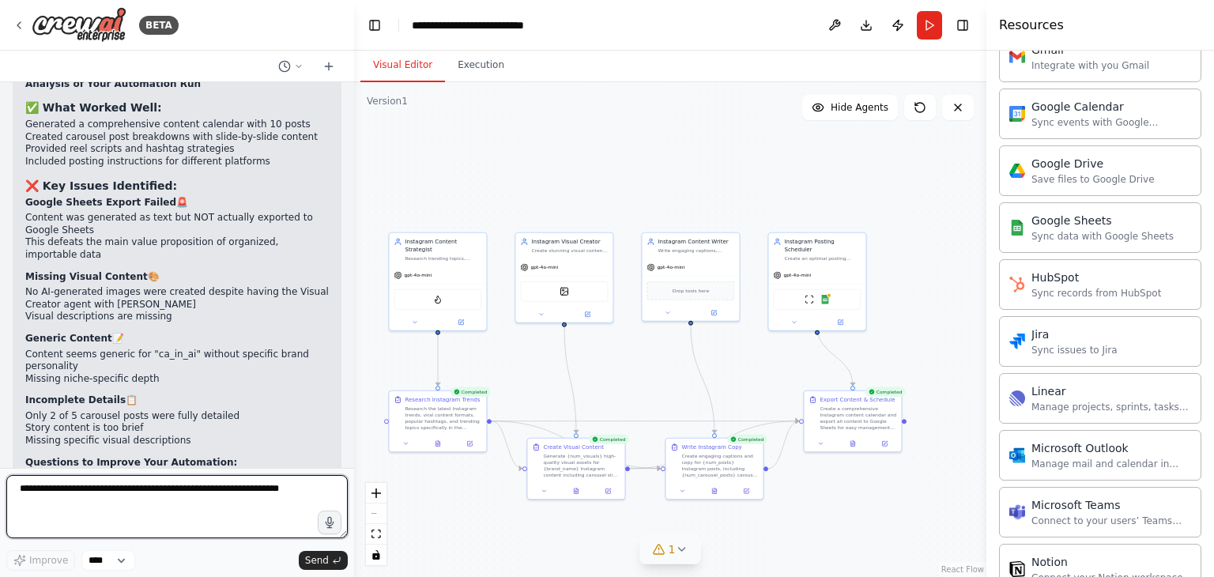
click at [96, 488] on textarea at bounding box center [176, 506] width 341 height 63
click at [293, 529] on textarea "*" at bounding box center [176, 506] width 341 height 63
type textarea "*"
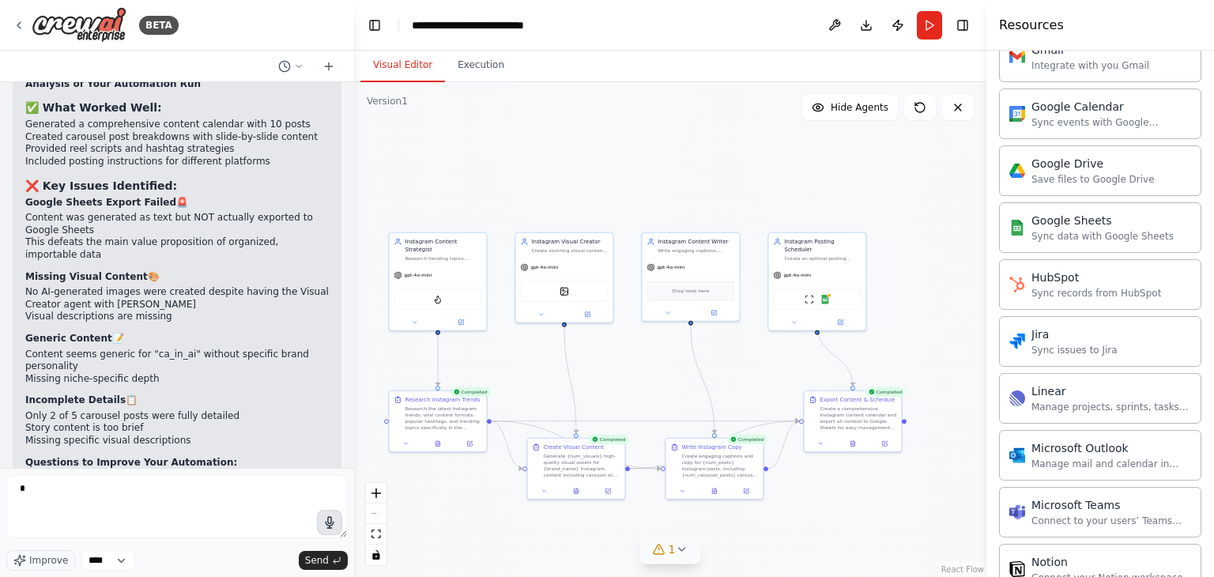
click at [330, 526] on icon "button" at bounding box center [330, 522] width 8 height 11
click at [331, 523] on circle "button" at bounding box center [329, 522] width 11 height 11
click at [334, 529] on button "button" at bounding box center [329, 522] width 25 height 25
click at [330, 526] on circle "button" at bounding box center [329, 522] width 10 height 10
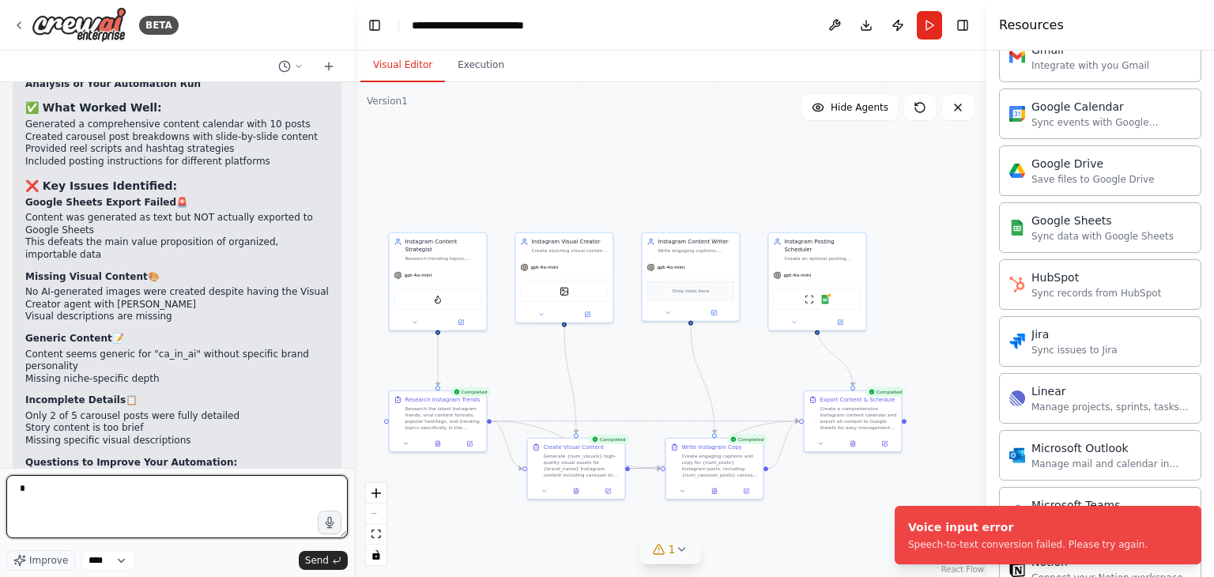
click at [51, 496] on textarea "*" at bounding box center [176, 506] width 341 height 63
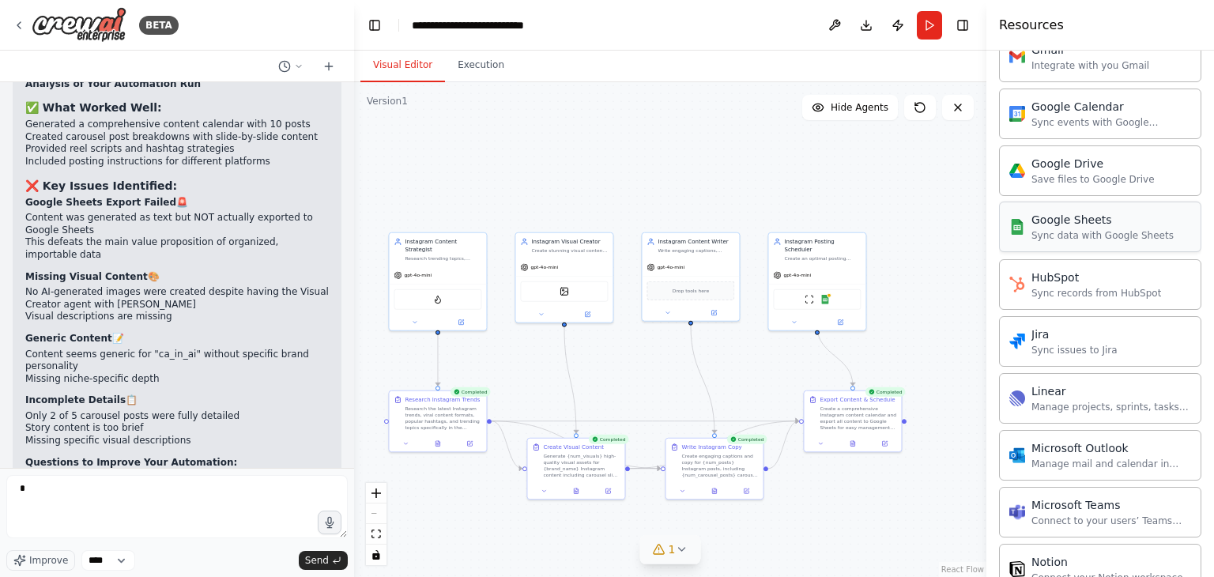
click at [1037, 229] on div "Sync data with Google Sheets" at bounding box center [1102, 235] width 142 height 13
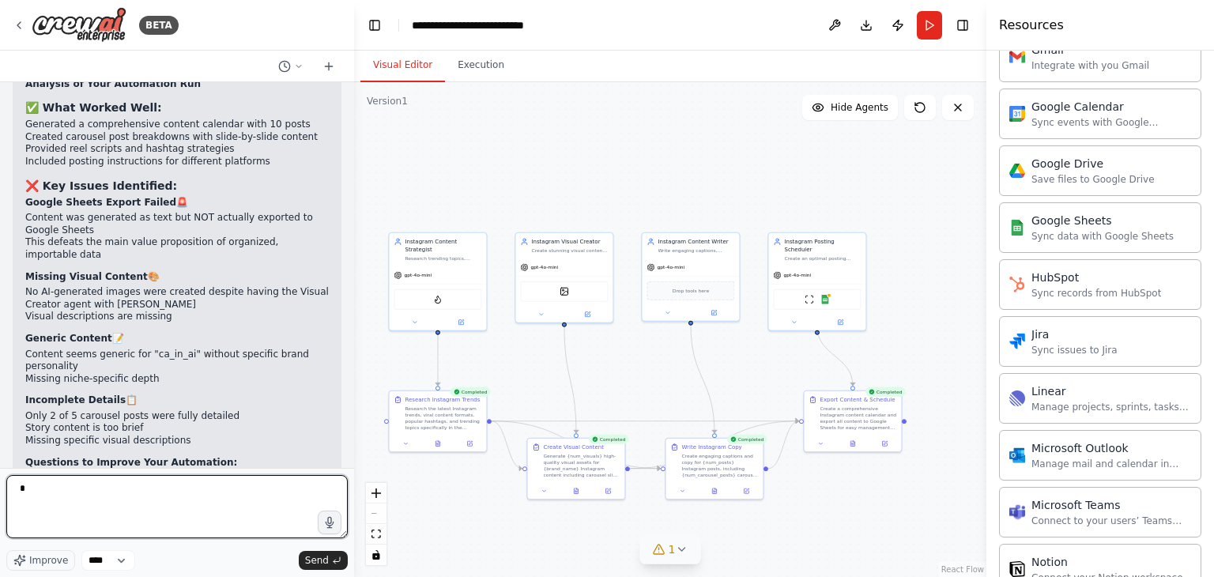
click at [259, 506] on textarea "*" at bounding box center [176, 506] width 341 height 63
type textarea "*"
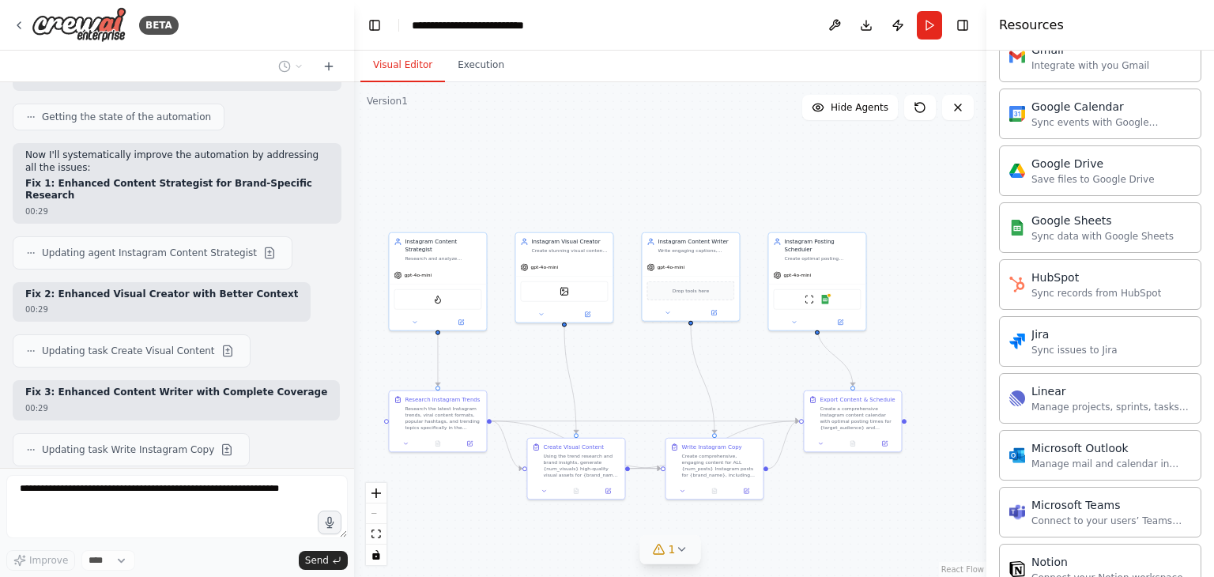
scroll to position [9157, 0]
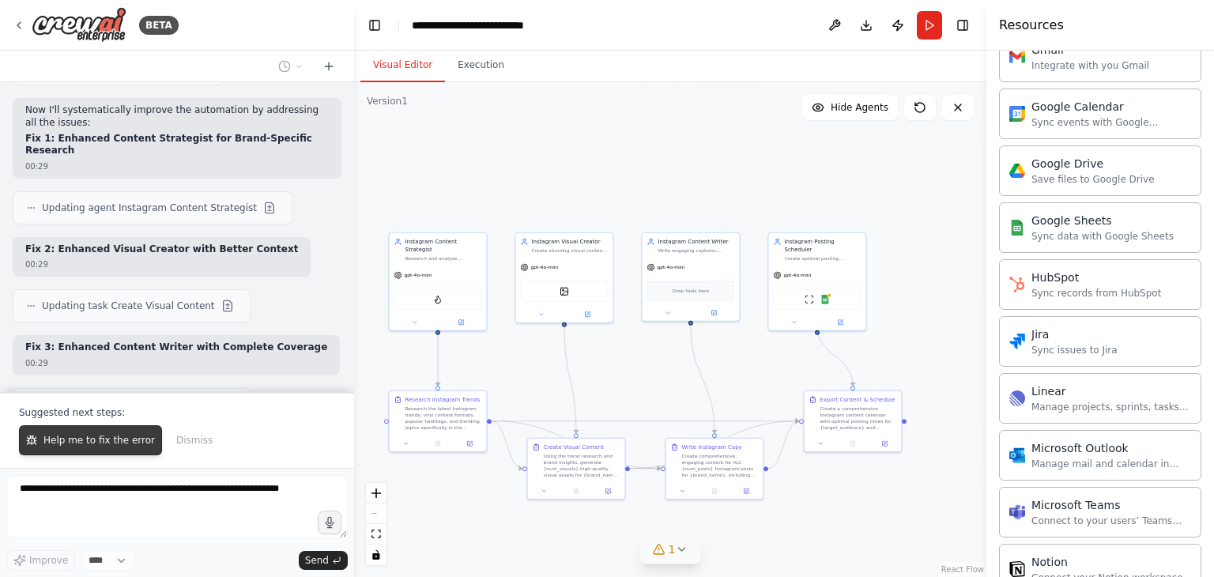
click at [116, 443] on span "Help me to fix the error" at bounding box center [98, 440] width 111 height 13
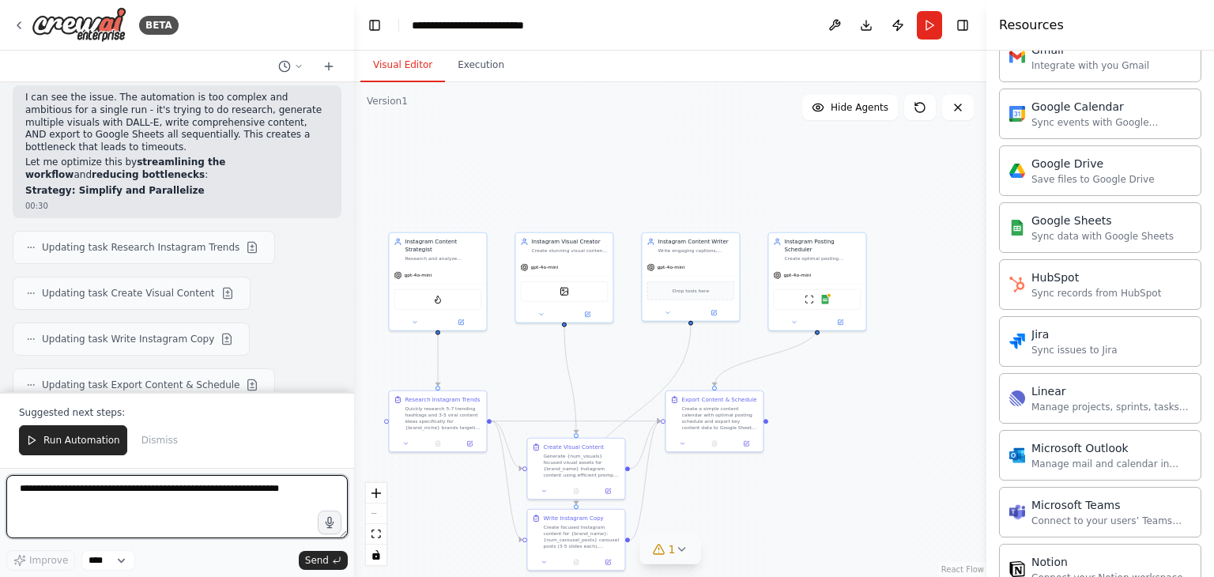
scroll to position [10782, 0]
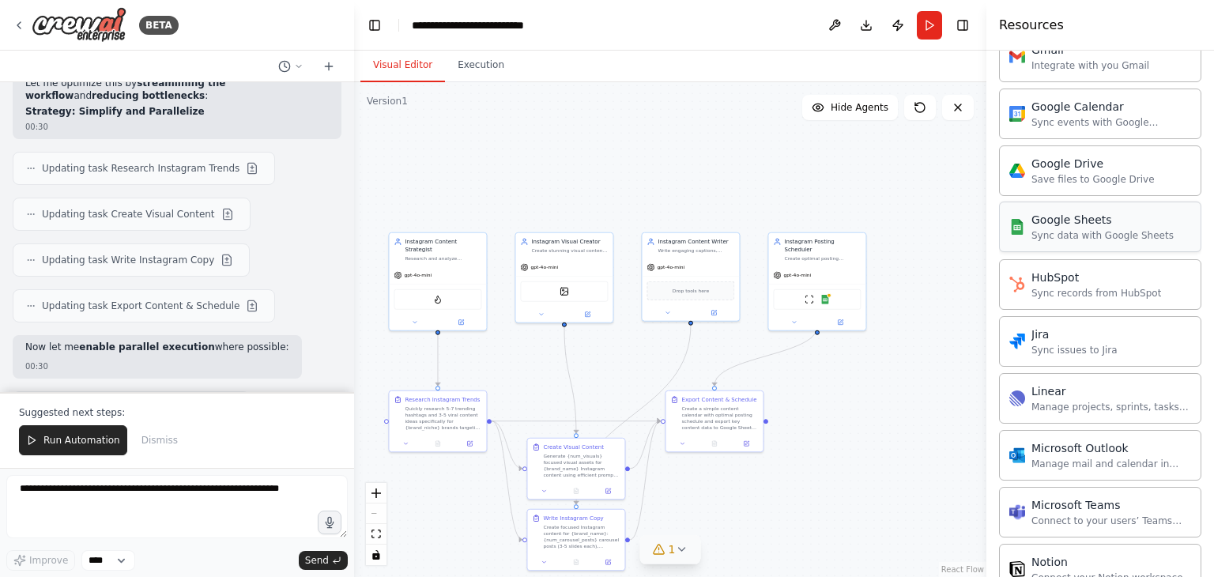
click at [1080, 232] on div "Sync data with Google Sheets" at bounding box center [1102, 235] width 142 height 13
click at [66, 447] on span "Run Automation" at bounding box center [81, 440] width 77 height 13
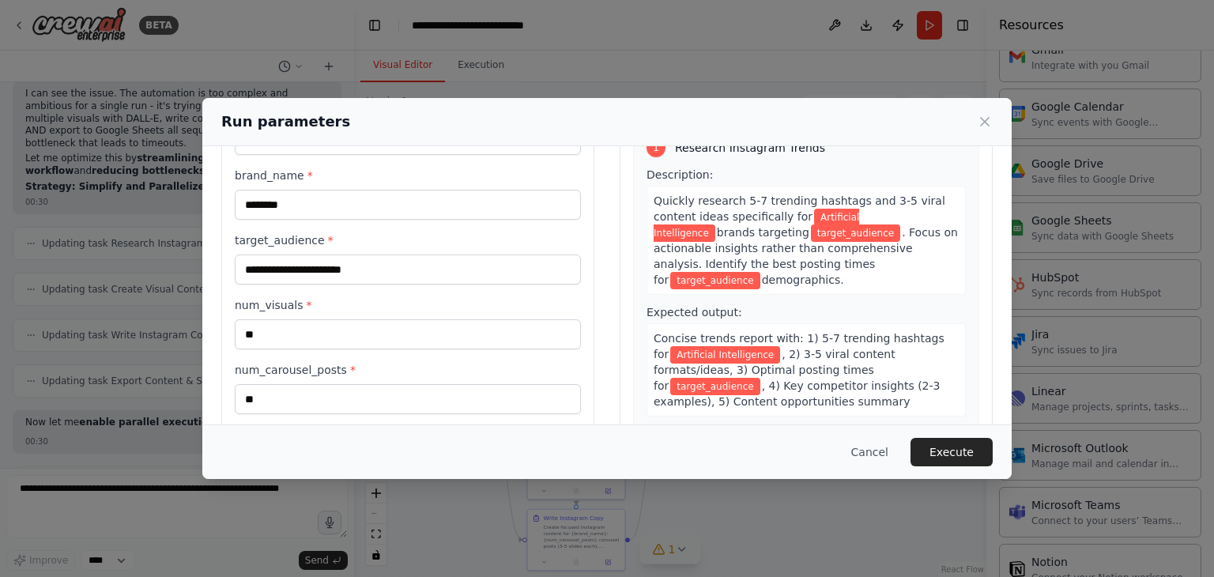
scroll to position [183, 0]
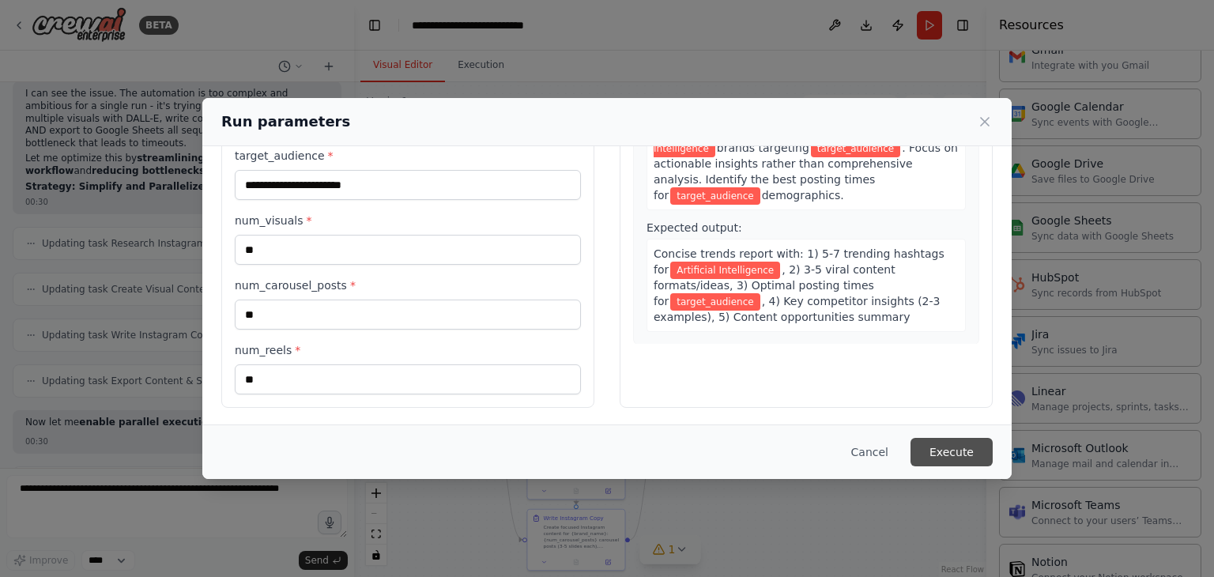
click at [974, 453] on button "Execute" at bounding box center [952, 452] width 82 height 28
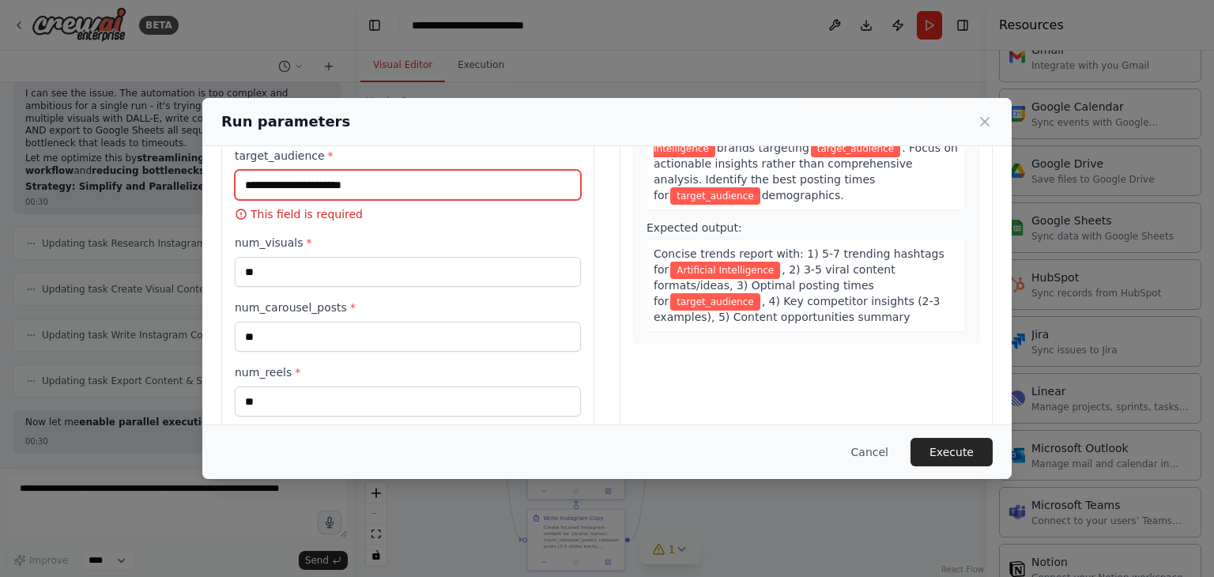
click at [367, 188] on input "target_audience *" at bounding box center [408, 185] width 346 height 30
paste input "**********"
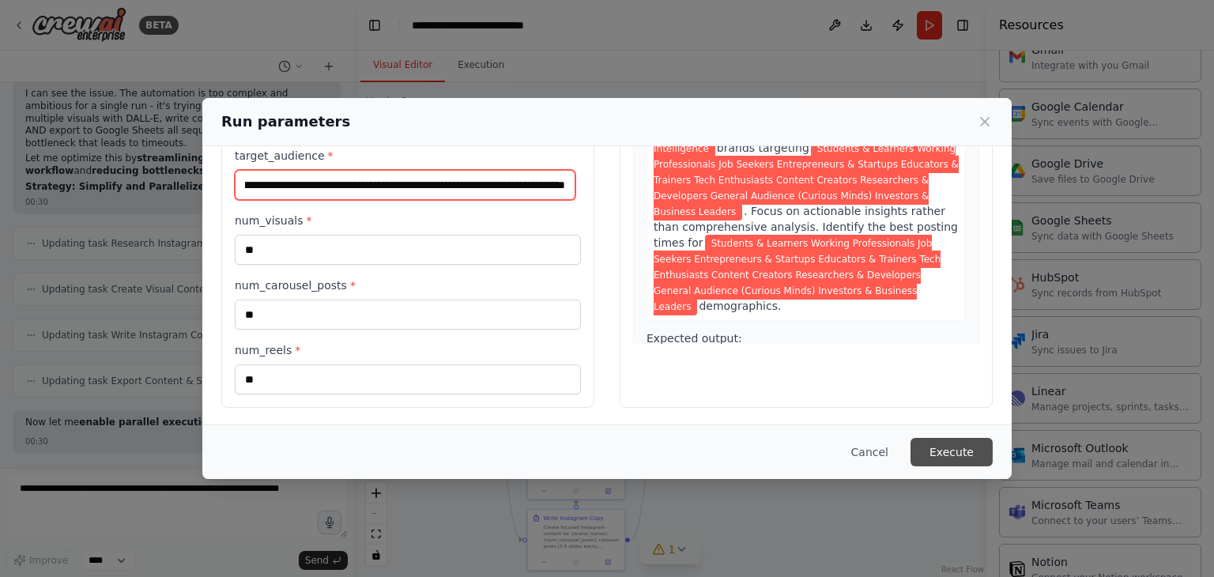
type input "**********"
click at [948, 454] on button "Execute" at bounding box center [952, 452] width 82 height 28
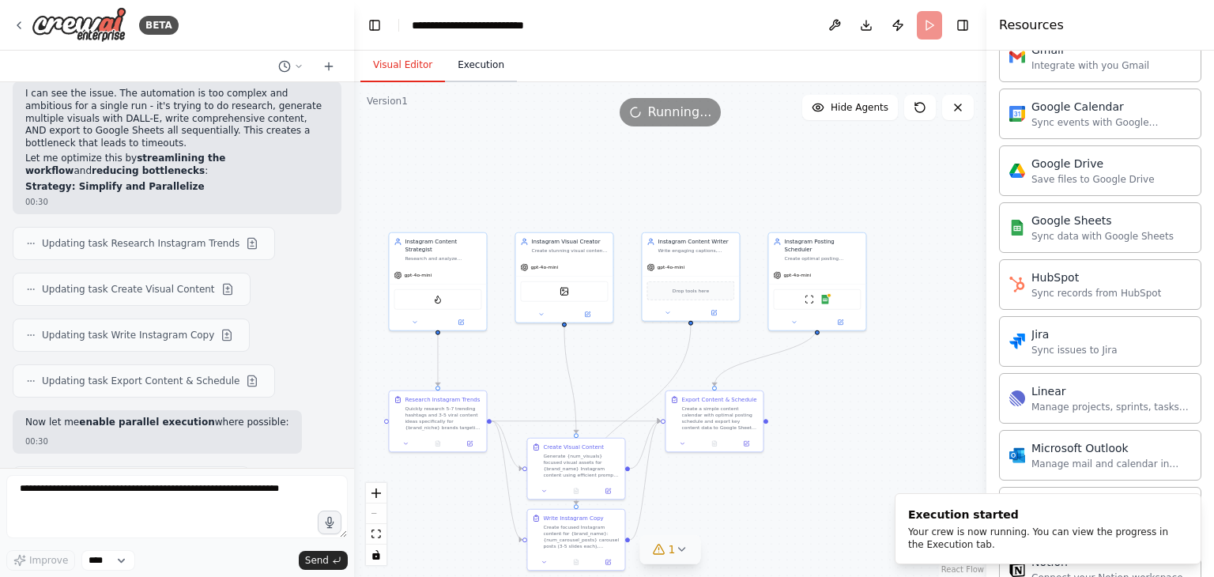
click at [482, 78] on button "Execution" at bounding box center [481, 65] width 72 height 33
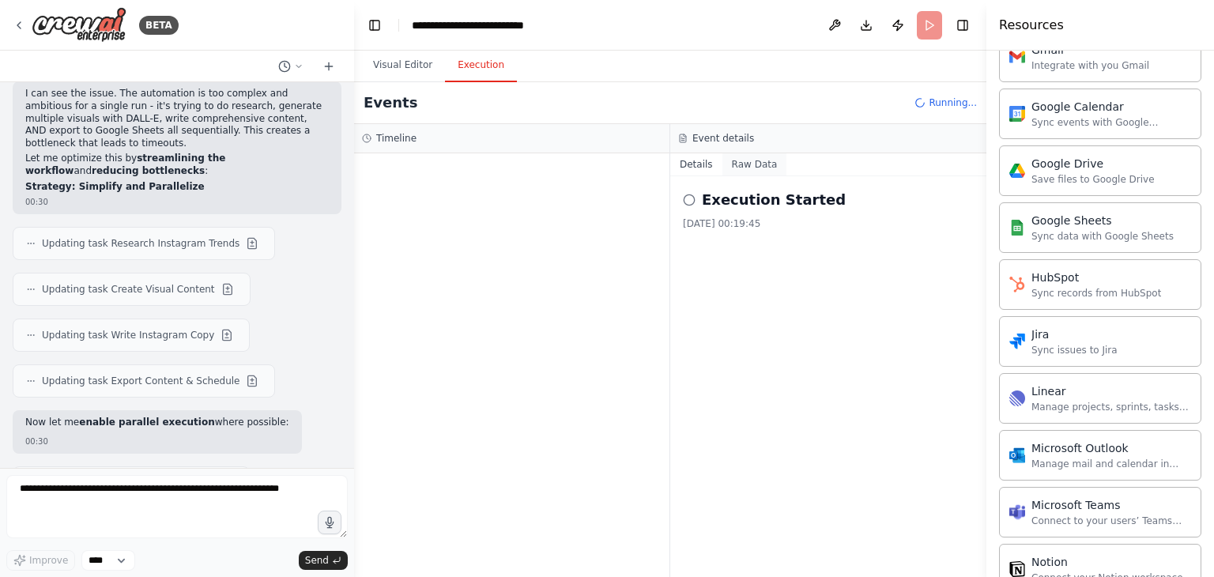
click at [746, 162] on button "Raw Data" at bounding box center [754, 164] width 65 height 22
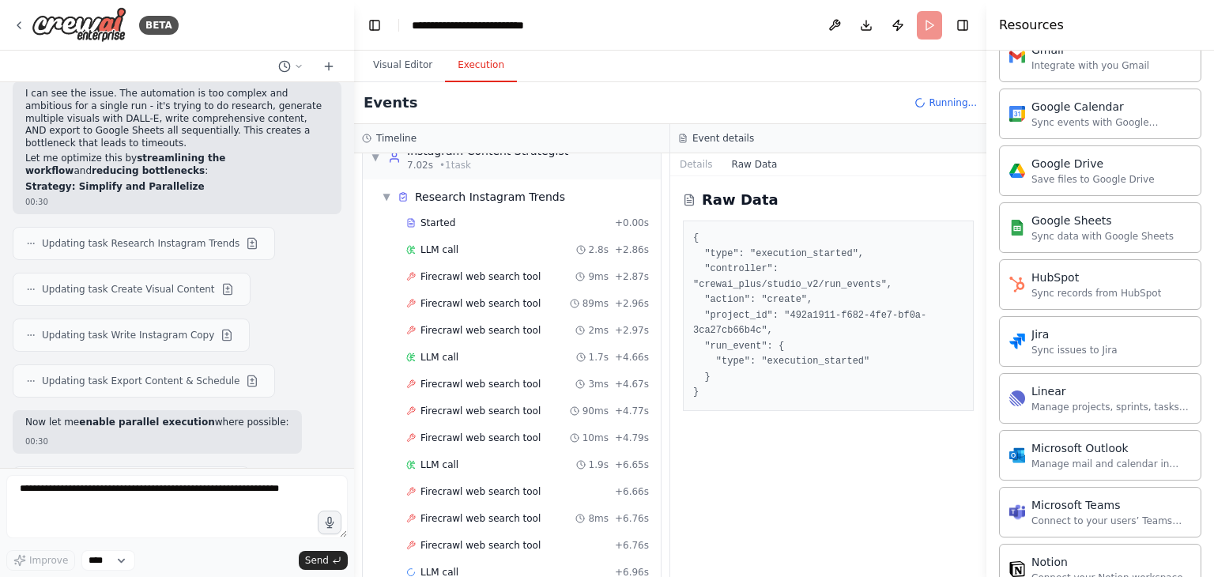
scroll to position [54, 0]
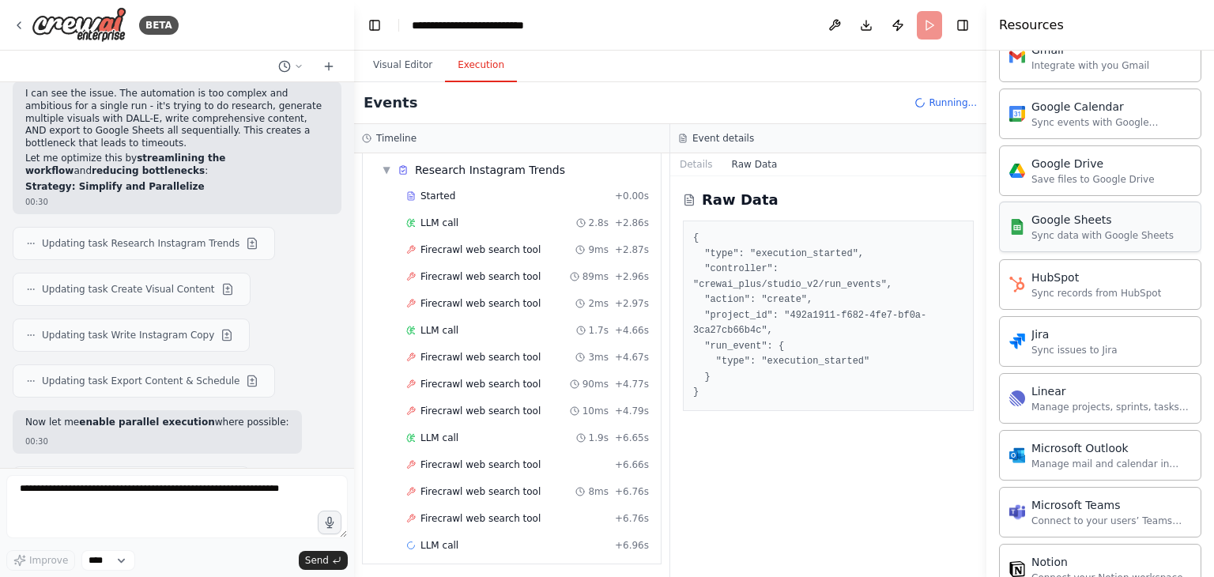
click at [1051, 213] on div "Google Sheets" at bounding box center [1102, 220] width 142 height 16
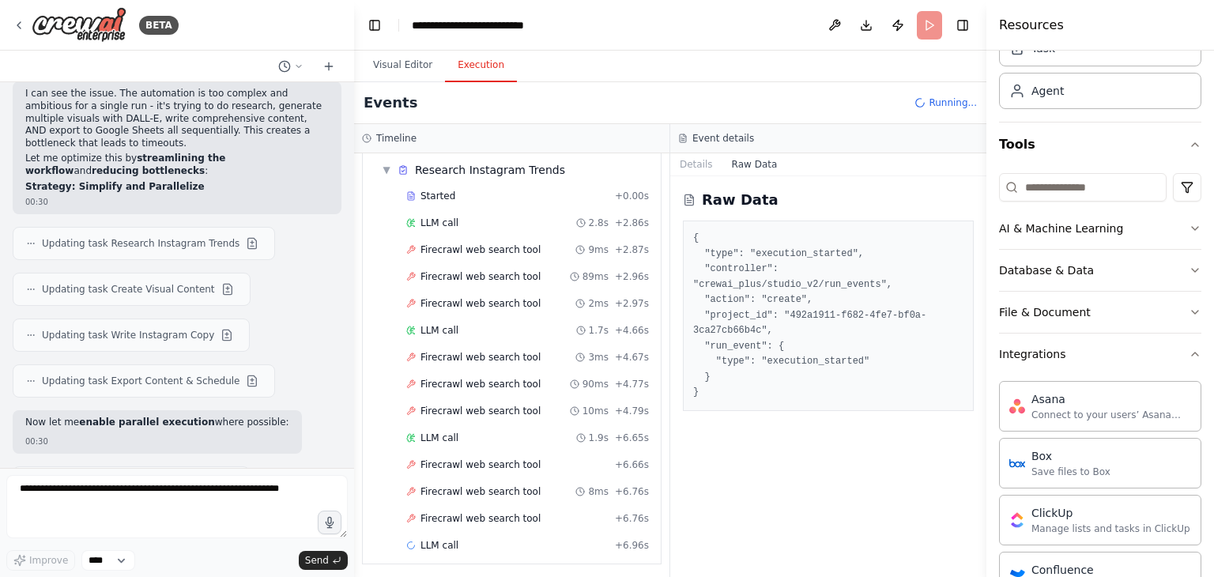
scroll to position [0, 0]
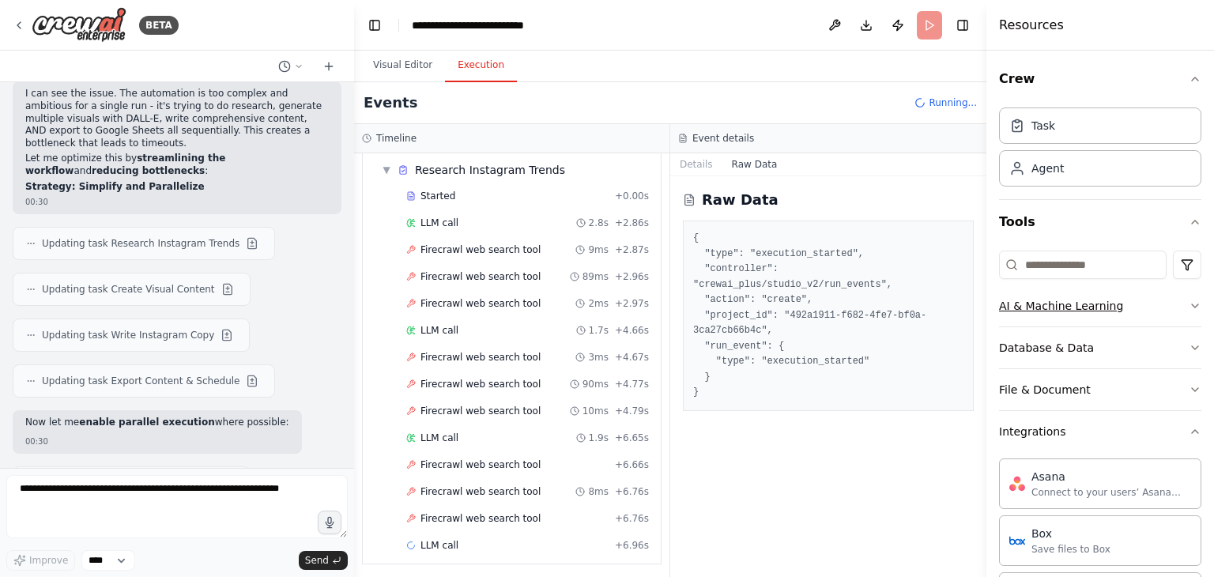
click at [1081, 311] on div "AI & Machine Learning" at bounding box center [1061, 306] width 124 height 16
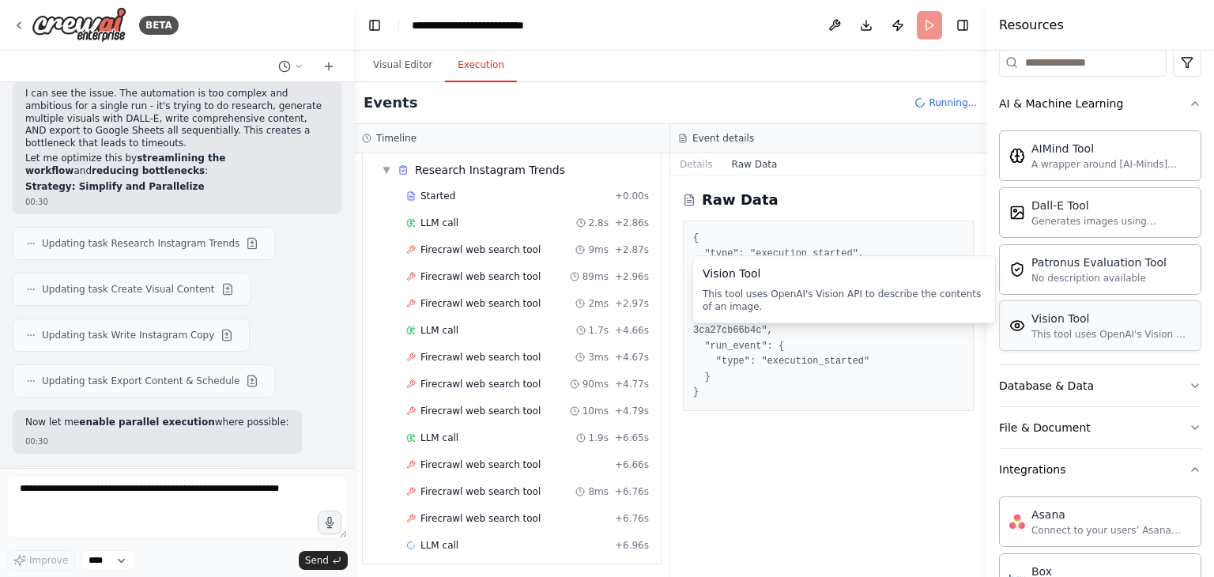
scroll to position [237, 0]
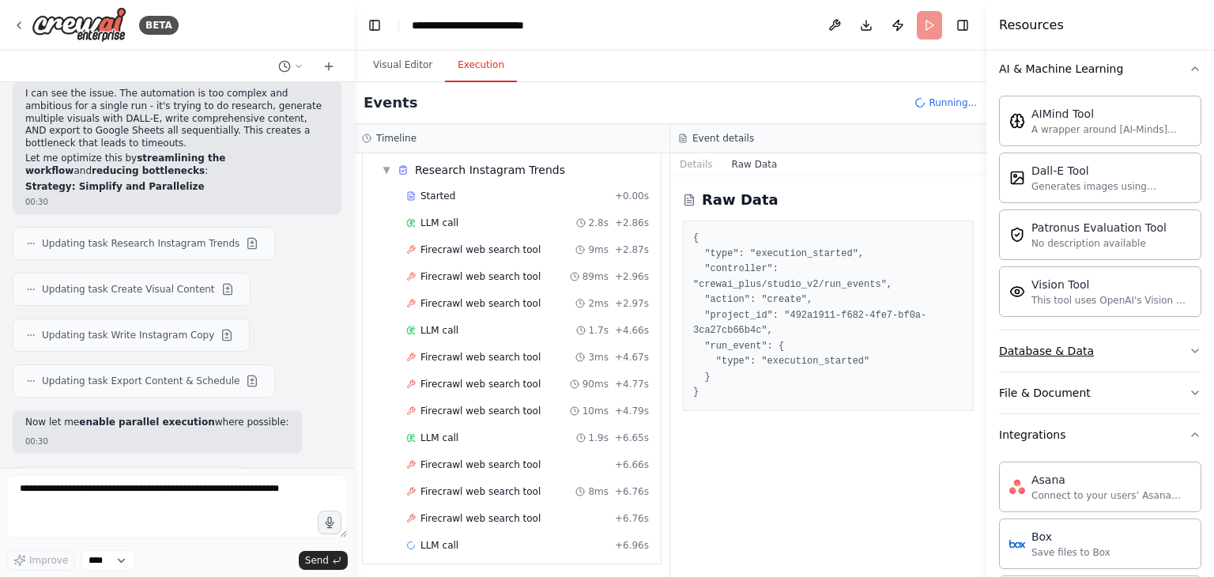
click at [1078, 355] on div "Database & Data" at bounding box center [1046, 351] width 95 height 16
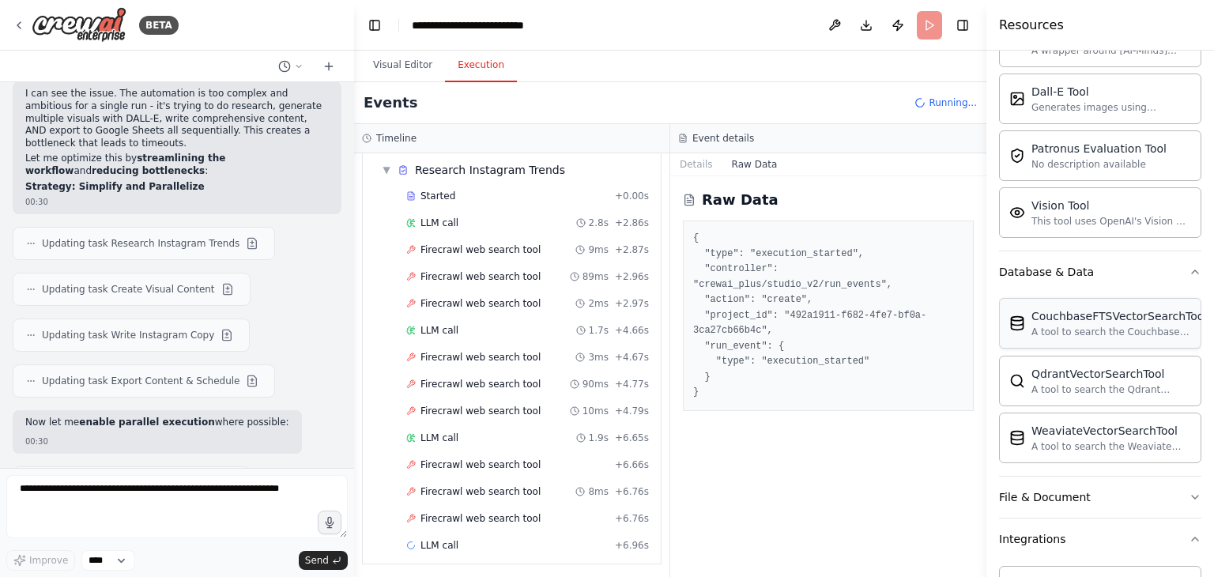
scroll to position [474, 0]
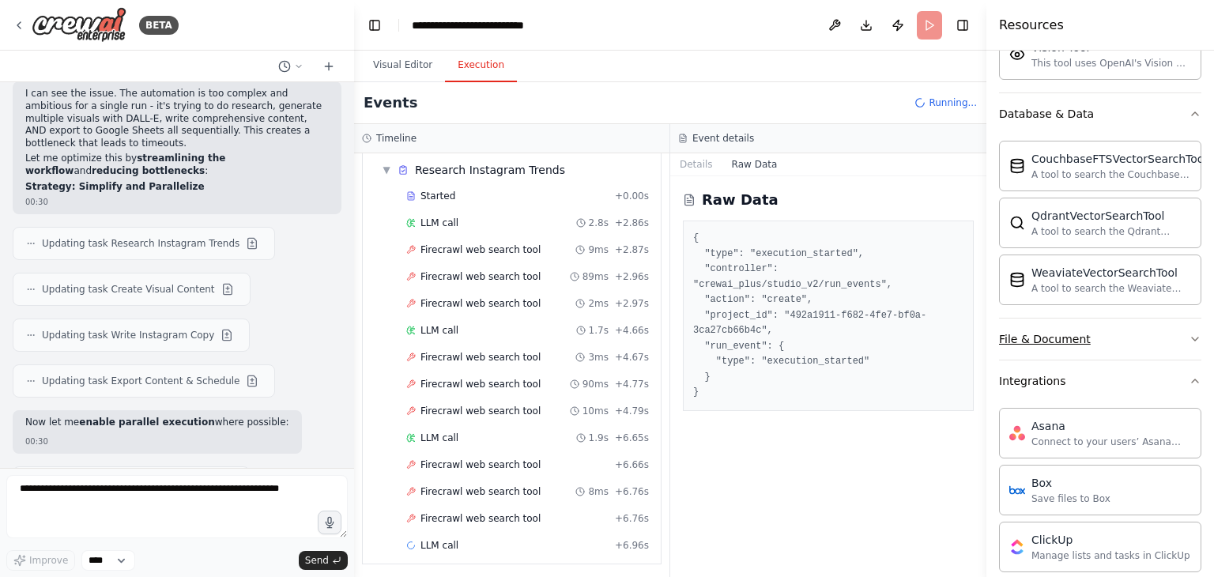
click at [1069, 345] on button "File & Document" at bounding box center [1100, 339] width 202 height 41
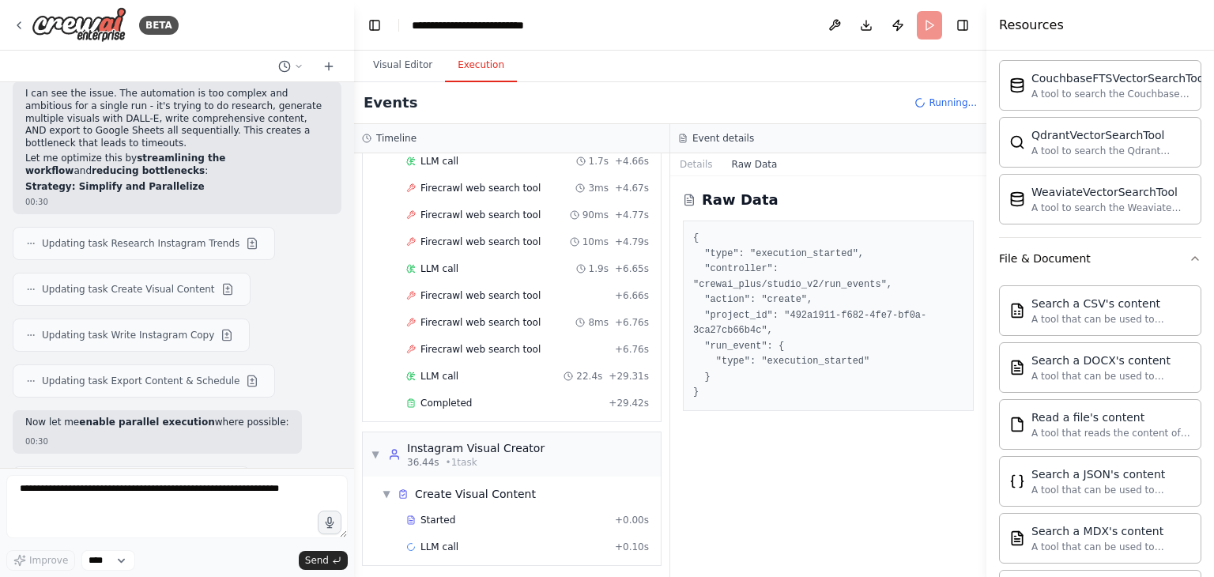
scroll to position [553, 0]
click at [1092, 301] on div "Search a CSV's content" at bounding box center [1111, 304] width 160 height 16
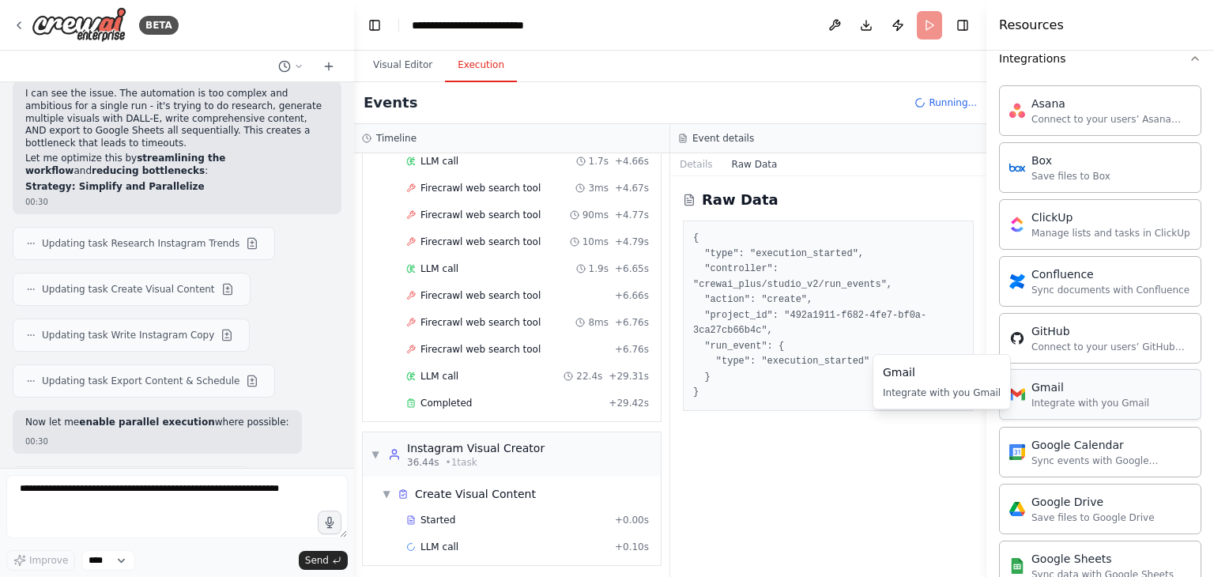
scroll to position [1344, 0]
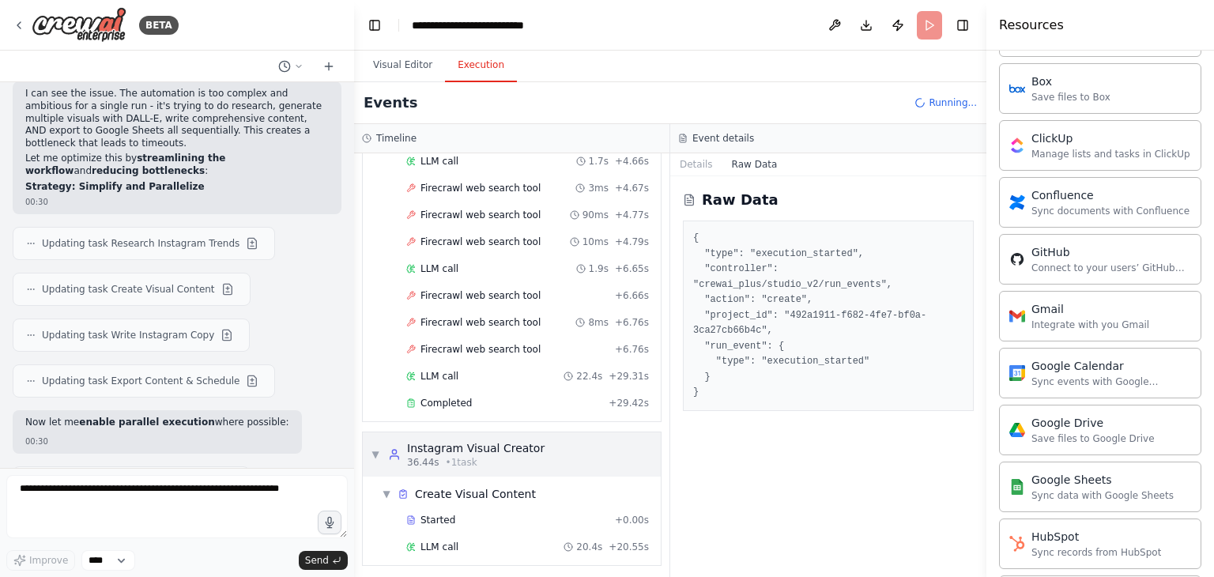
click at [528, 448] on div "▼ Instagram Visual Creator 36.44s • 1 task ▼ Create Visual Content Started + 0.…" at bounding box center [512, 499] width 300 height 134
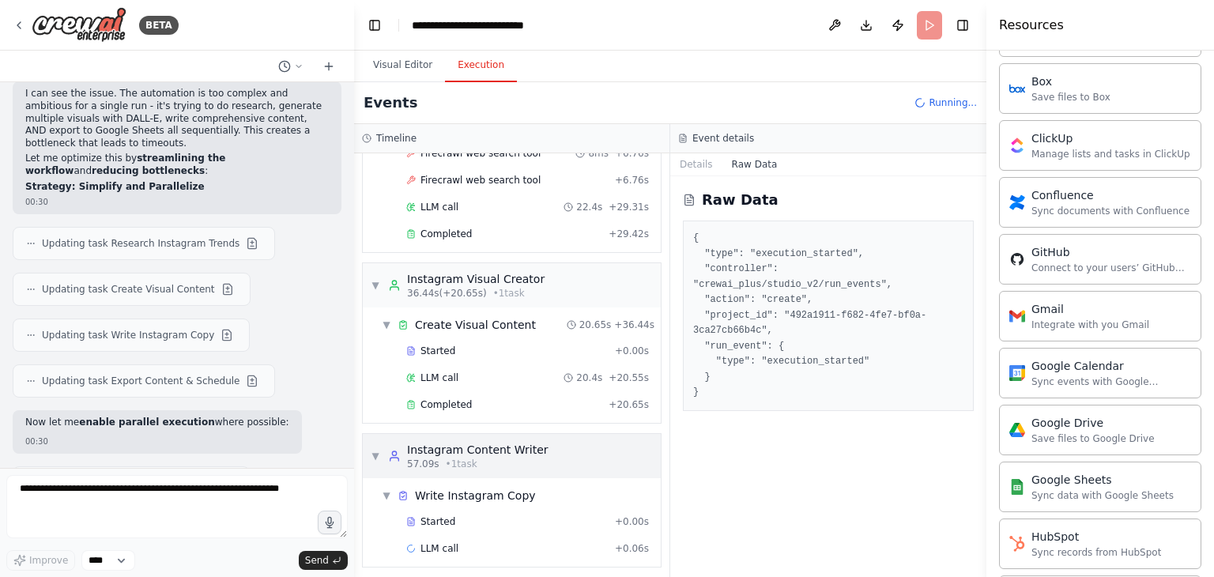
click at [538, 454] on div "▼ Instagram Content Writer 57.09s • 1 task" at bounding box center [512, 456] width 298 height 44
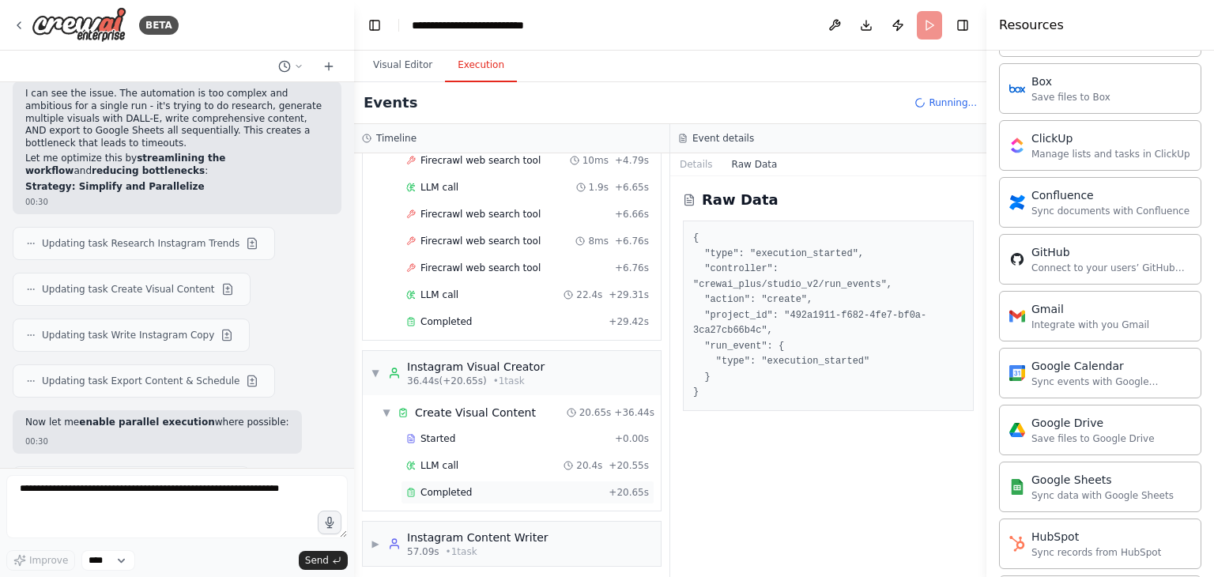
click at [525, 492] on div "Completed + 20.65s" at bounding box center [528, 493] width 254 height 24
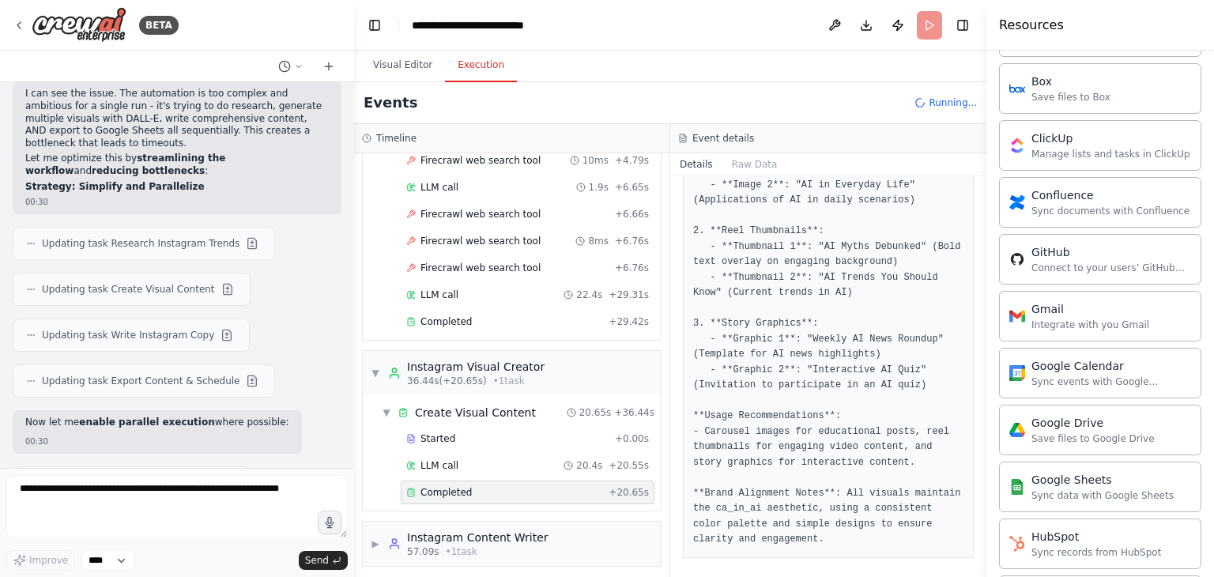
scroll to position [330, 0]
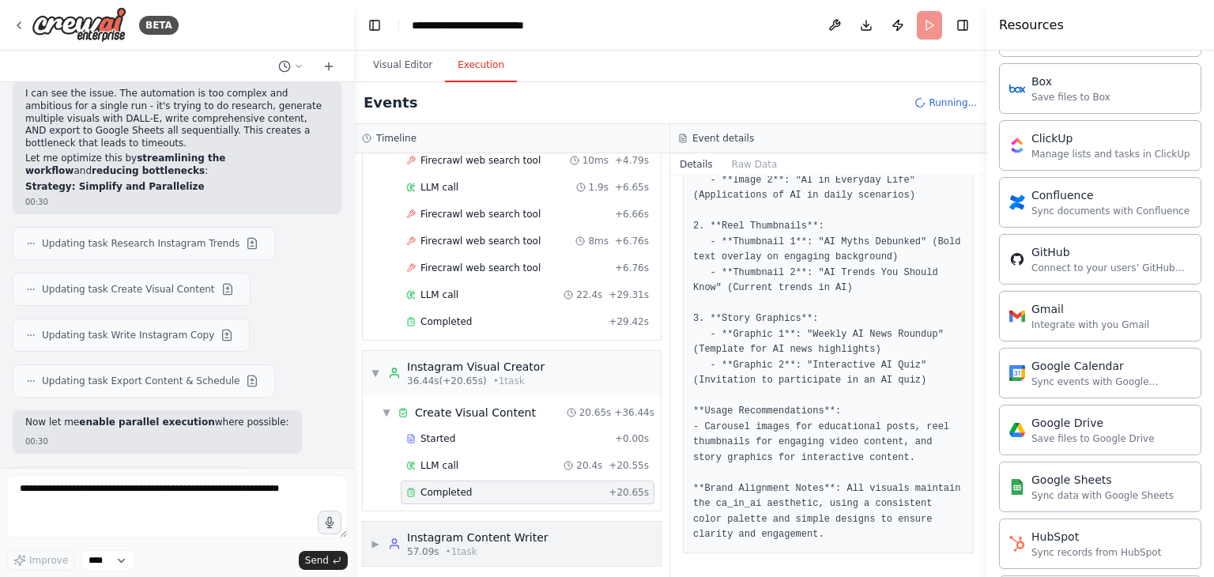
click at [522, 530] on div "Instagram Content Writer" at bounding box center [477, 538] width 141 height 16
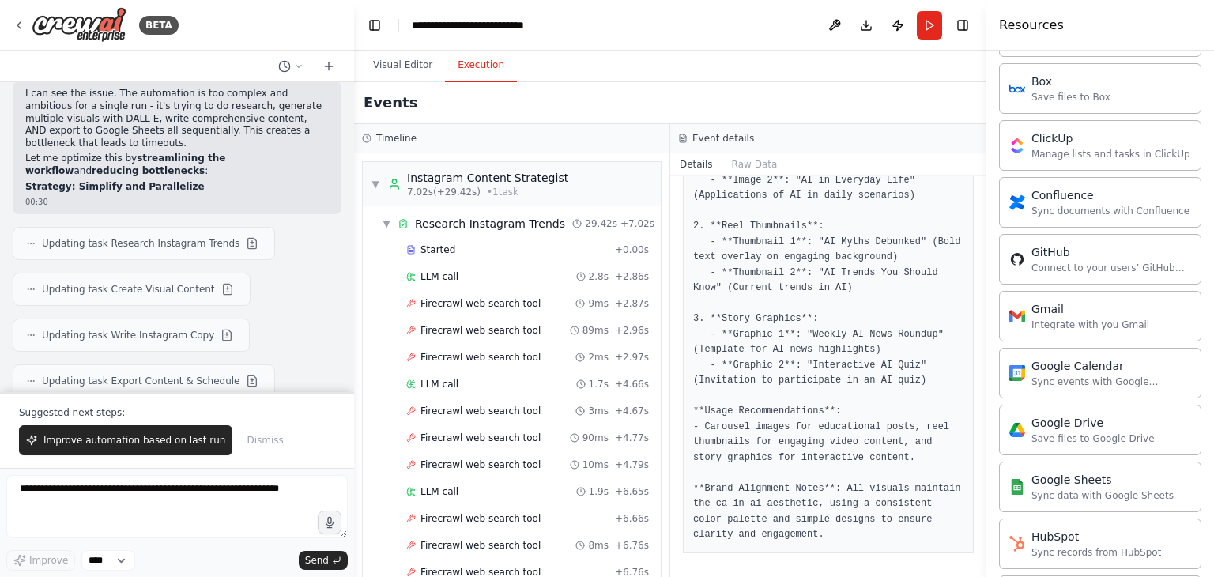
scroll to position [10782, 0]
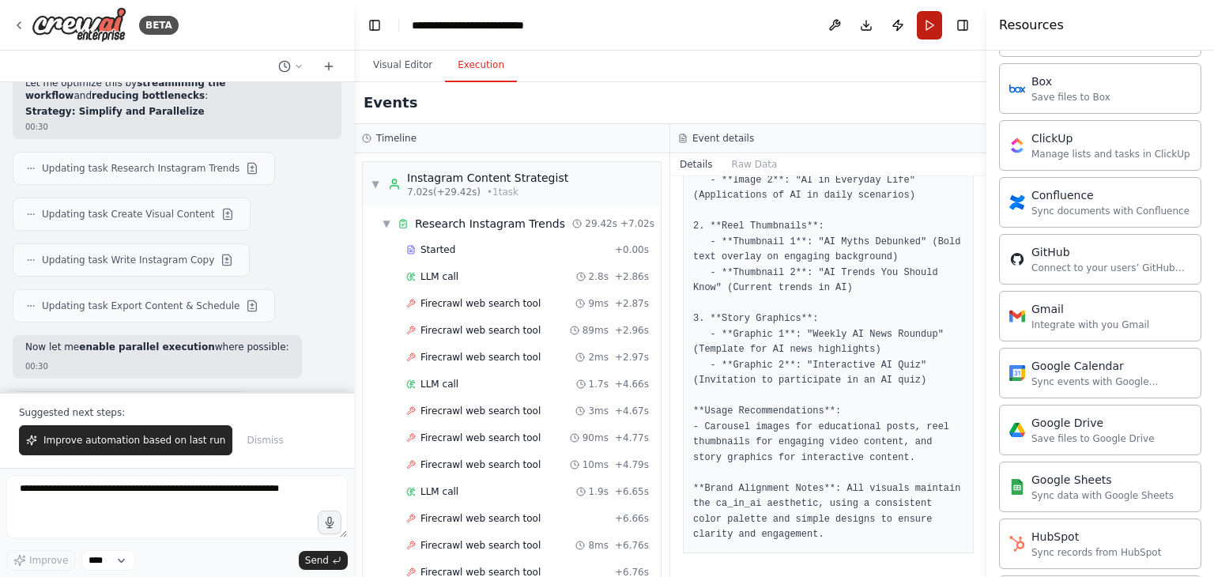
click at [928, 29] on button "Run" at bounding box center [929, 25] width 25 height 28
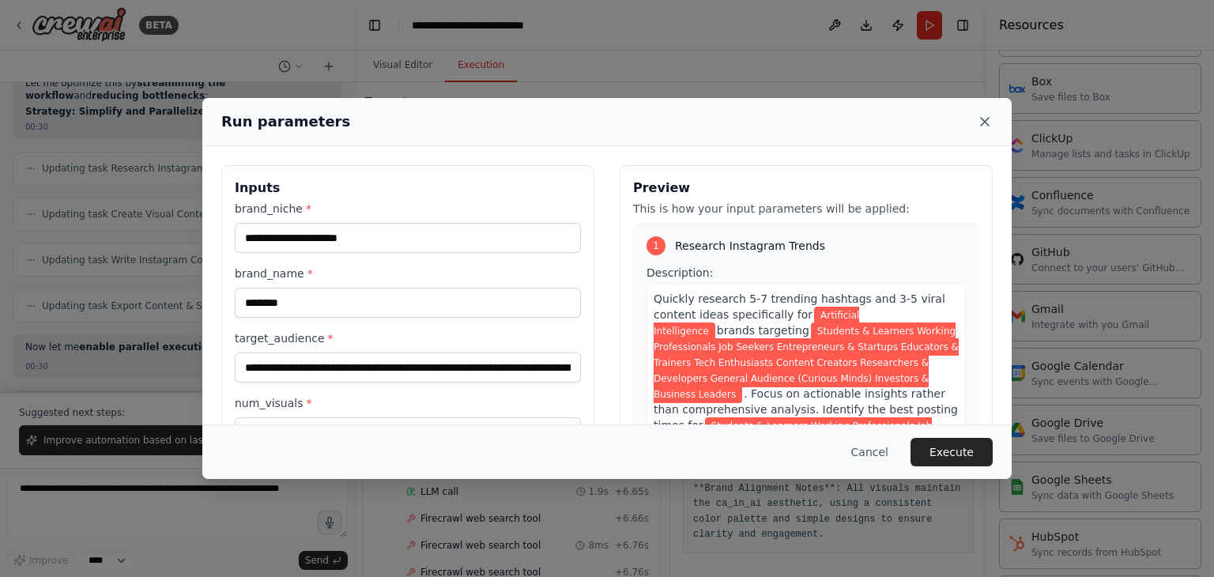
click at [990, 121] on icon at bounding box center [985, 122] width 16 height 16
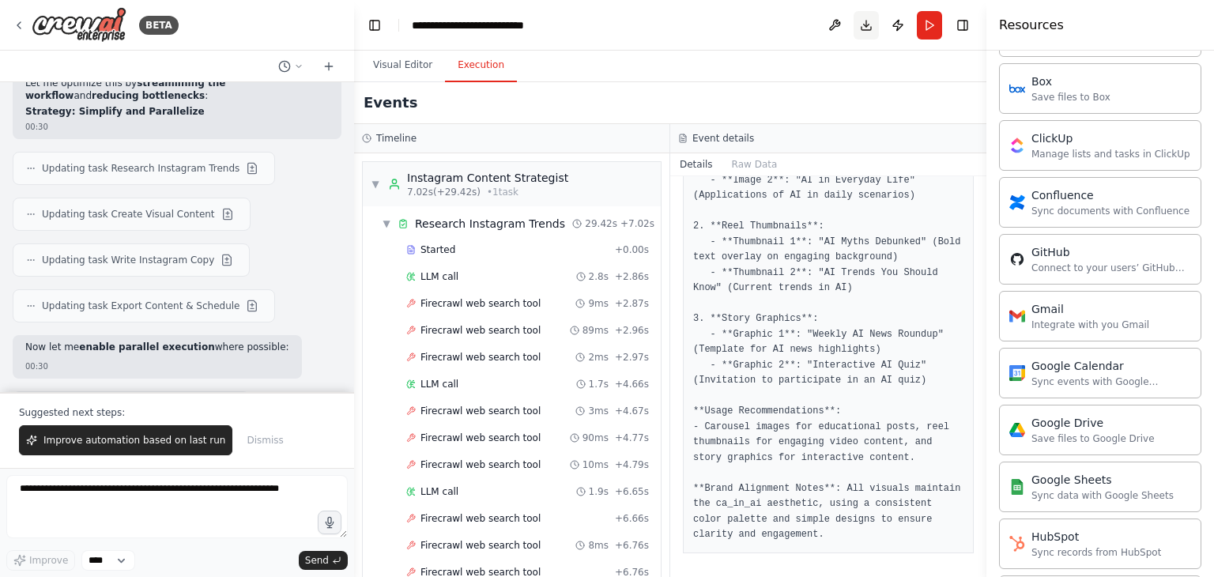
click at [861, 29] on button "Download" at bounding box center [866, 25] width 25 height 28
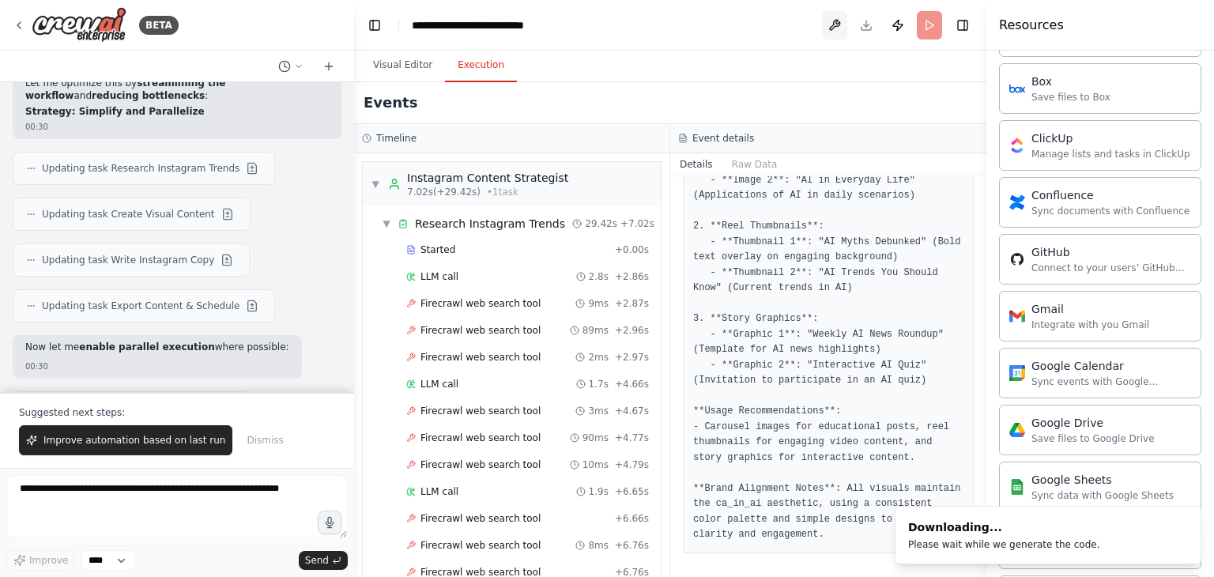
click at [829, 23] on button at bounding box center [834, 25] width 25 height 28
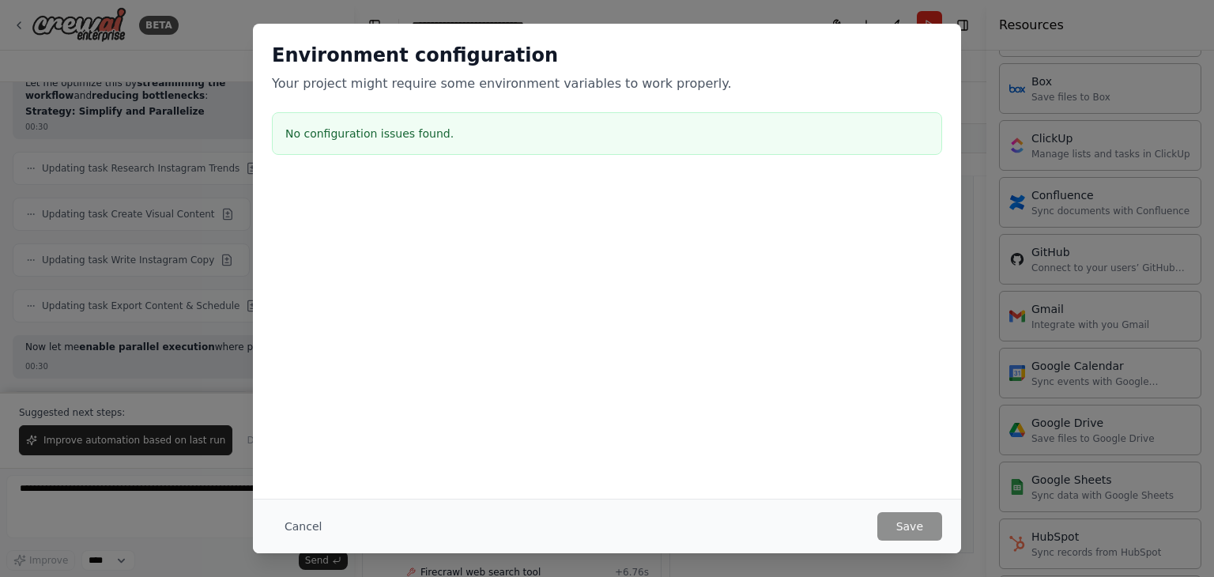
click at [1202, 565] on div at bounding box center [1202, 565] width 0 height 0
click at [199, 115] on div "Environment configuration Your project might require some environment variables…" at bounding box center [607, 288] width 1214 height 577
click at [300, 534] on button "Cancel" at bounding box center [303, 526] width 62 height 28
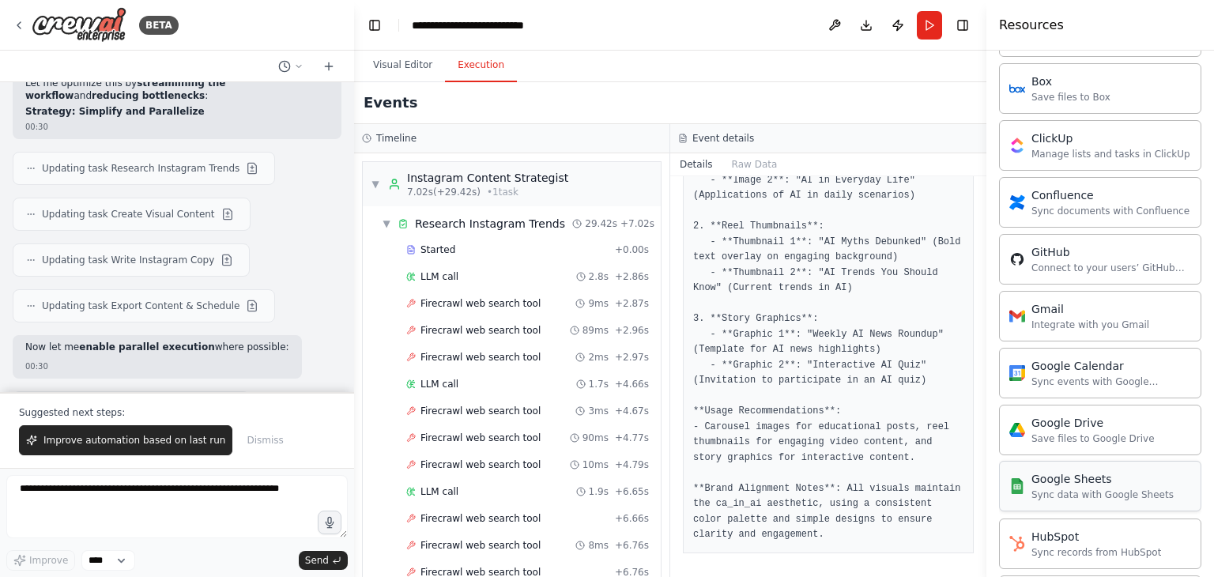
click at [1065, 488] on div "Sync data with Google Sheets" at bounding box center [1102, 494] width 142 height 13
drag, startPoint x: 1062, startPoint y: 481, endPoint x: 1111, endPoint y: 481, distance: 49.0
click at [1111, 488] on div "Sync data with Google Sheets" at bounding box center [1102, 494] width 142 height 13
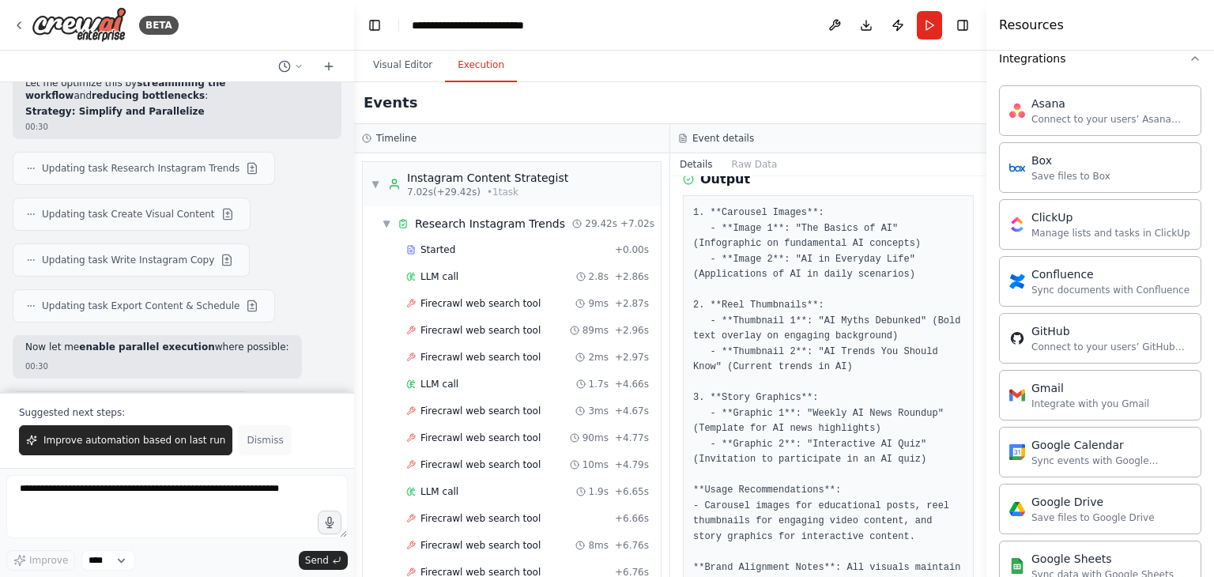
click at [247, 443] on span "Dismiss" at bounding box center [265, 440] width 36 height 13
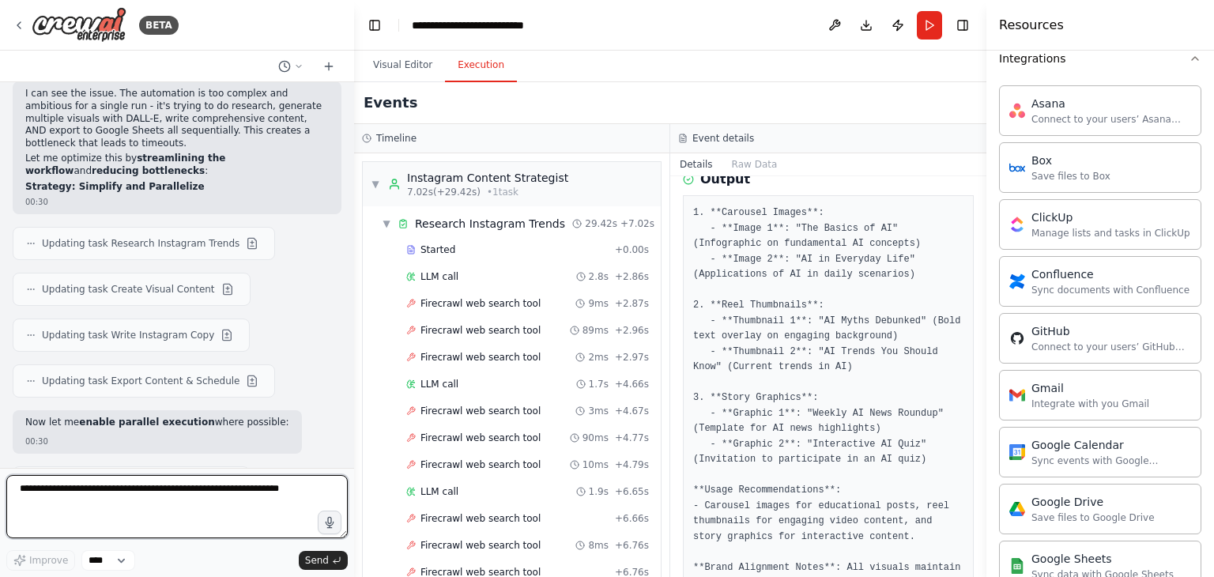
click at [119, 505] on textarea at bounding box center [176, 506] width 341 height 63
type textarea "*"
type textarea "**********"
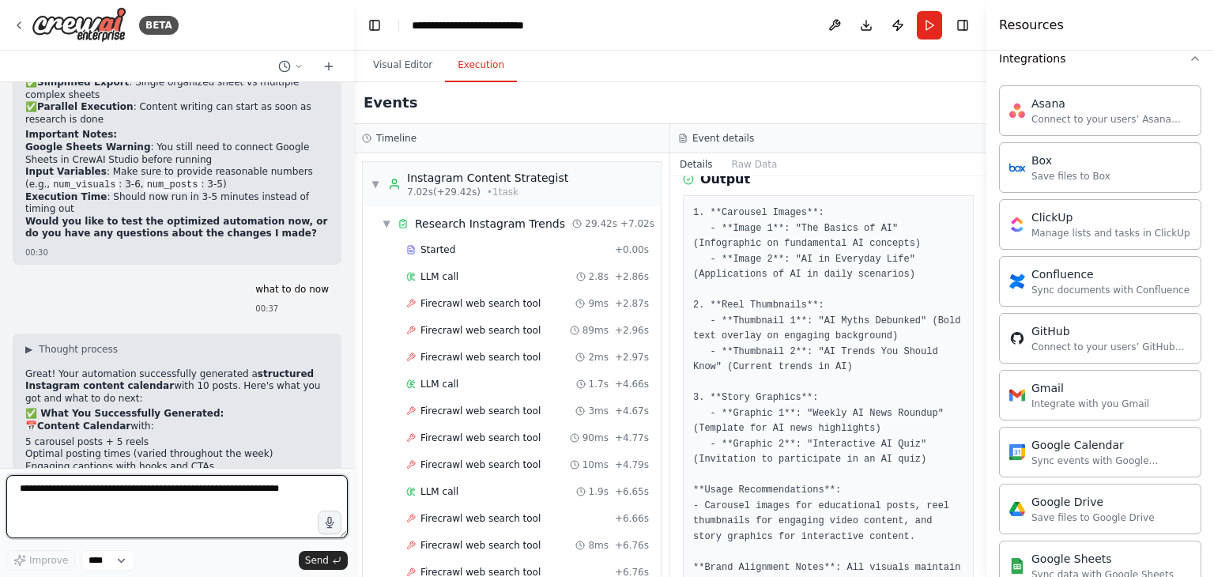
scroll to position [11378, 0]
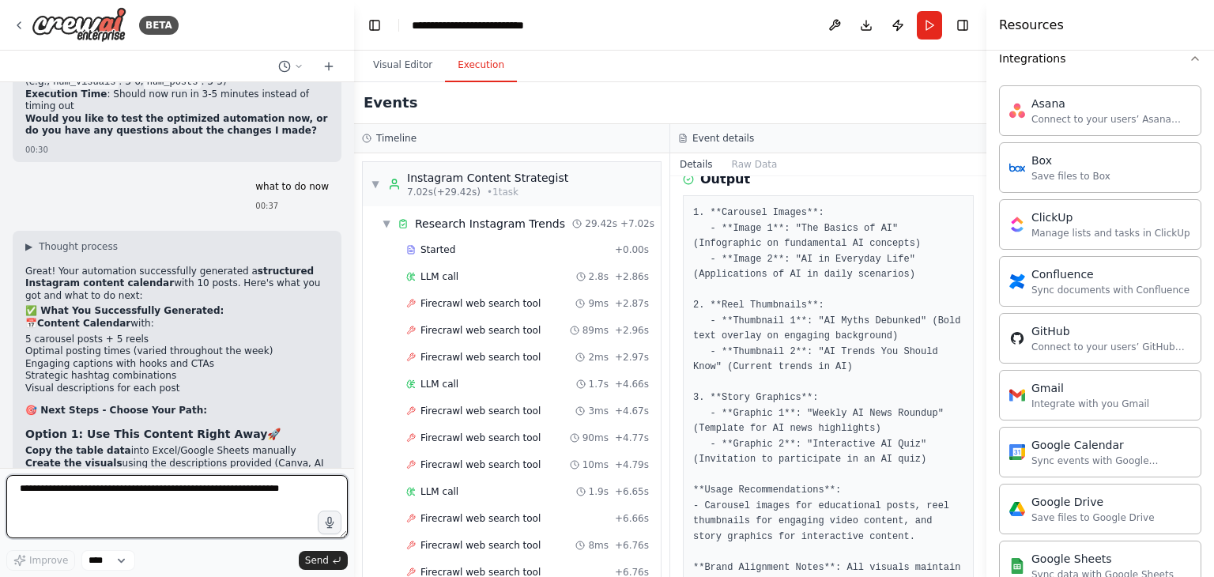
click at [101, 493] on textarea at bounding box center [176, 506] width 341 height 63
type textarea "**********"
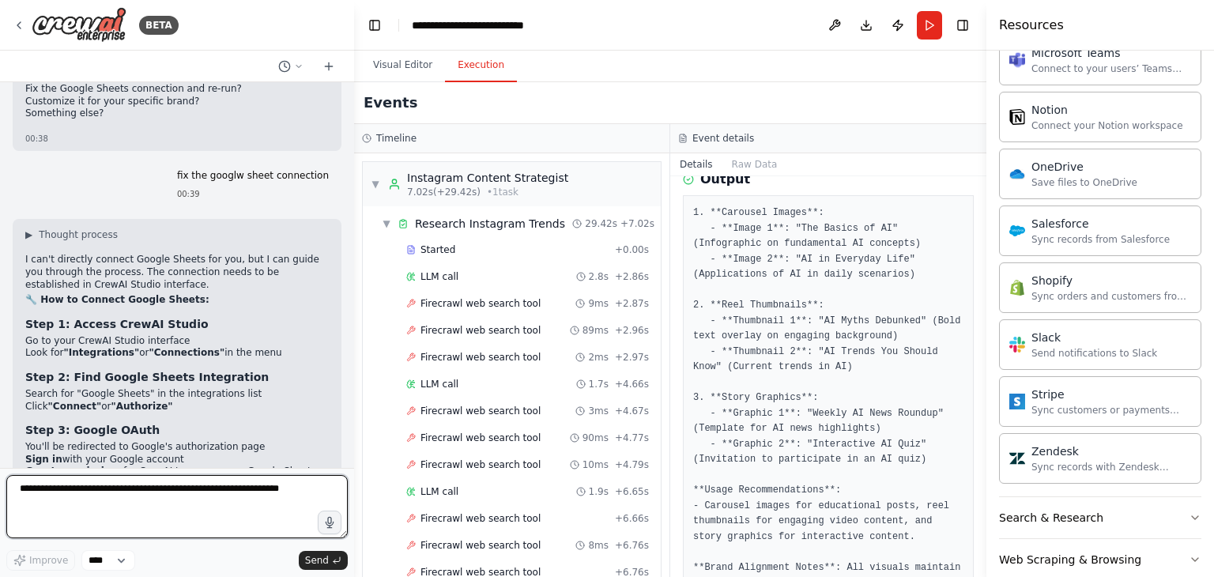
scroll to position [12096, 0]
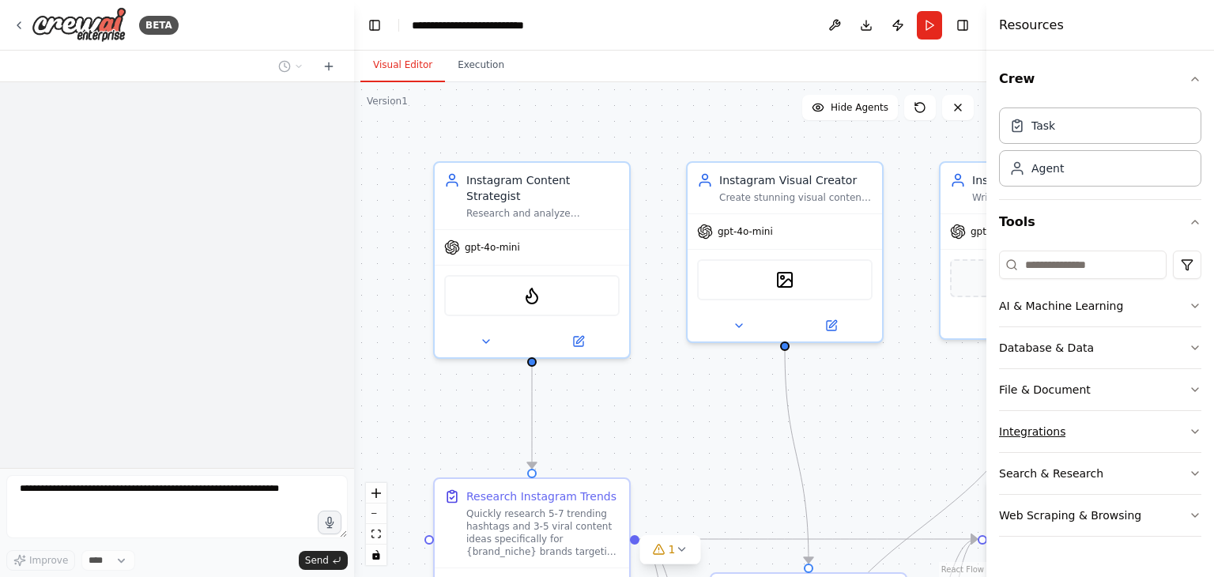
click at [1031, 424] on div "Integrations" at bounding box center [1032, 432] width 66 height 16
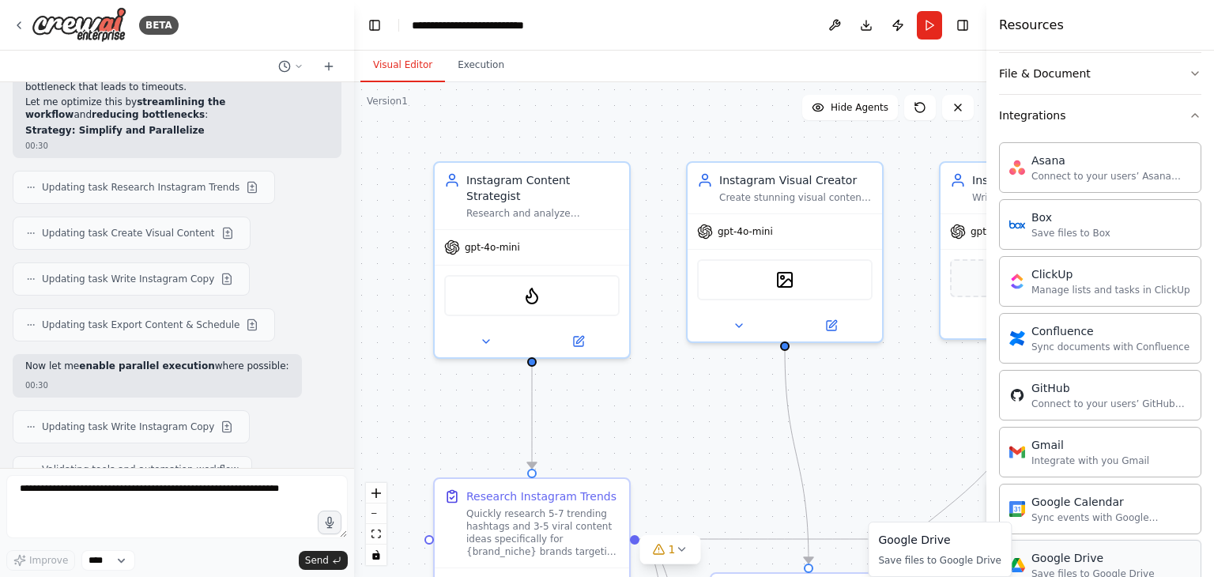
scroll to position [474, 0]
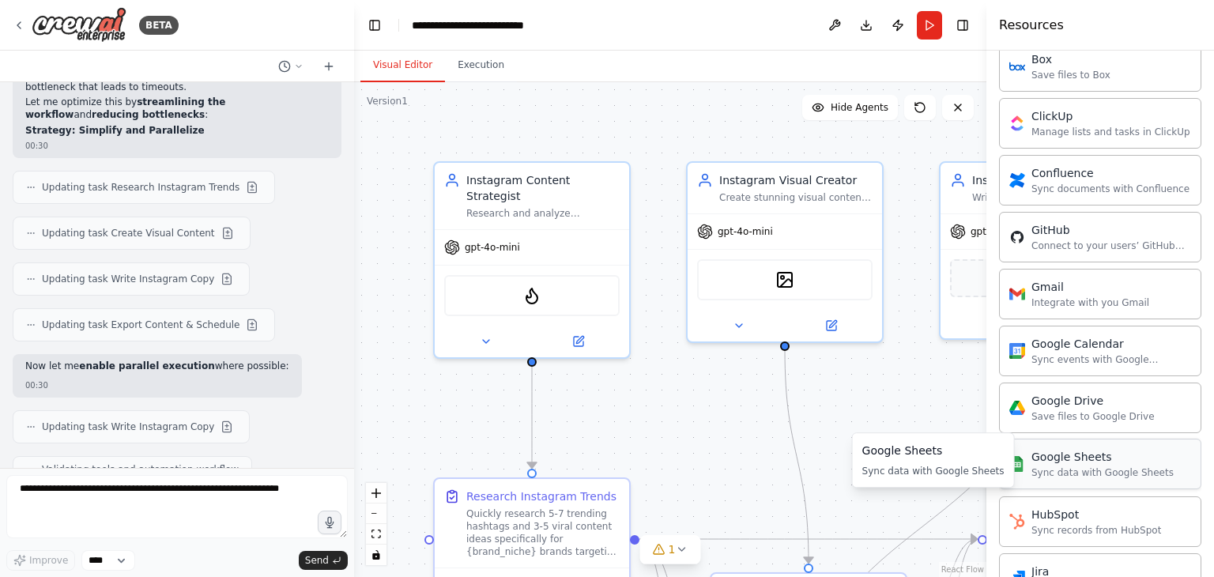
click at [1063, 466] on div "Sync data with Google Sheets" at bounding box center [1102, 472] width 142 height 13
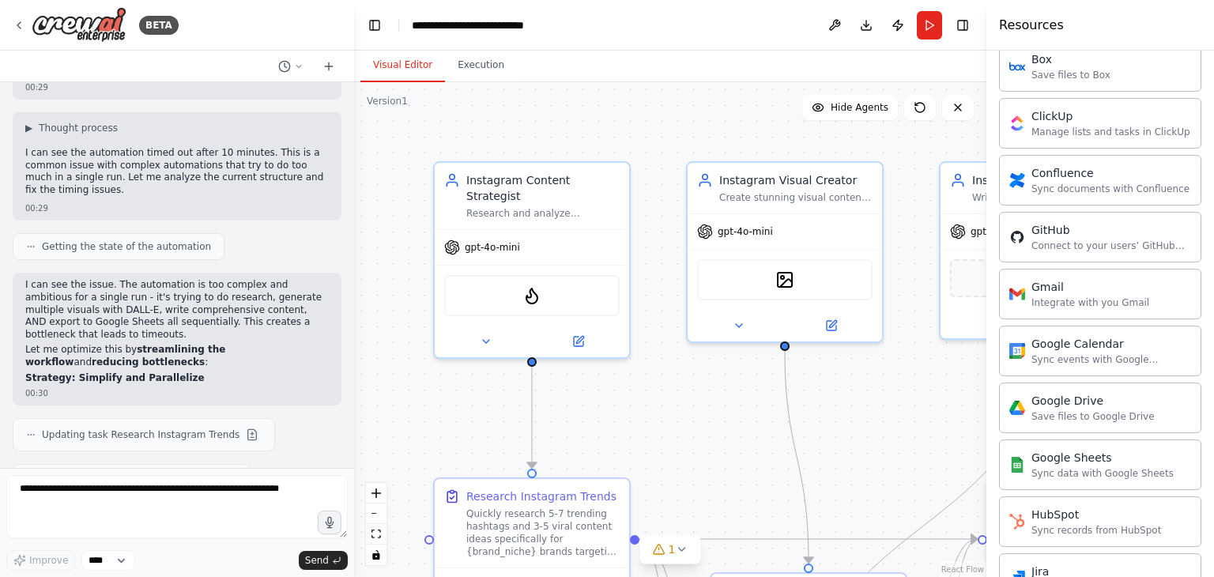
scroll to position [10526, 0]
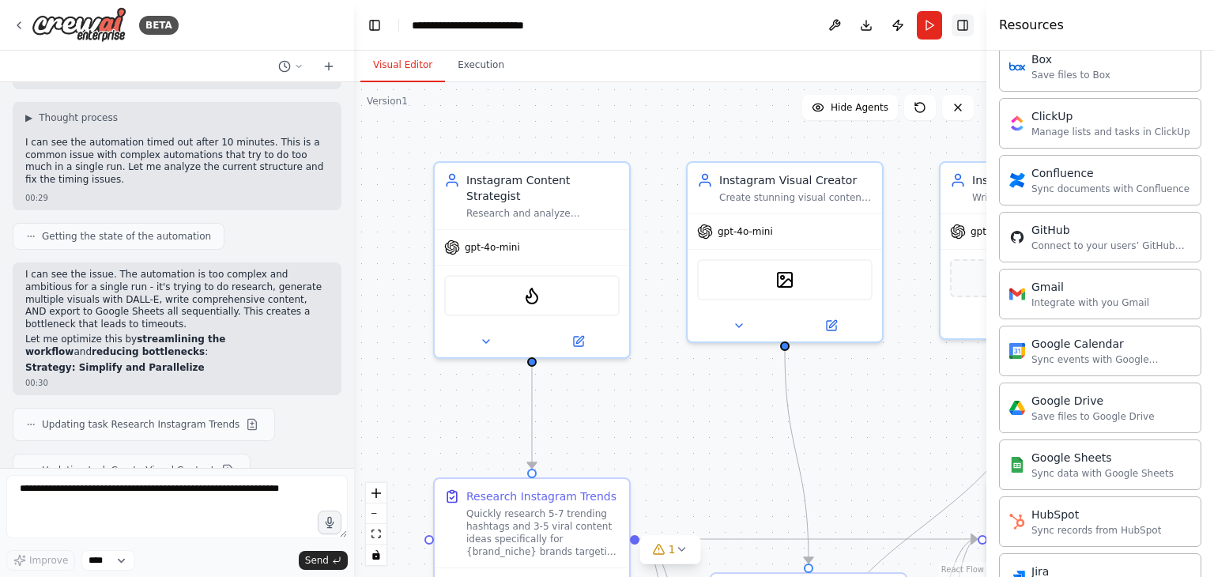
click at [967, 21] on button "Toggle Right Sidebar" at bounding box center [963, 25] width 22 height 22
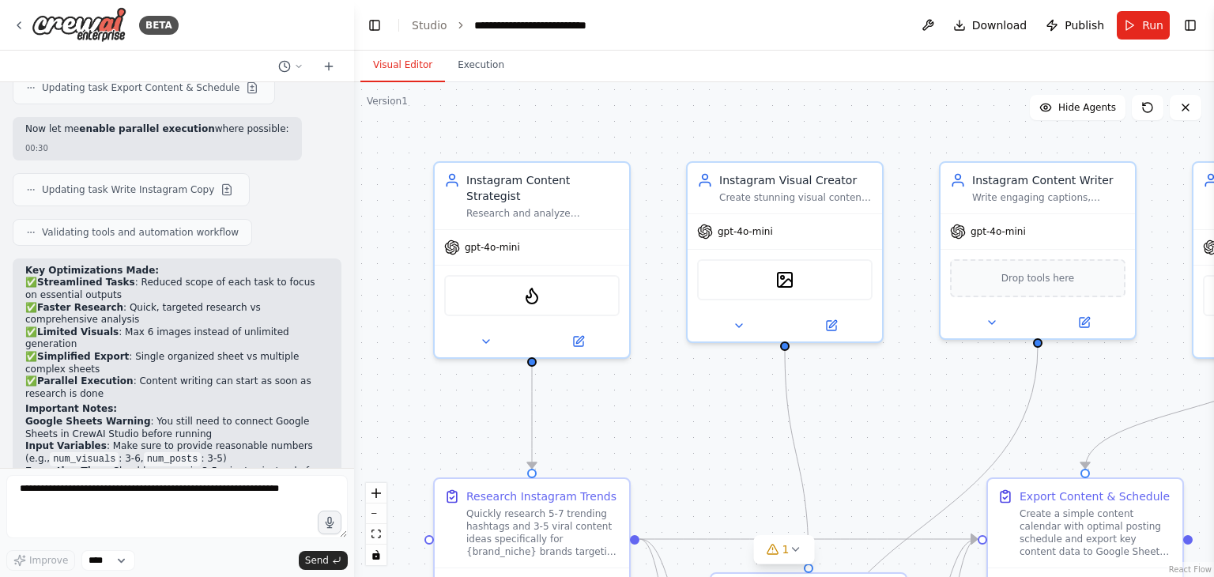
scroll to position [11080, 0]
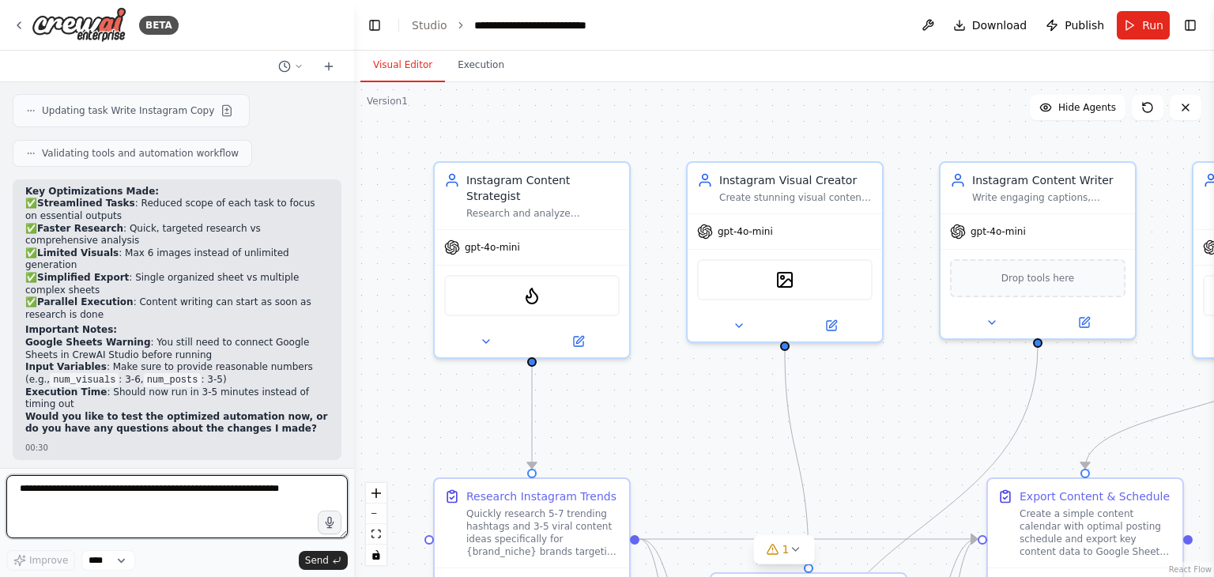
click at [228, 501] on textarea at bounding box center [176, 506] width 341 height 63
type textarea "*"
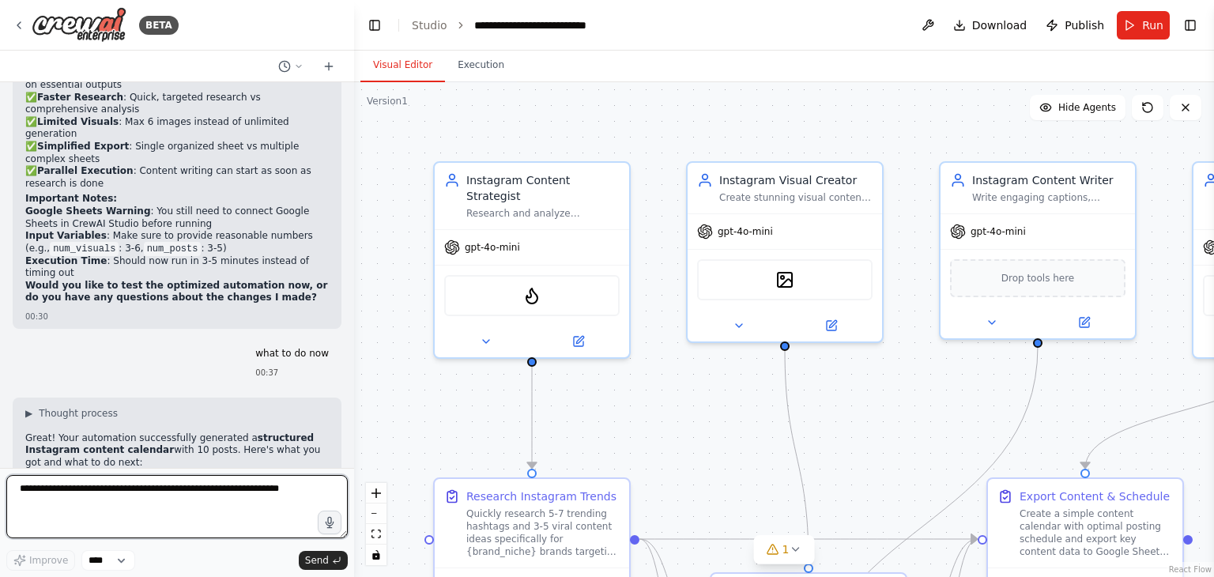
scroll to position [11238, 0]
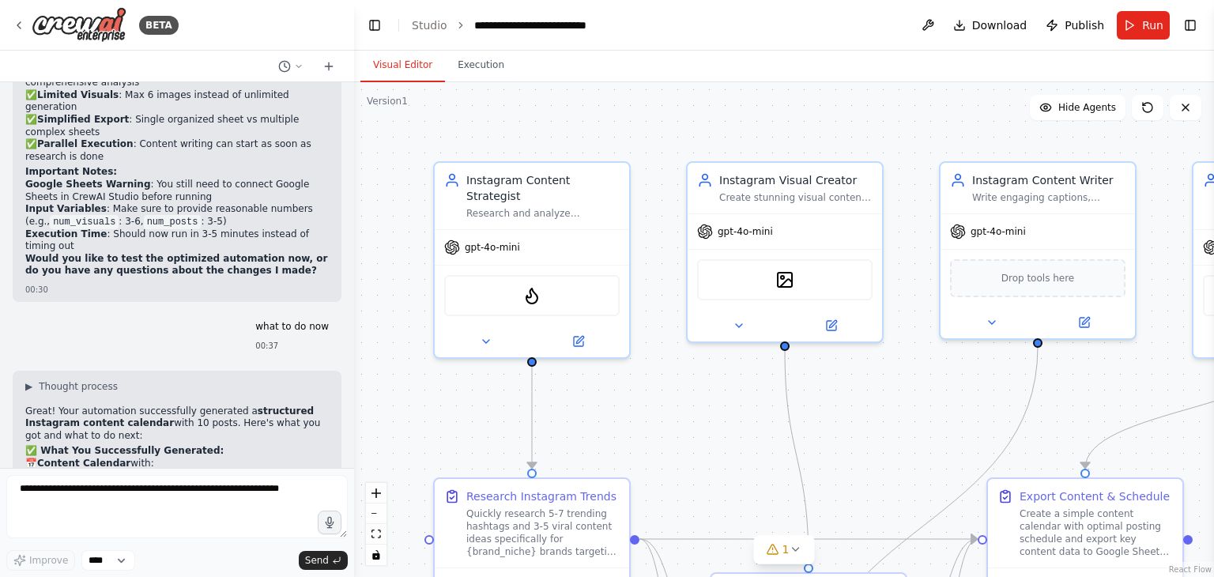
drag, startPoint x: 114, startPoint y: 352, endPoint x: 114, endPoint y: 362, distance: 10.3
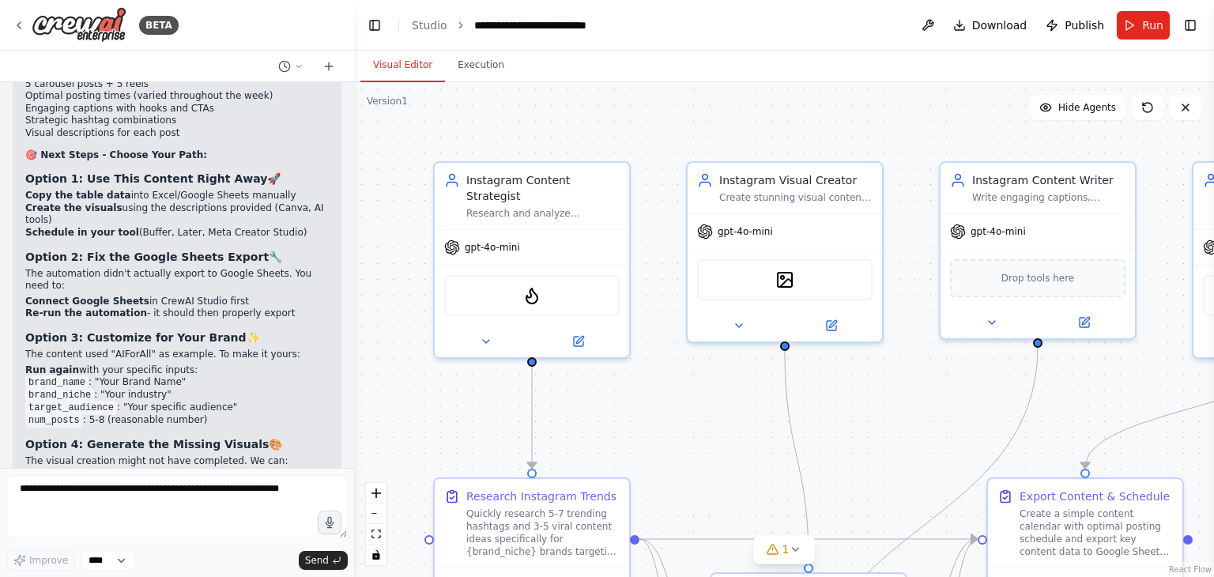
scroll to position [12096, 0]
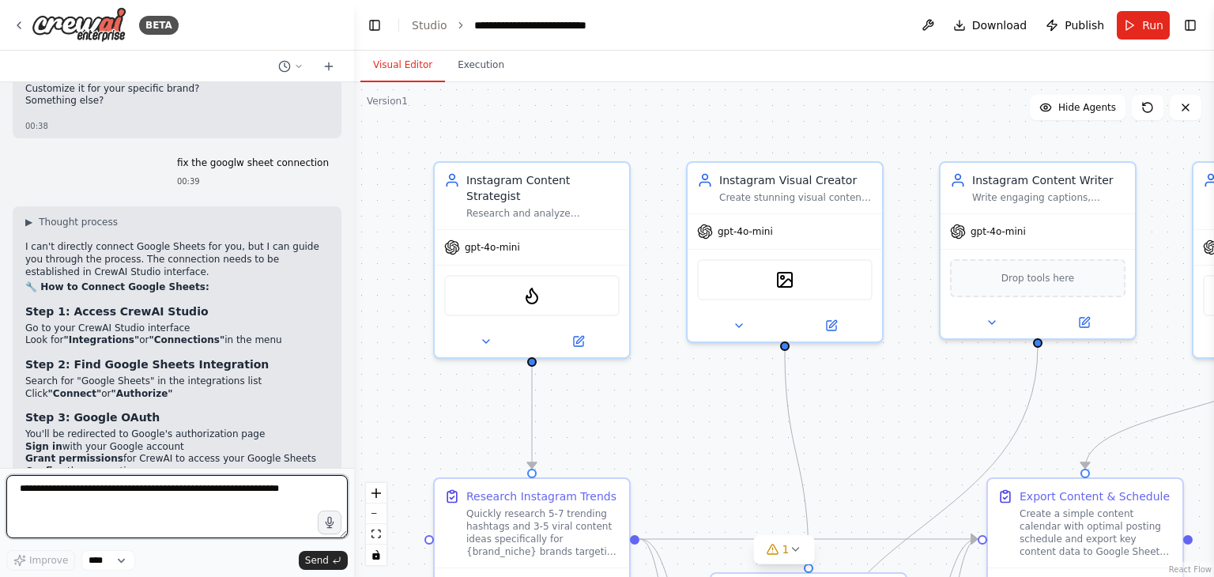
click at [81, 513] on textarea at bounding box center [176, 506] width 341 height 63
type textarea "**********"
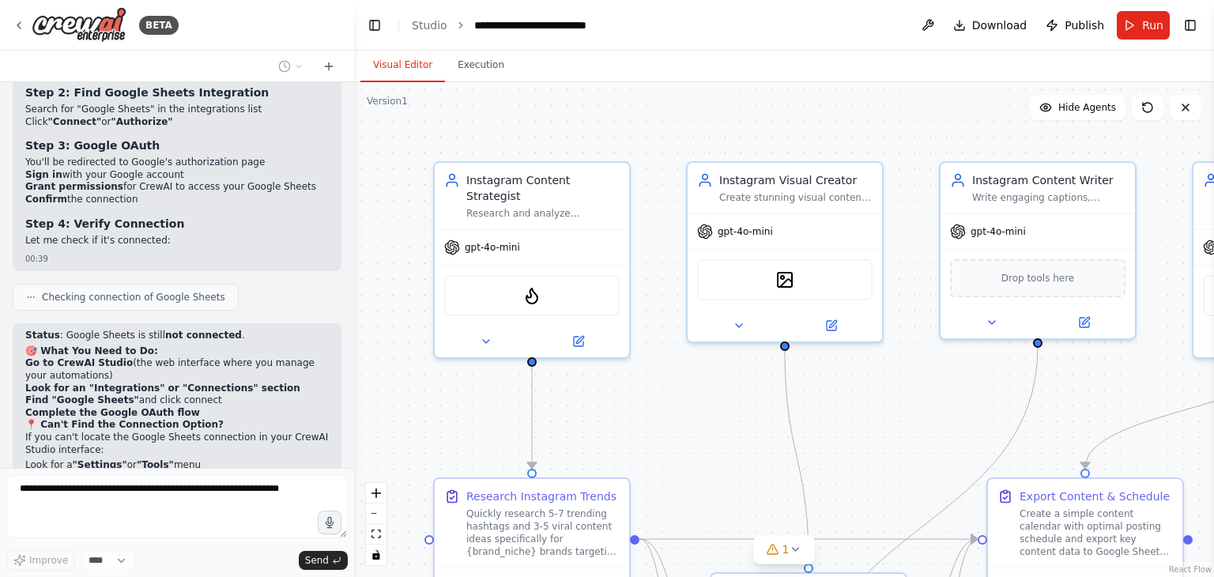
scroll to position [12407, 0]
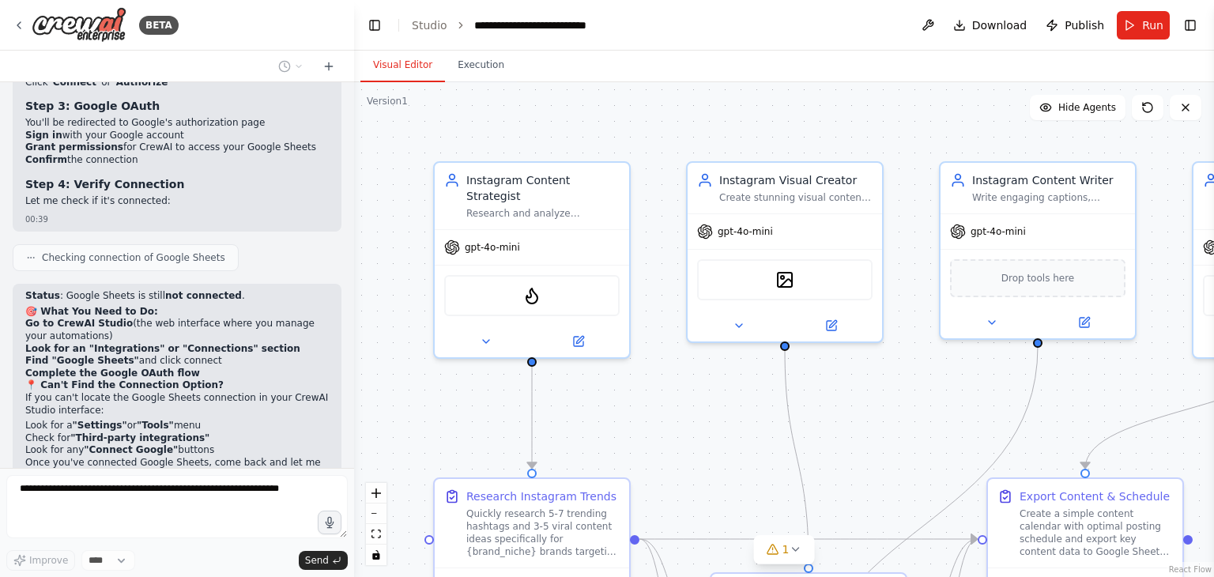
click at [357, 339] on div ".deletable-edge-delete-btn { width: 20px; height: 20px; border: 0px solid #ffff…" at bounding box center [784, 329] width 860 height 495
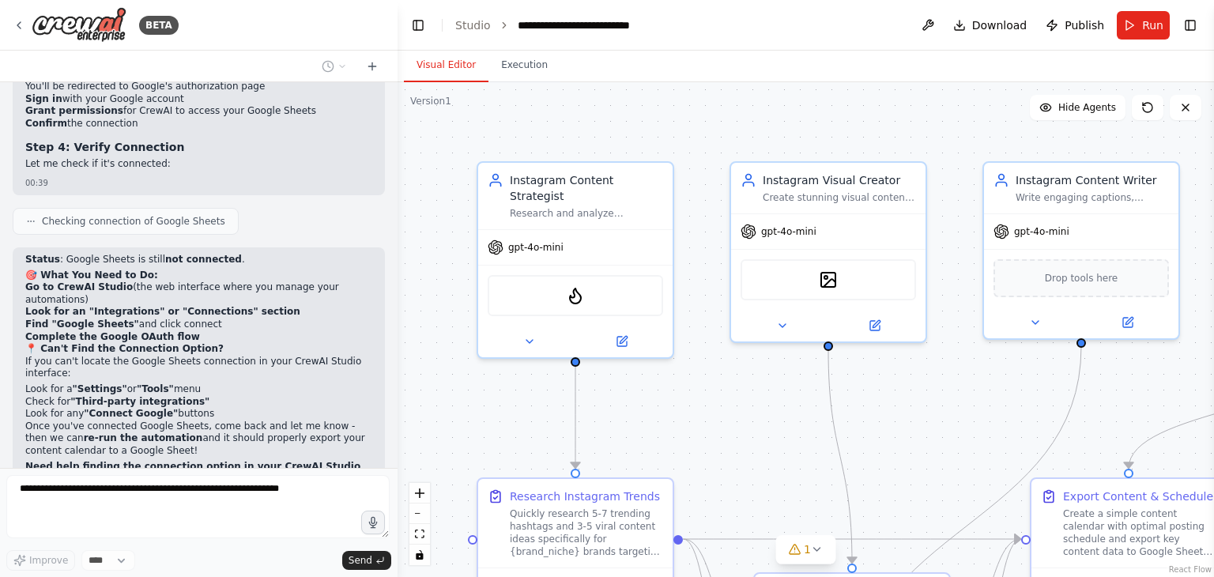
scroll to position [11902, 0]
drag, startPoint x: 352, startPoint y: 338, endPoint x: 398, endPoint y: 344, distance: 47.0
click at [398, 342] on div "BETA Create a crew that schedules and publishes social media content across mul…" at bounding box center [607, 288] width 1214 height 577
drag, startPoint x: 398, startPoint y: 344, endPoint x: 315, endPoint y: 371, distance: 87.2
click at [395, 343] on div "BETA Create a crew that schedules and publishes social media content across mul…" at bounding box center [607, 288] width 1214 height 577
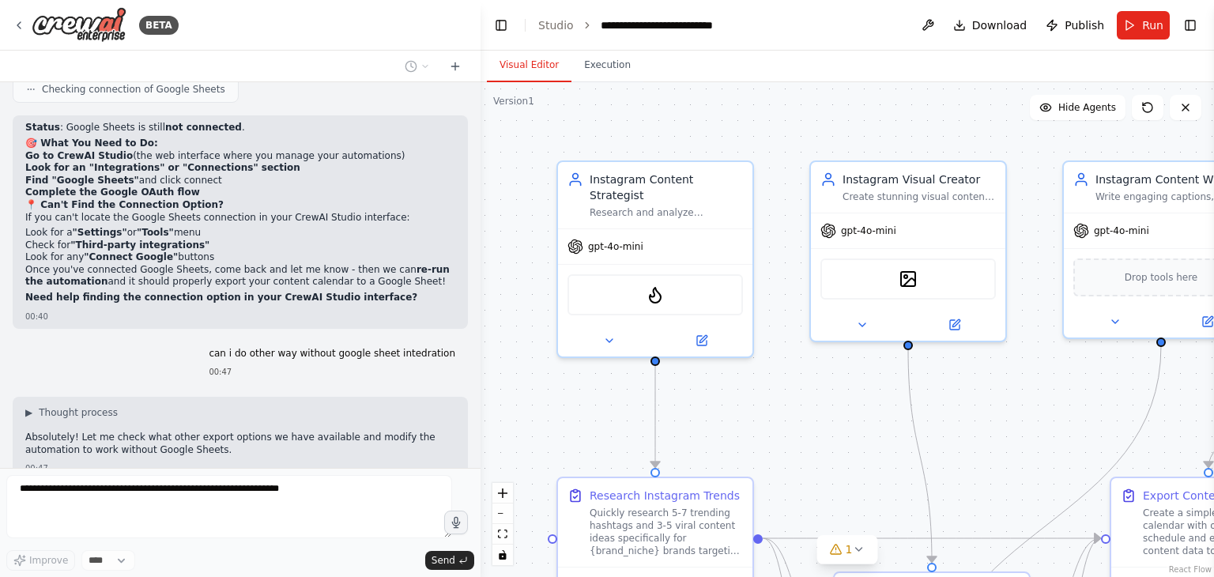
drag, startPoint x: 394, startPoint y: 342, endPoint x: 496, endPoint y: 349, distance: 101.4
click at [496, 349] on div "BETA Create a crew that schedules and publishes social media content across mul…" at bounding box center [607, 288] width 1214 height 577
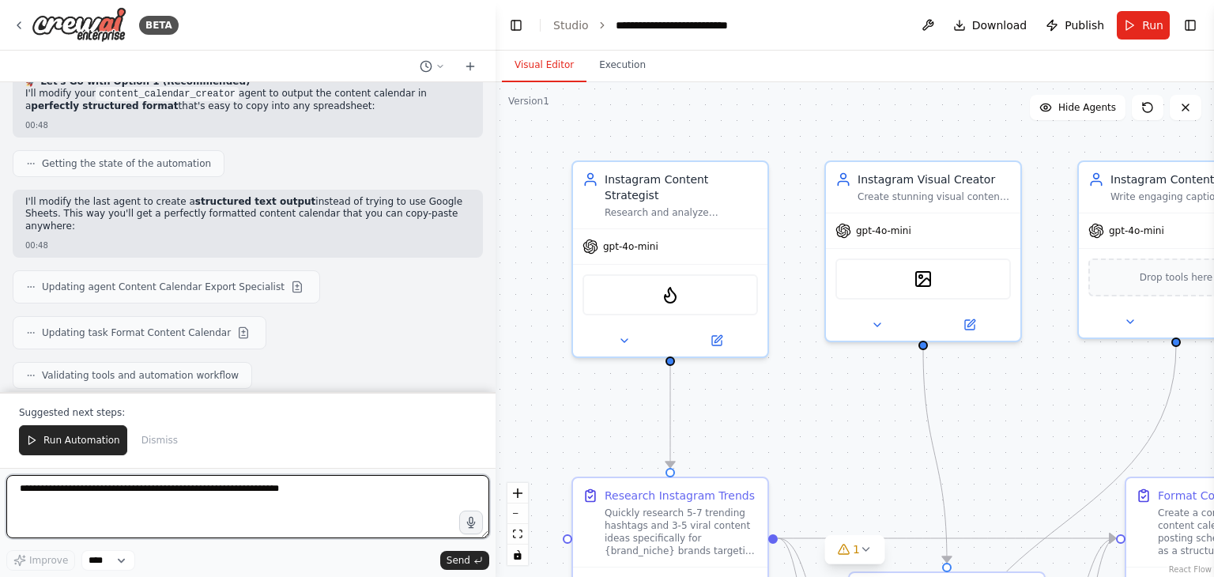
scroll to position [12232, 0]
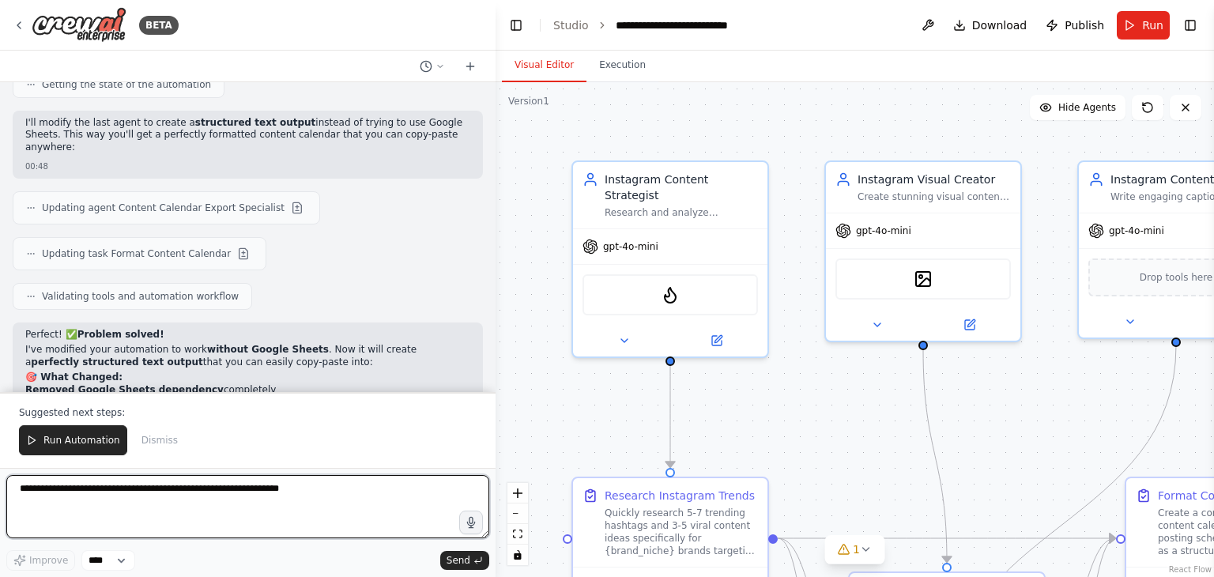
click at [84, 491] on textarea at bounding box center [247, 506] width 483 height 63
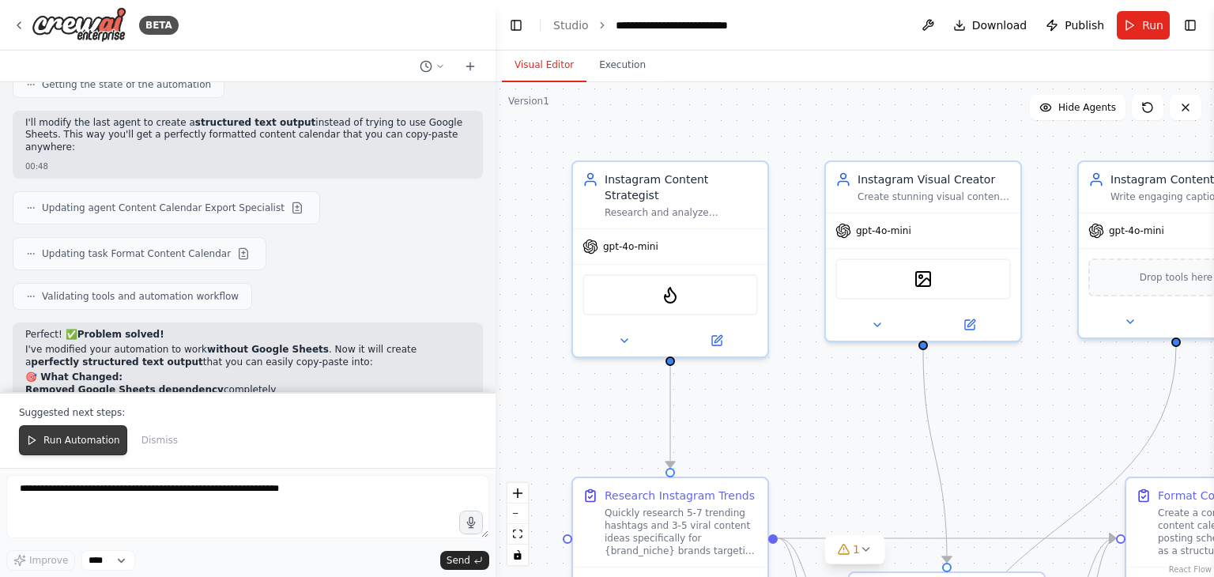
click at [75, 440] on span "Run Automation" at bounding box center [81, 440] width 77 height 13
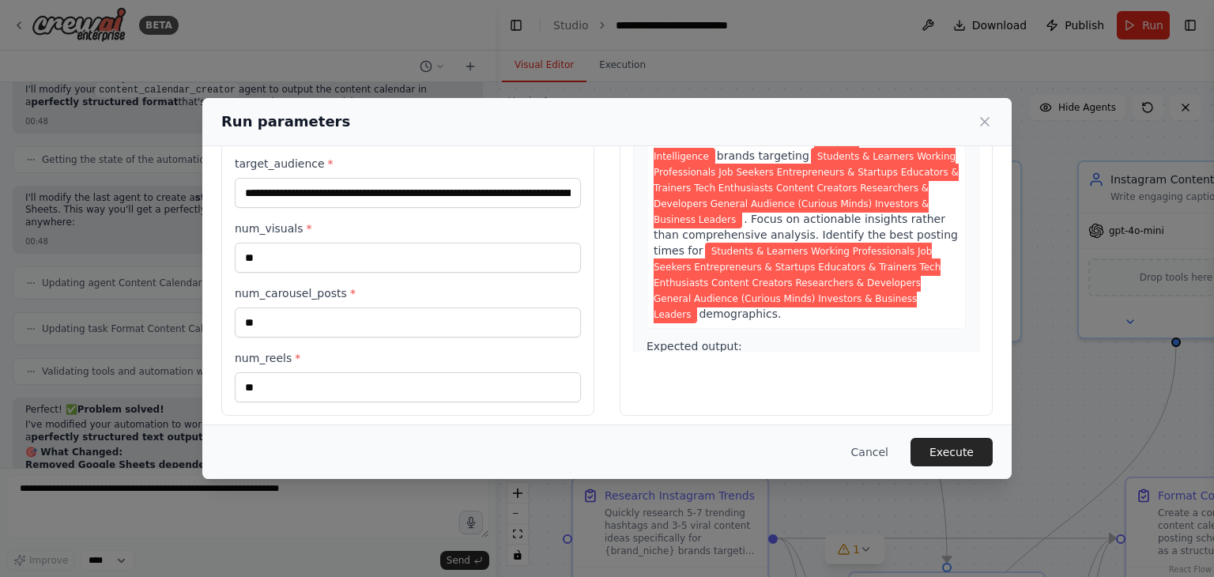
scroll to position [183, 0]
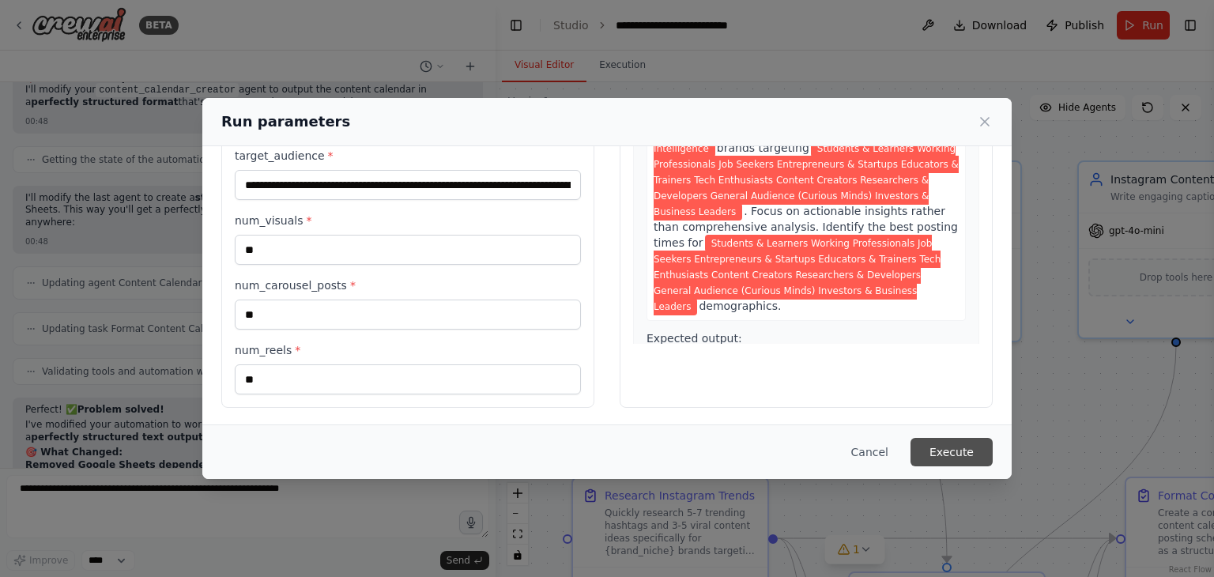
click at [971, 457] on button "Execute" at bounding box center [952, 452] width 82 height 28
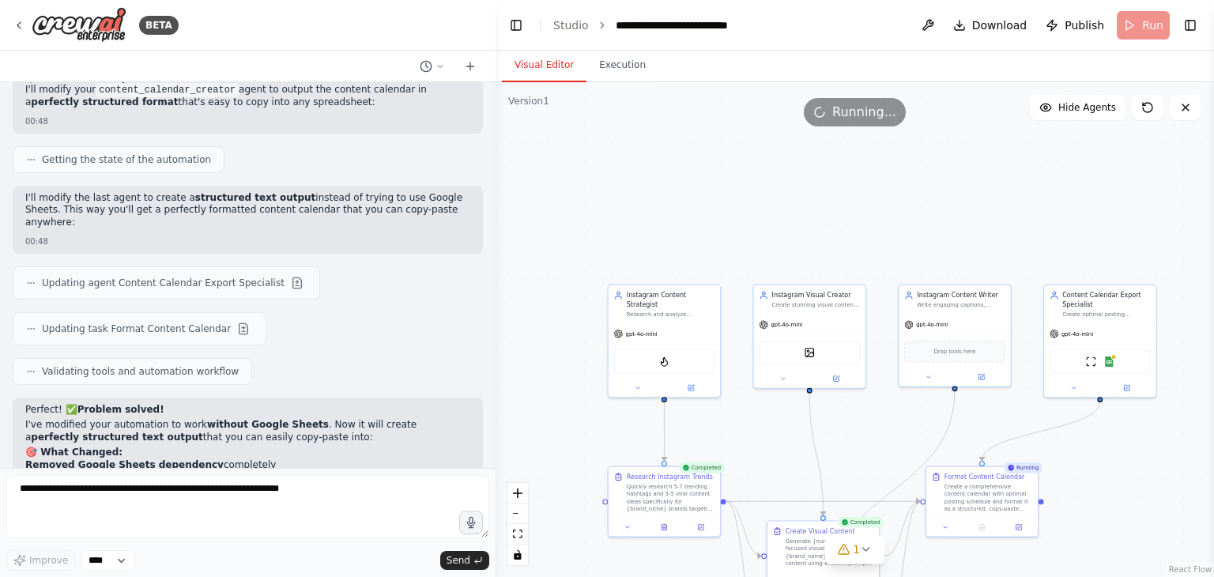
scroll to position [12232, 0]
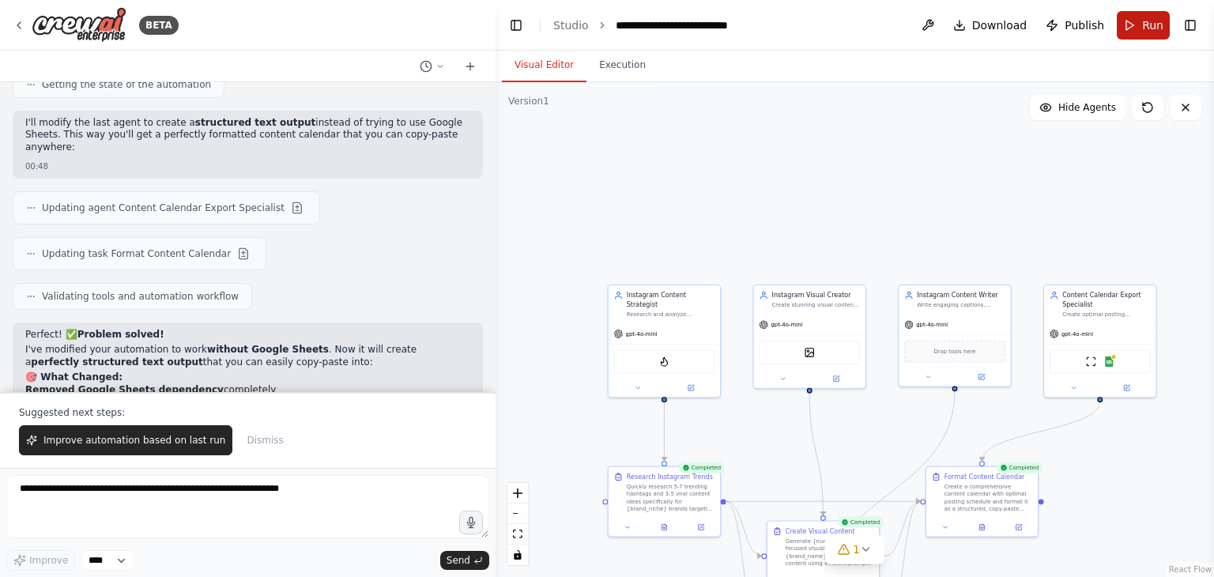
click at [1130, 28] on button "Run" at bounding box center [1143, 25] width 53 height 28
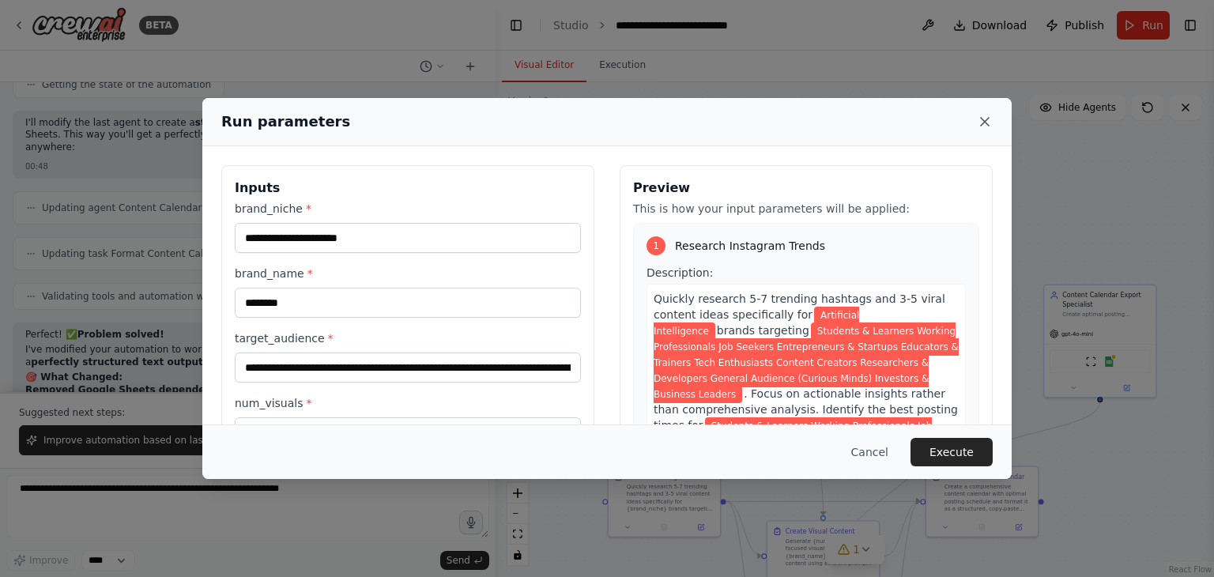
click at [981, 123] on icon at bounding box center [985, 122] width 16 height 16
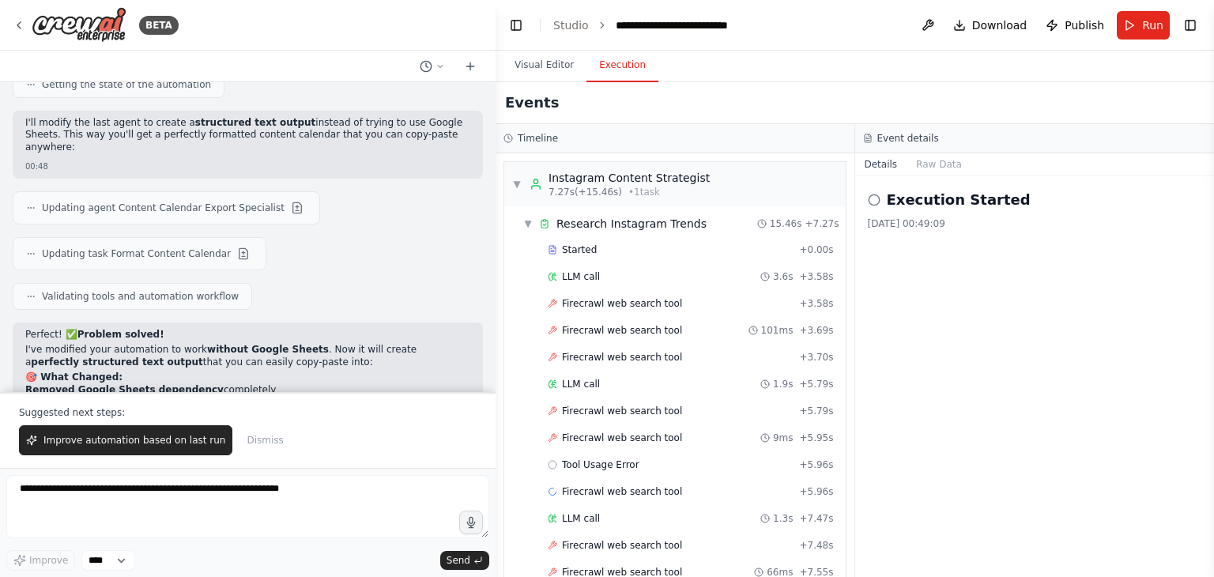
click at [609, 61] on button "Execution" at bounding box center [622, 65] width 72 height 33
click at [925, 175] on button "Raw Data" at bounding box center [939, 164] width 65 height 22
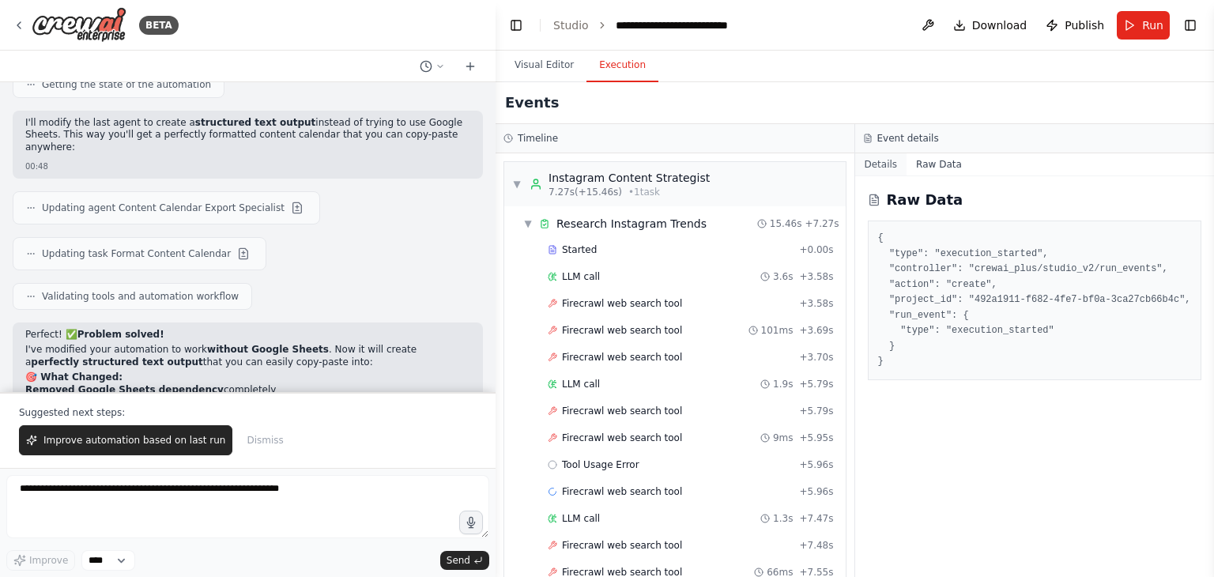
click at [879, 171] on button "Details" at bounding box center [881, 164] width 52 height 22
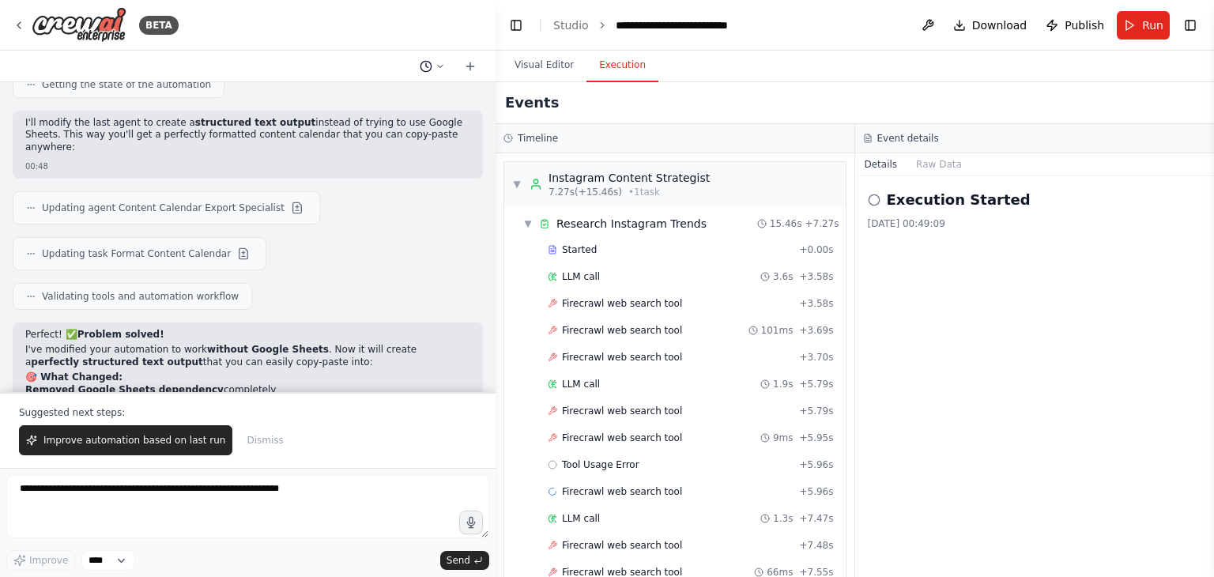
click at [439, 70] on icon at bounding box center [440, 66] width 9 height 9
click at [436, 99] on span "Yesterday 23:52" at bounding box center [462, 98] width 52 height 13
click at [468, 64] on icon at bounding box center [470, 66] width 13 height 13
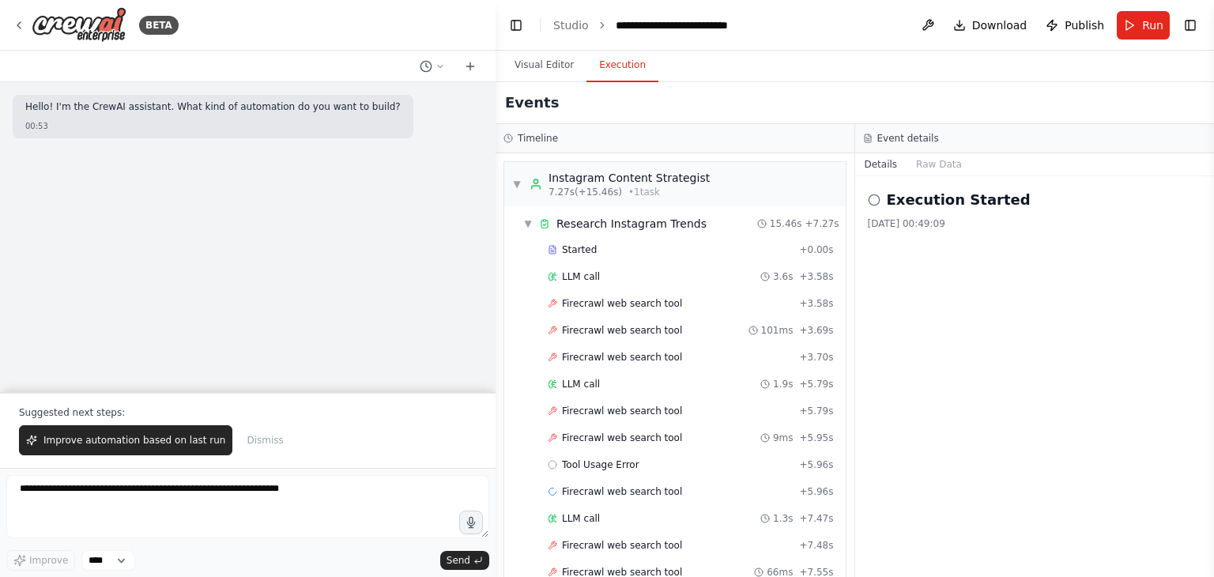
click at [307, 248] on div "Hello! I'm the CrewAI assistant. What kind of automation do you want to build? …" at bounding box center [248, 237] width 496 height 310
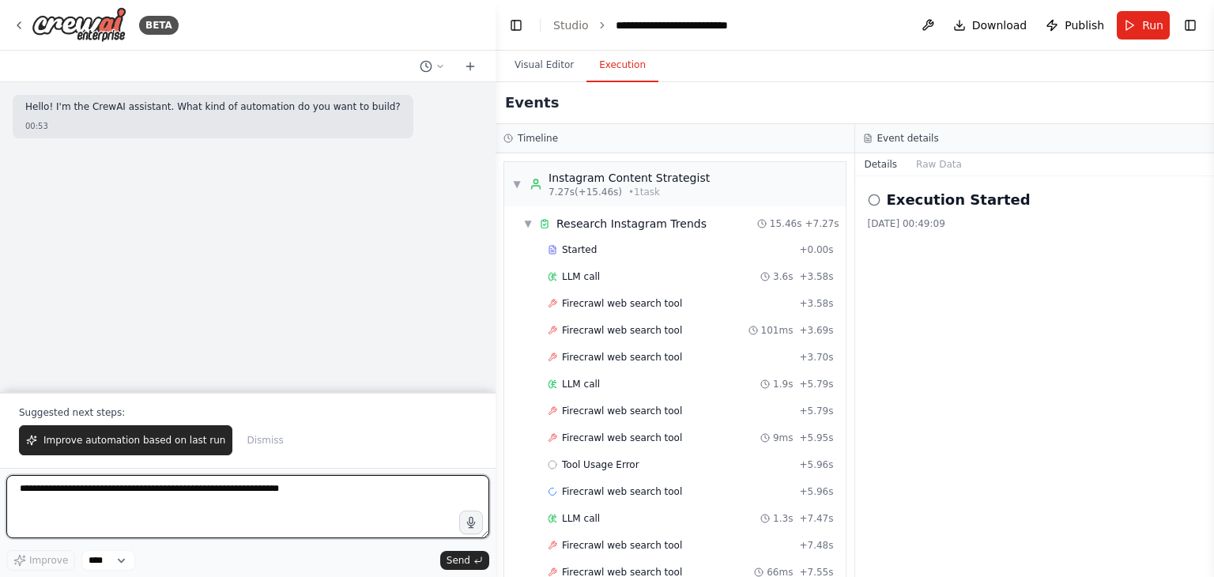
click at [305, 510] on textarea at bounding box center [247, 506] width 483 height 63
type textarea "**********"
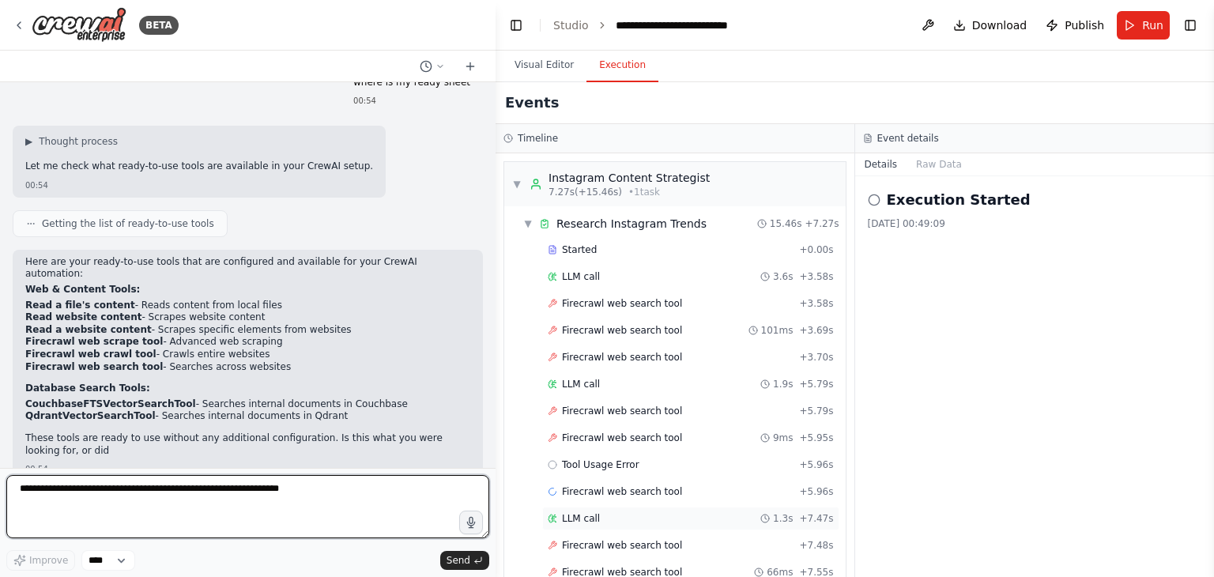
scroll to position [92, 0]
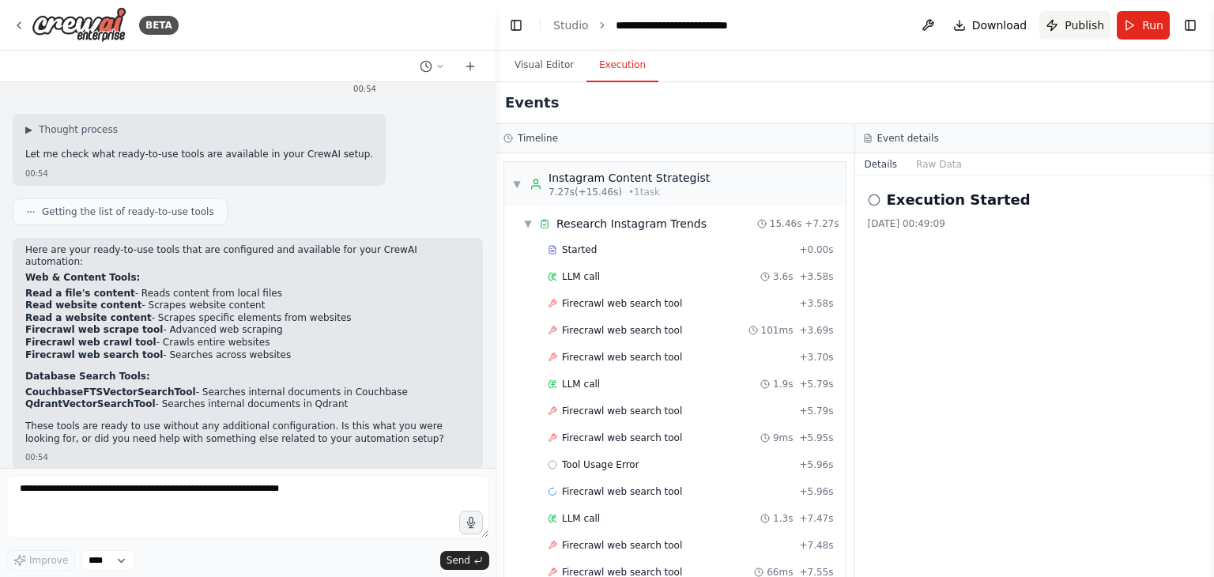
click at [1065, 14] on button "Publish" at bounding box center [1074, 25] width 71 height 28
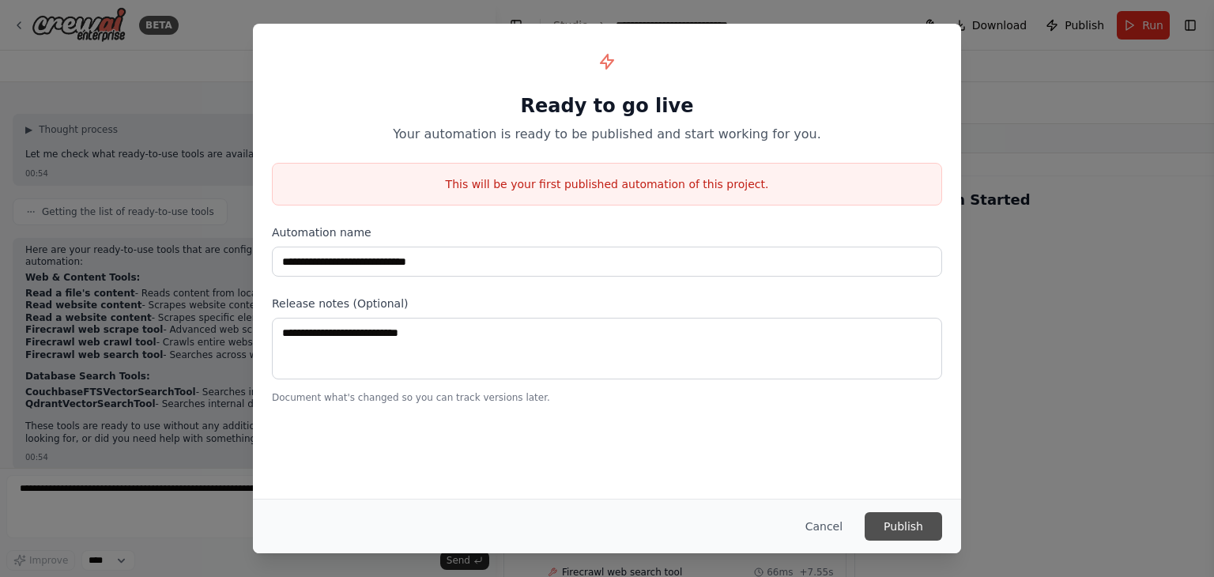
click at [910, 518] on button "Publish" at bounding box center [903, 526] width 77 height 28
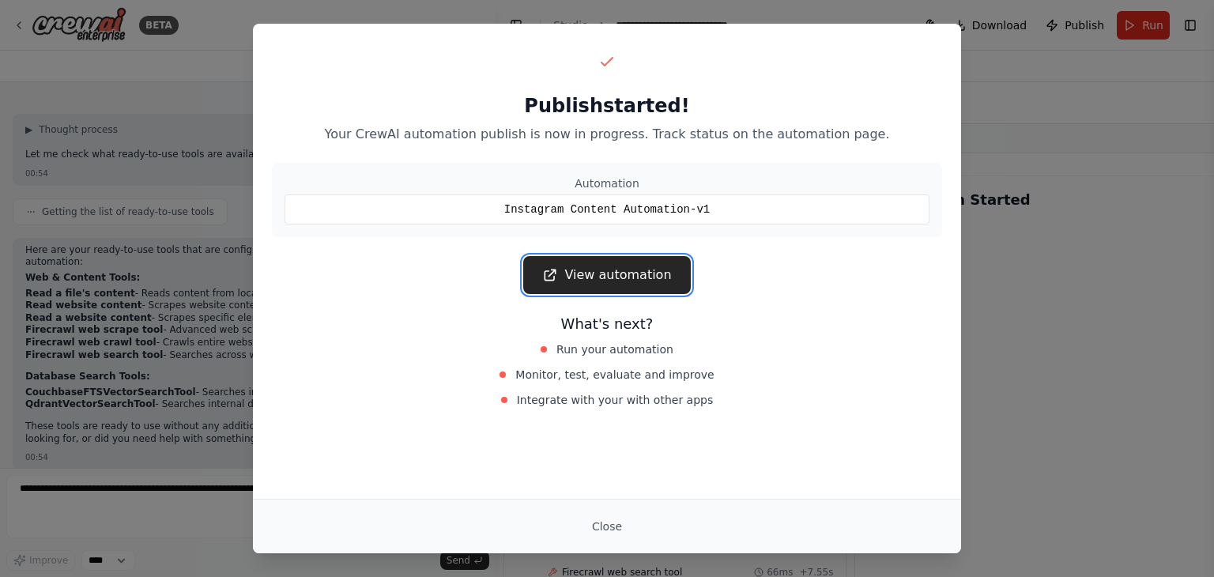
click at [608, 285] on link "View automation" at bounding box center [606, 275] width 167 height 38
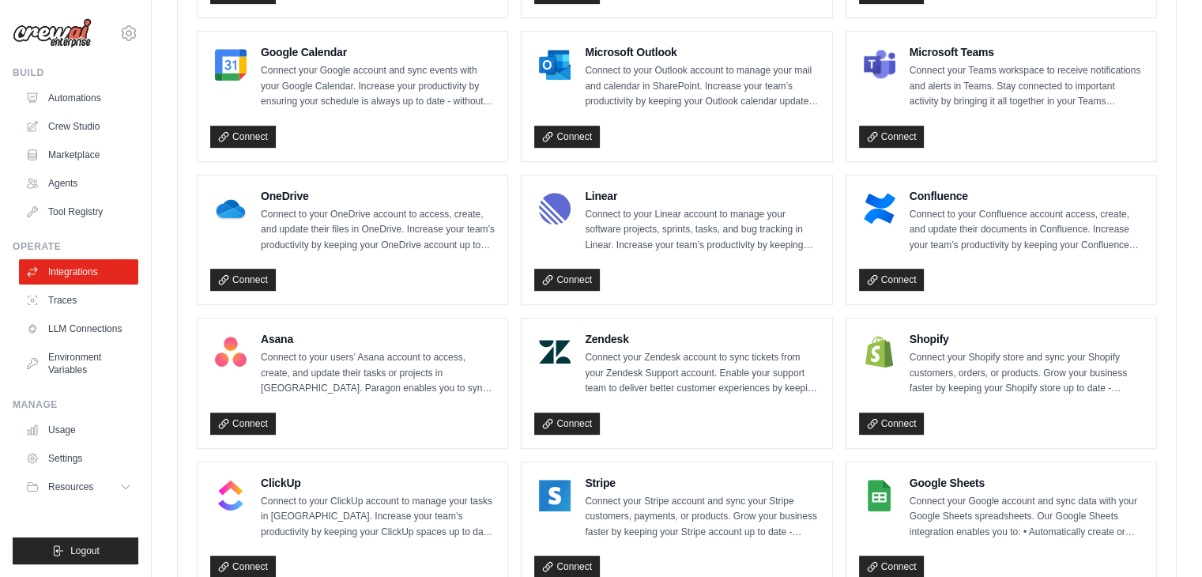
scroll to position [948, 0]
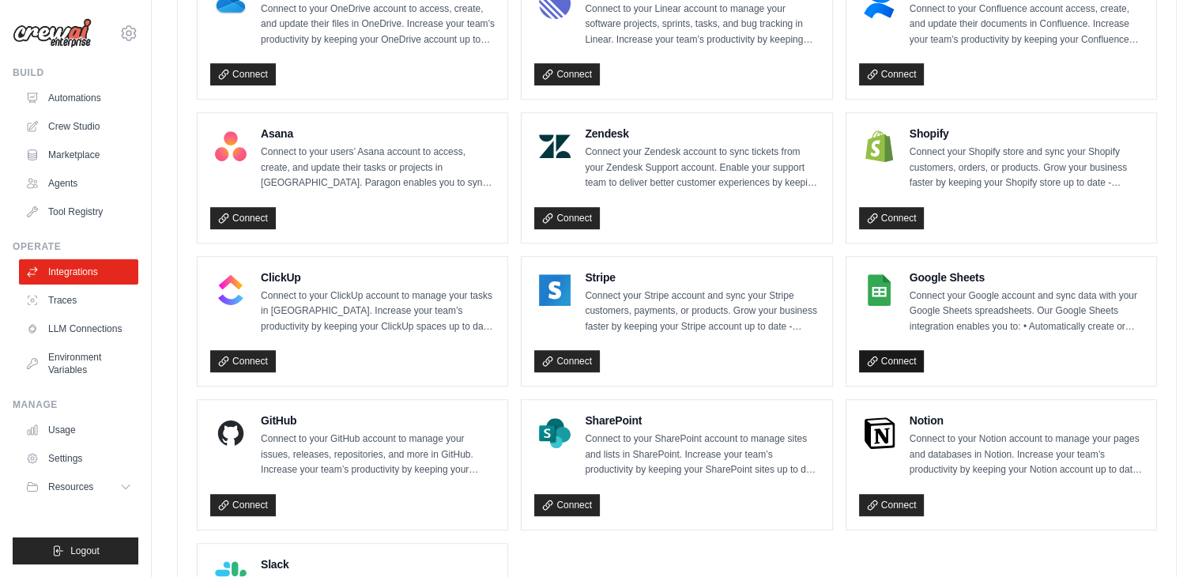
click at [888, 361] on link "Connect" at bounding box center [892, 361] width 66 height 22
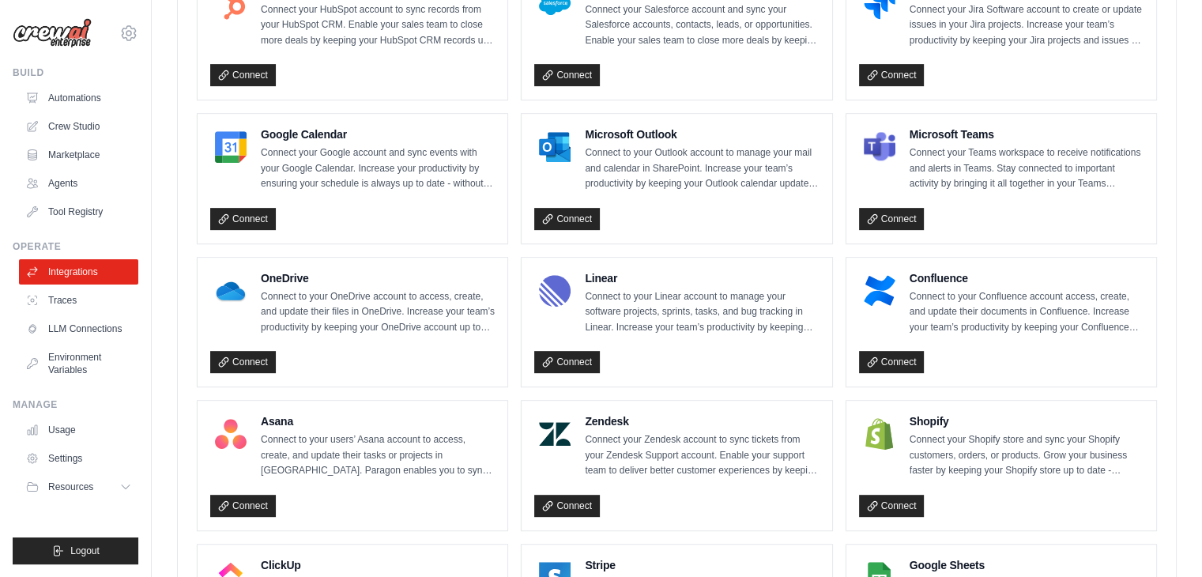
scroll to position [632, 0]
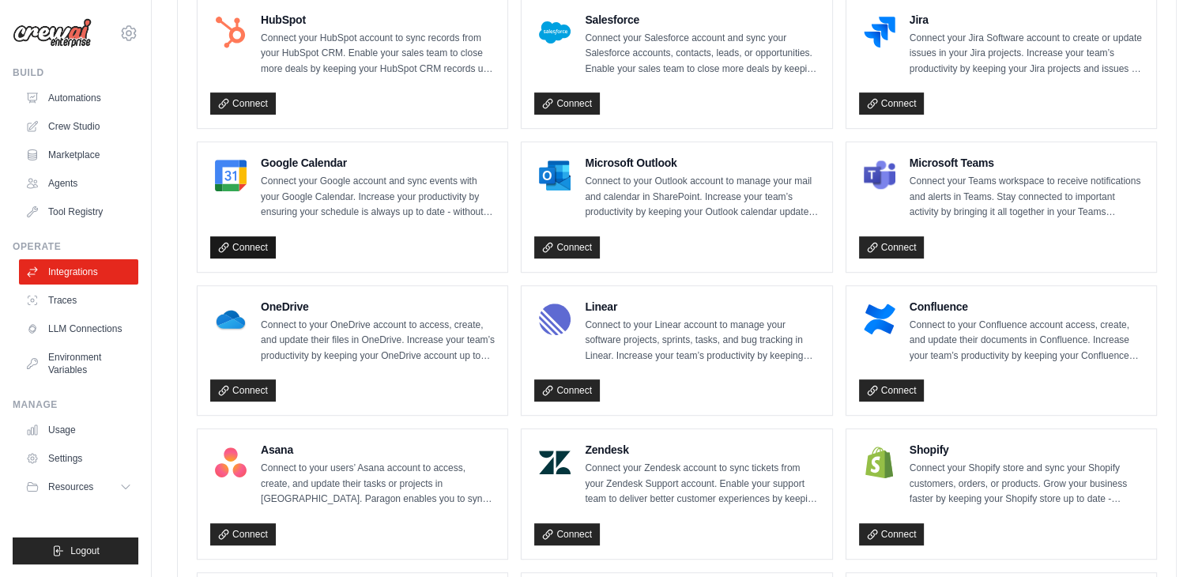
click at [269, 244] on link "Connect" at bounding box center [243, 247] width 66 height 22
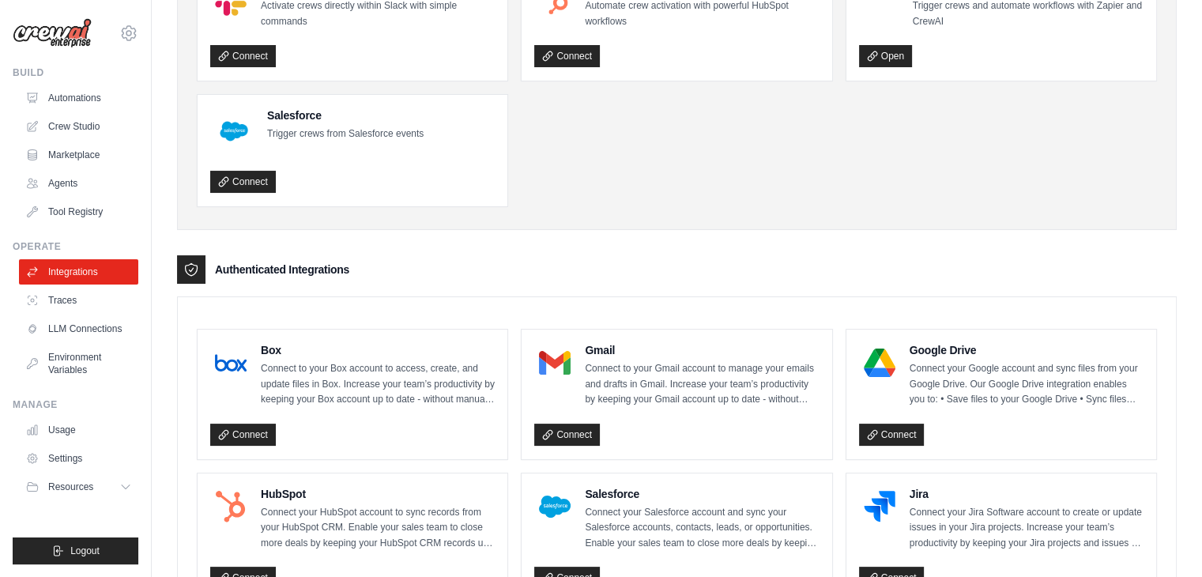
scroll to position [0, 0]
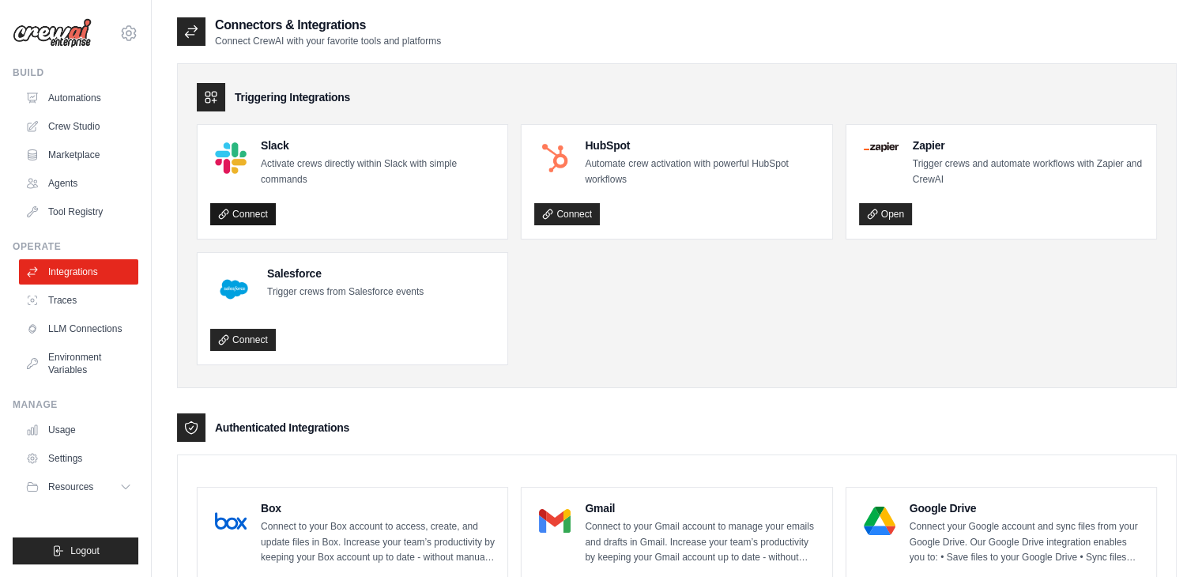
click at [262, 212] on link "Connect" at bounding box center [243, 214] width 66 height 22
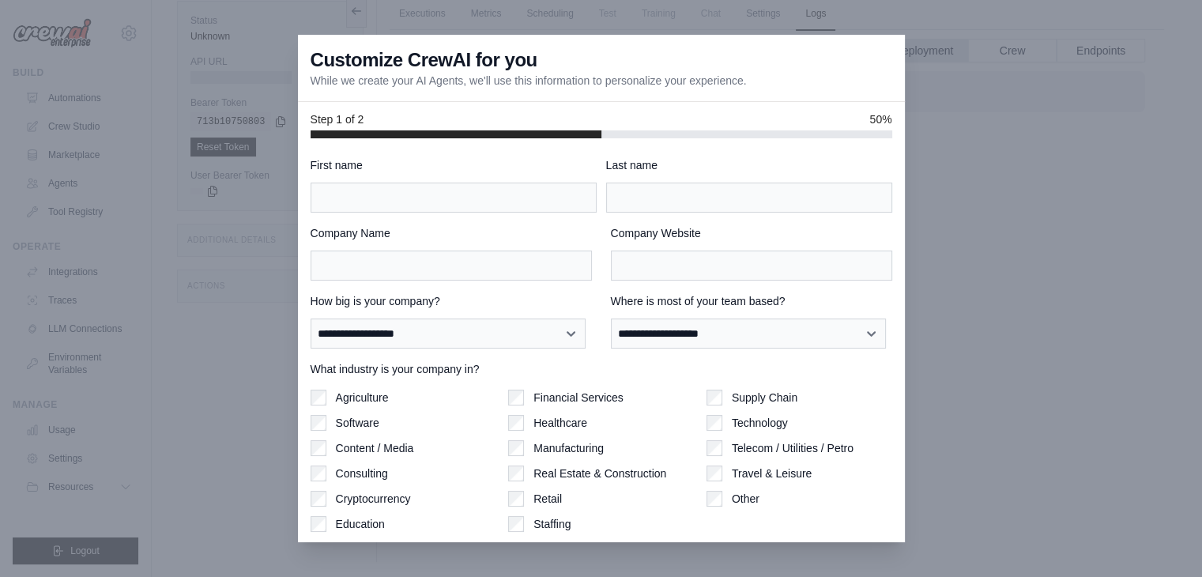
click at [937, 160] on div at bounding box center [601, 288] width 1202 height 577
drag, startPoint x: 937, startPoint y: 160, endPoint x: 1132, endPoint y: 254, distance: 216.4
click at [1132, 254] on div at bounding box center [601, 288] width 1202 height 577
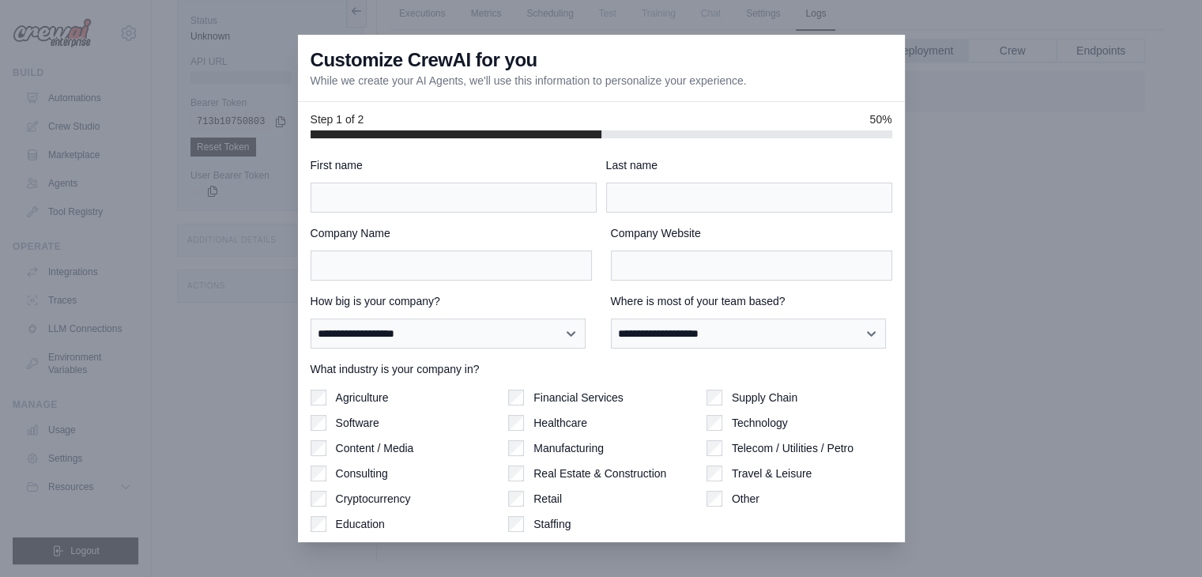
click at [1087, 393] on div at bounding box center [601, 288] width 1202 height 577
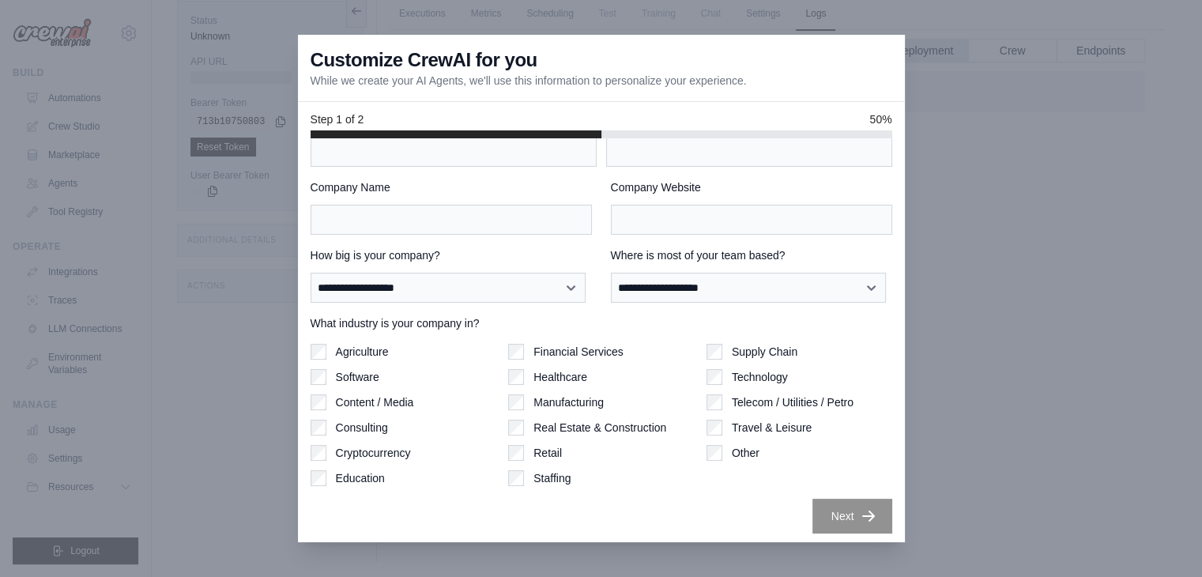
scroll to position [49, 0]
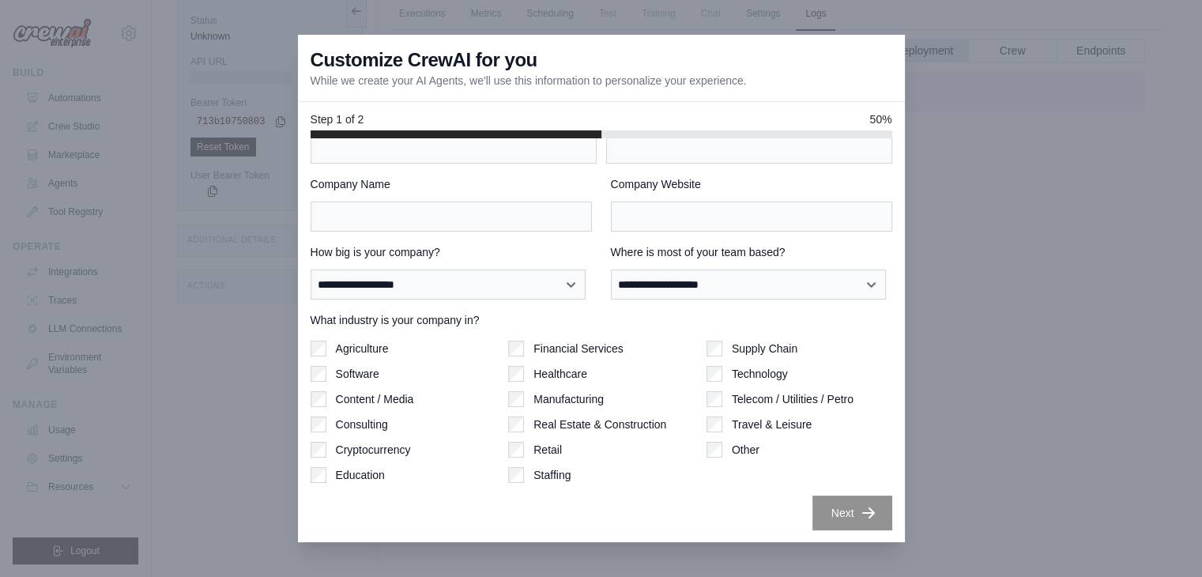
click at [938, 119] on div at bounding box center [601, 288] width 1202 height 577
click at [1026, 309] on div at bounding box center [601, 288] width 1202 height 577
